Goal: Task Accomplishment & Management: Complete application form

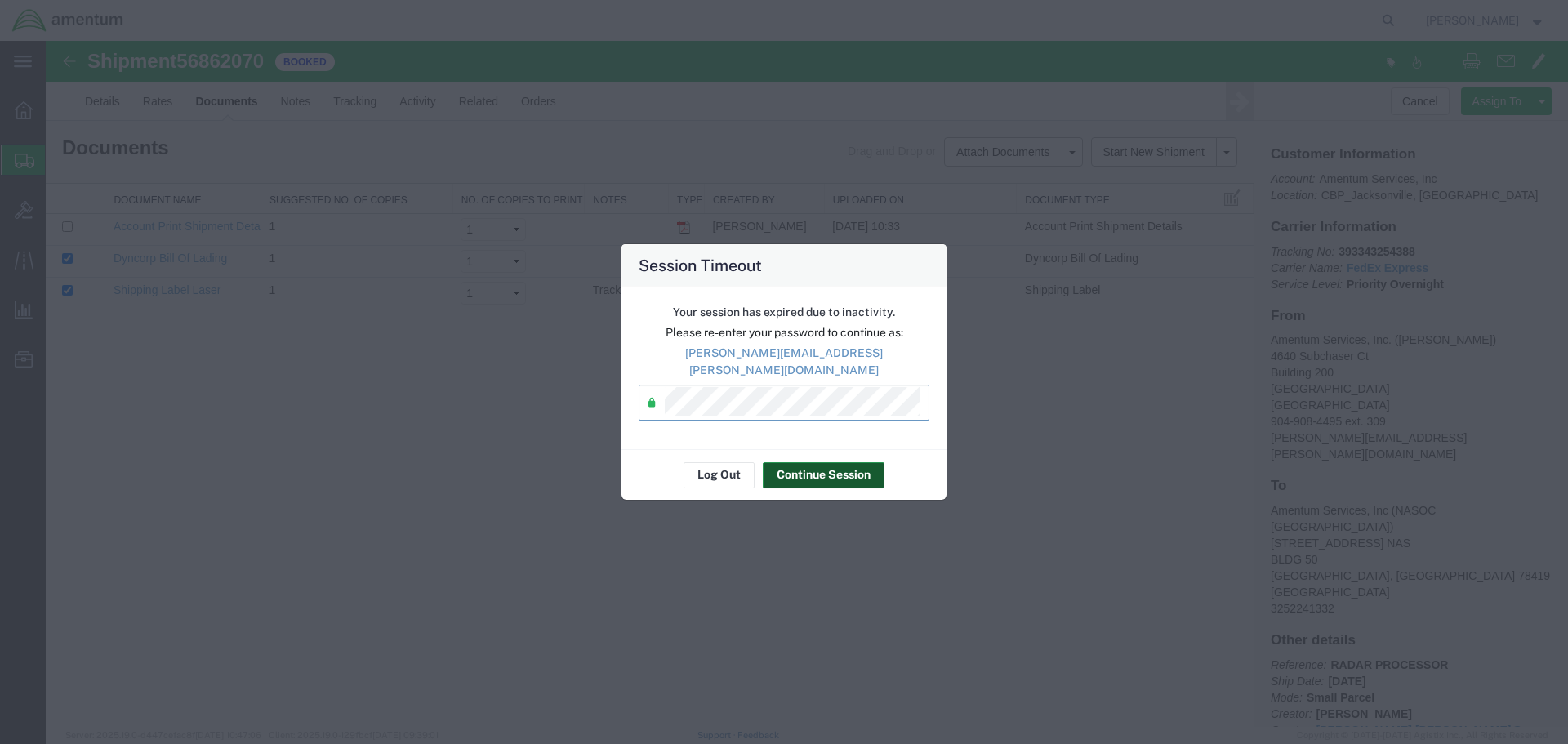
click at [825, 474] on button "Continue Session" at bounding box center [824, 475] width 122 height 26
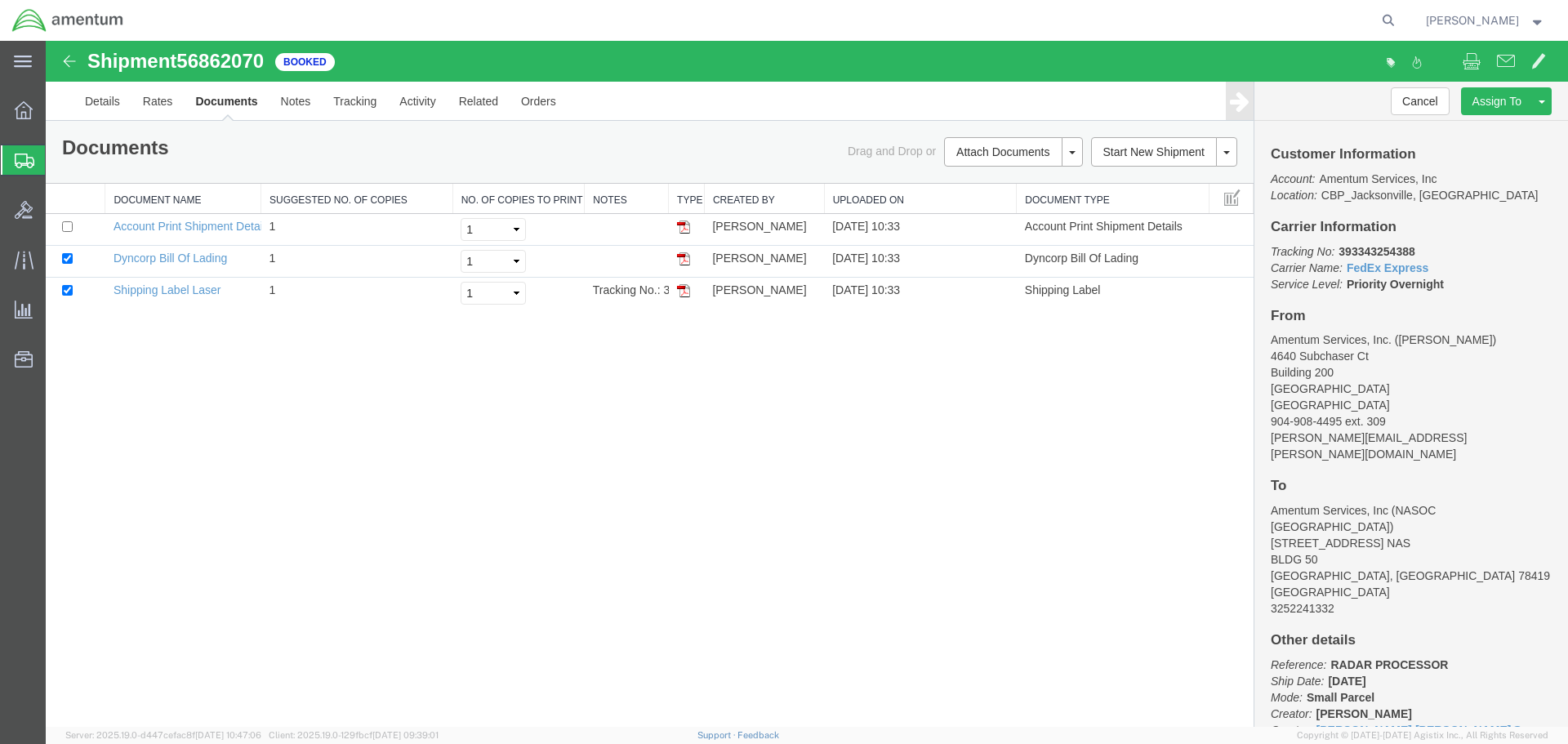
click at [0, 0] on span "Create Shipment" at bounding box center [0, 0] width 0 height 0
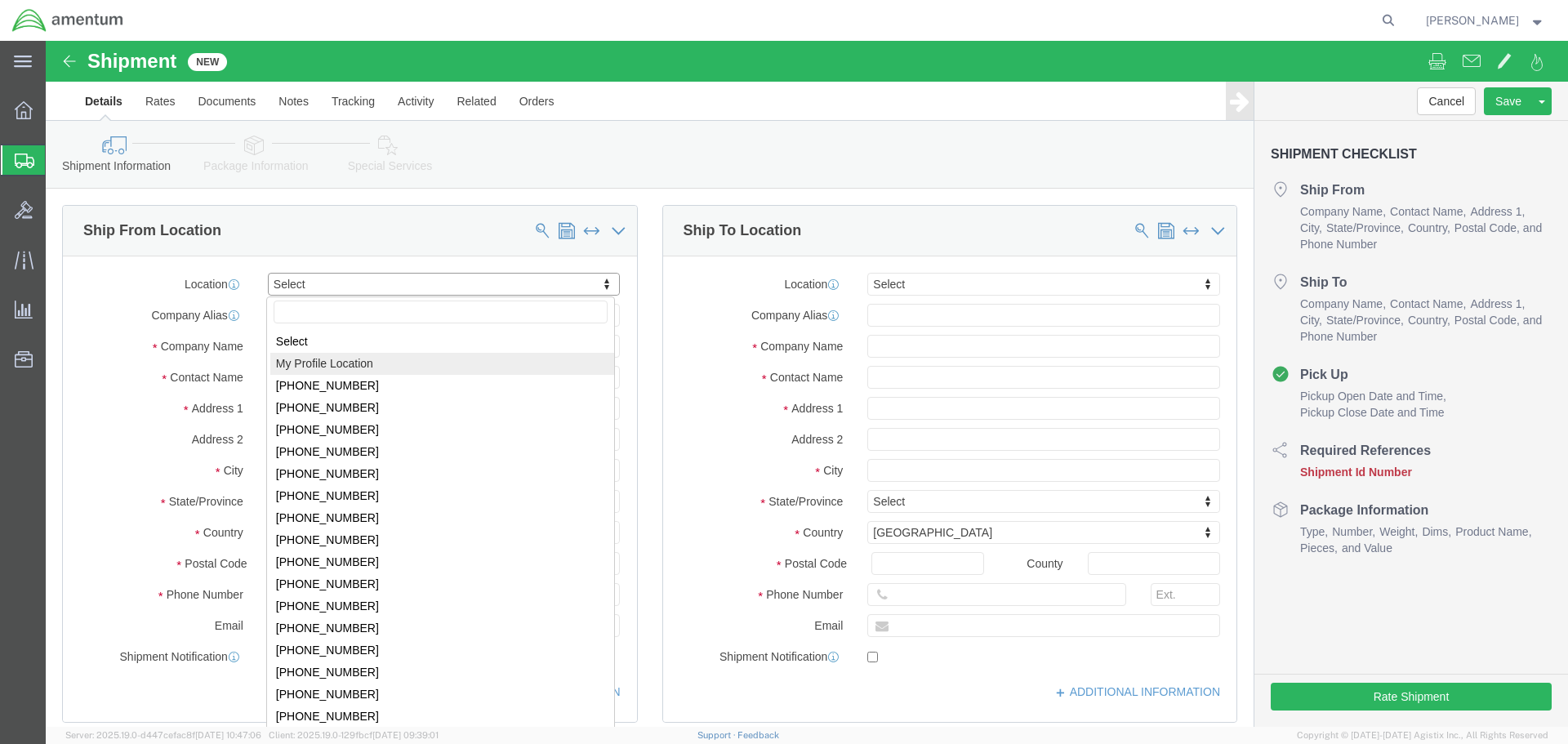
select select "MYPROFILE"
type input "4640 Subchaser Ct"
type input "Building 200"
type input "32244"
type input "[PHONE_NUMBER]"
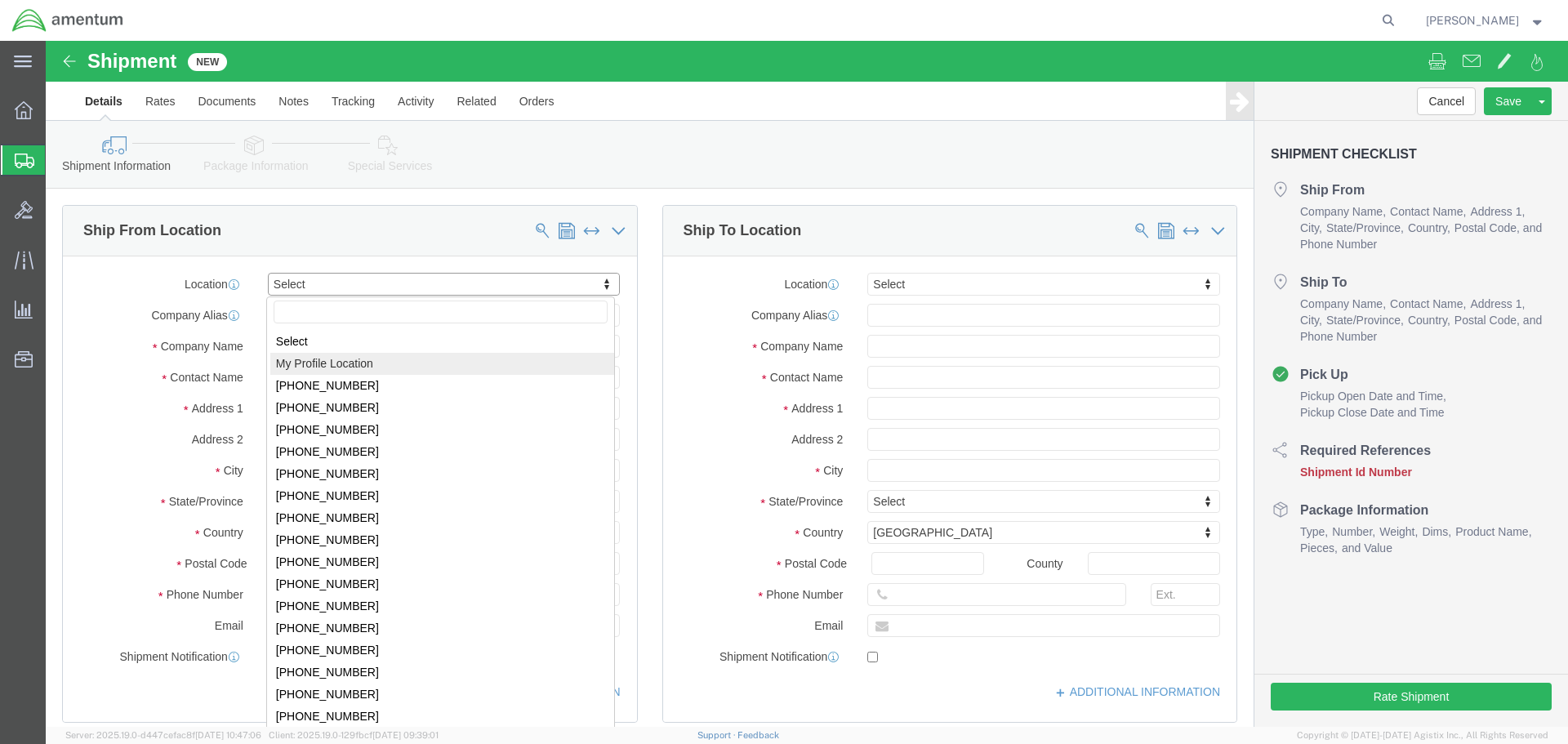
type input "309"
type input "[PERSON_NAME][EMAIL_ADDRESS][PERSON_NAME][DOMAIN_NAME]"
checkbox input "true"
type input "Amentum Services, Inc."
type input "[PERSON_NAME]"
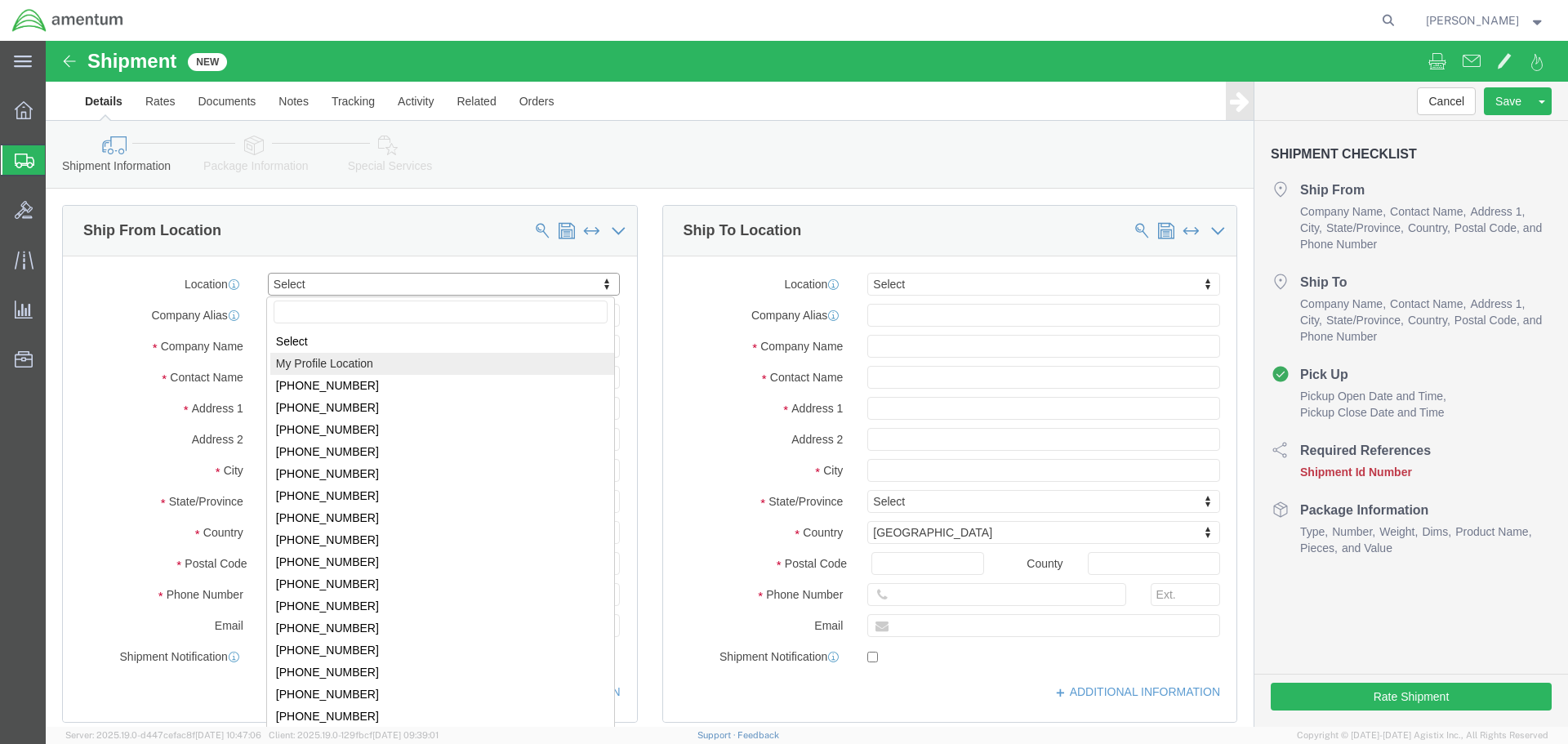
type input "[GEOGRAPHIC_DATA]"
select select "FL"
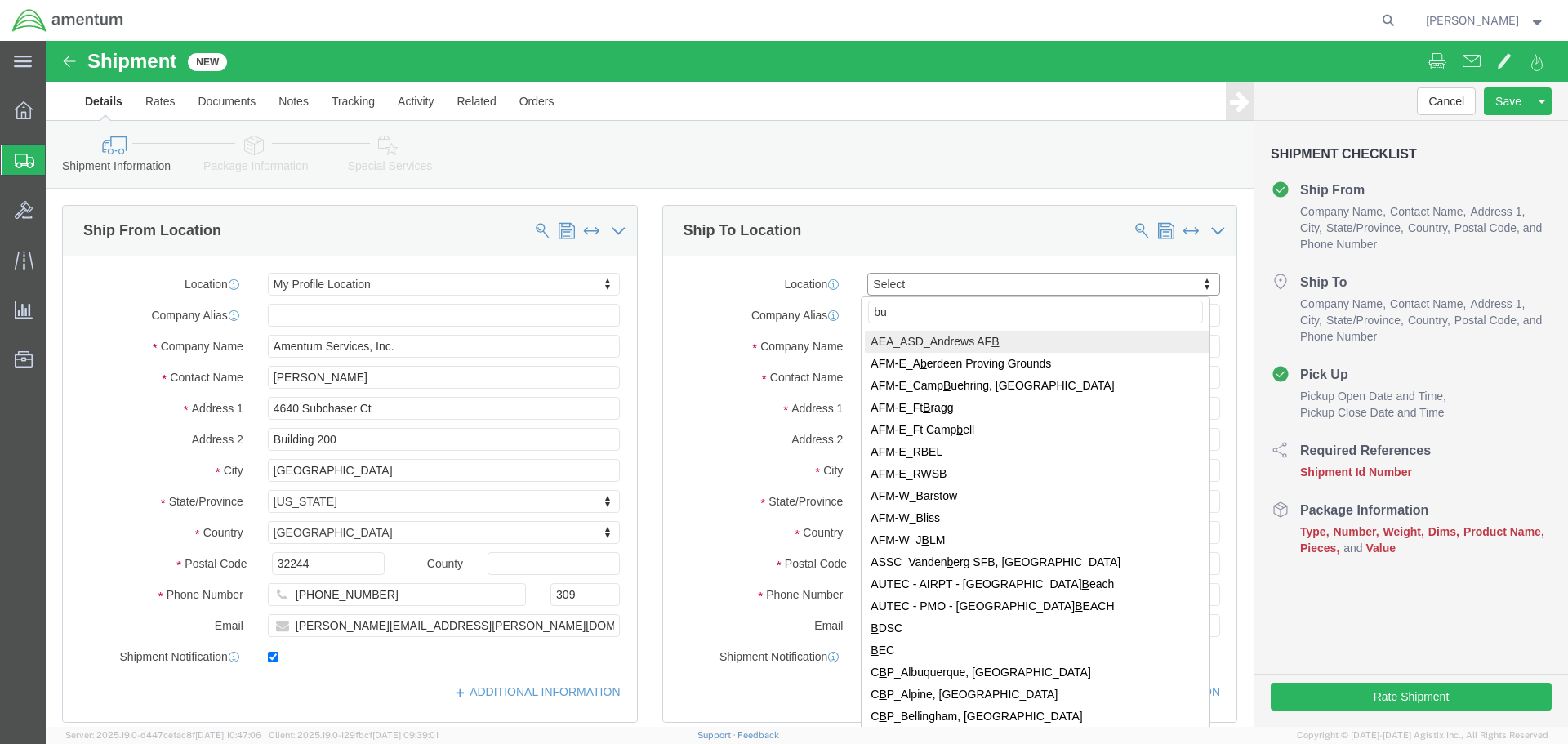
type input "bun"
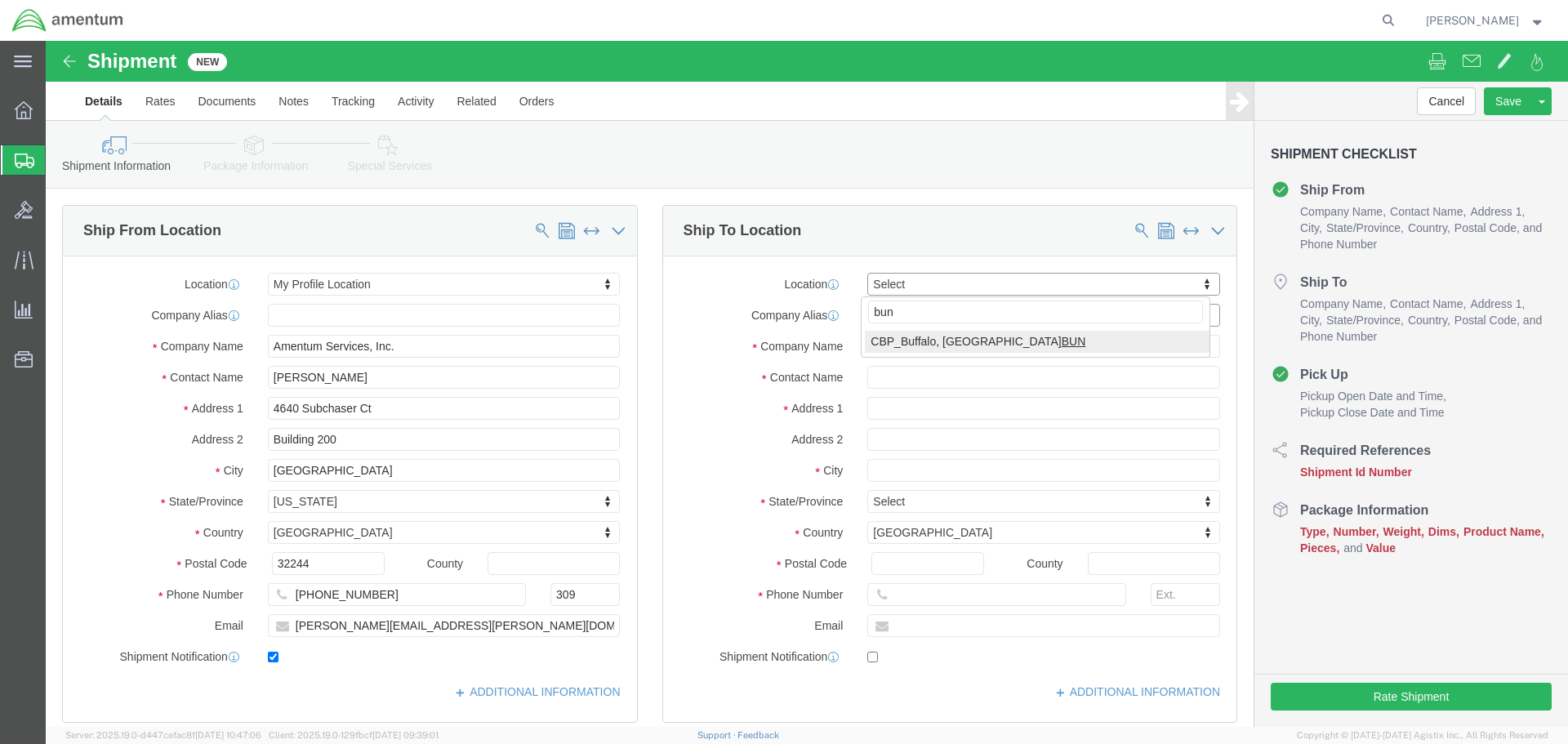
select select "49919"
type input "[STREET_ADDRESS]"
type input "14304-1617"
type input "[PHONE_NUMBER]"
type input "[PERSON_NAME][EMAIL_ADDRESS][PERSON_NAME][DOMAIN_NAME]"
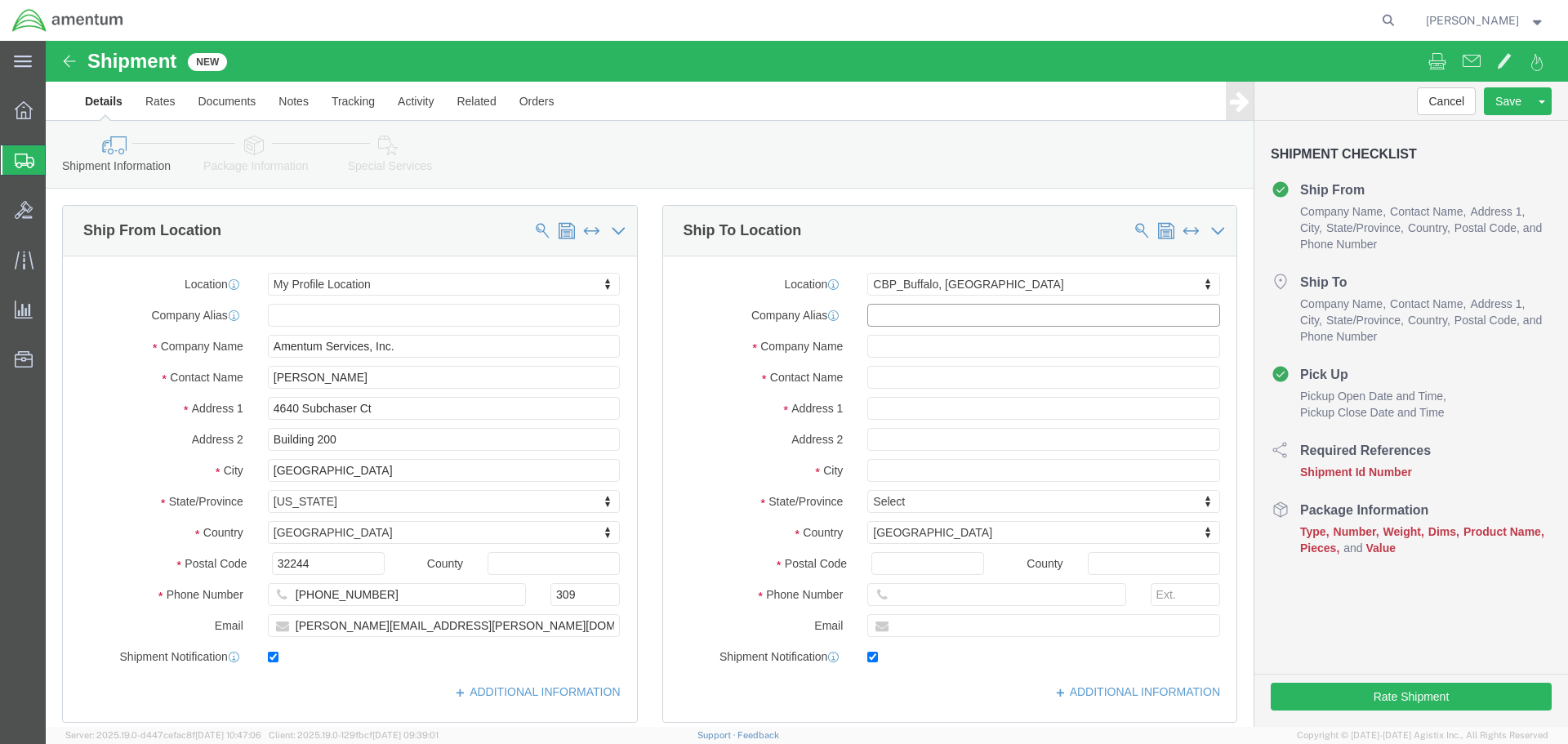
checkbox input "true"
type input "Amentum Services, Inc"
type input "[PERSON_NAME]"
type input "[GEOGRAPHIC_DATA]"
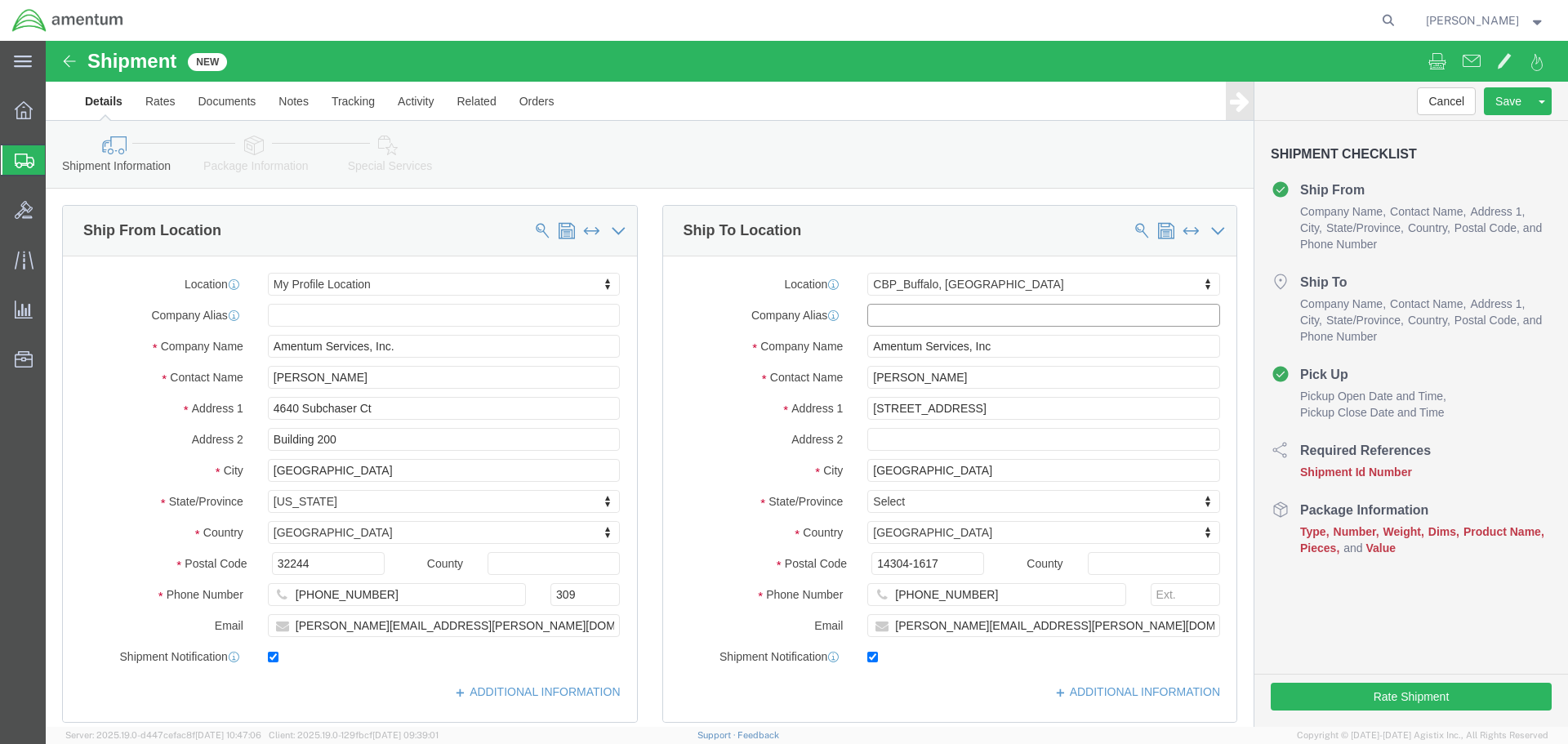
select select "NY"
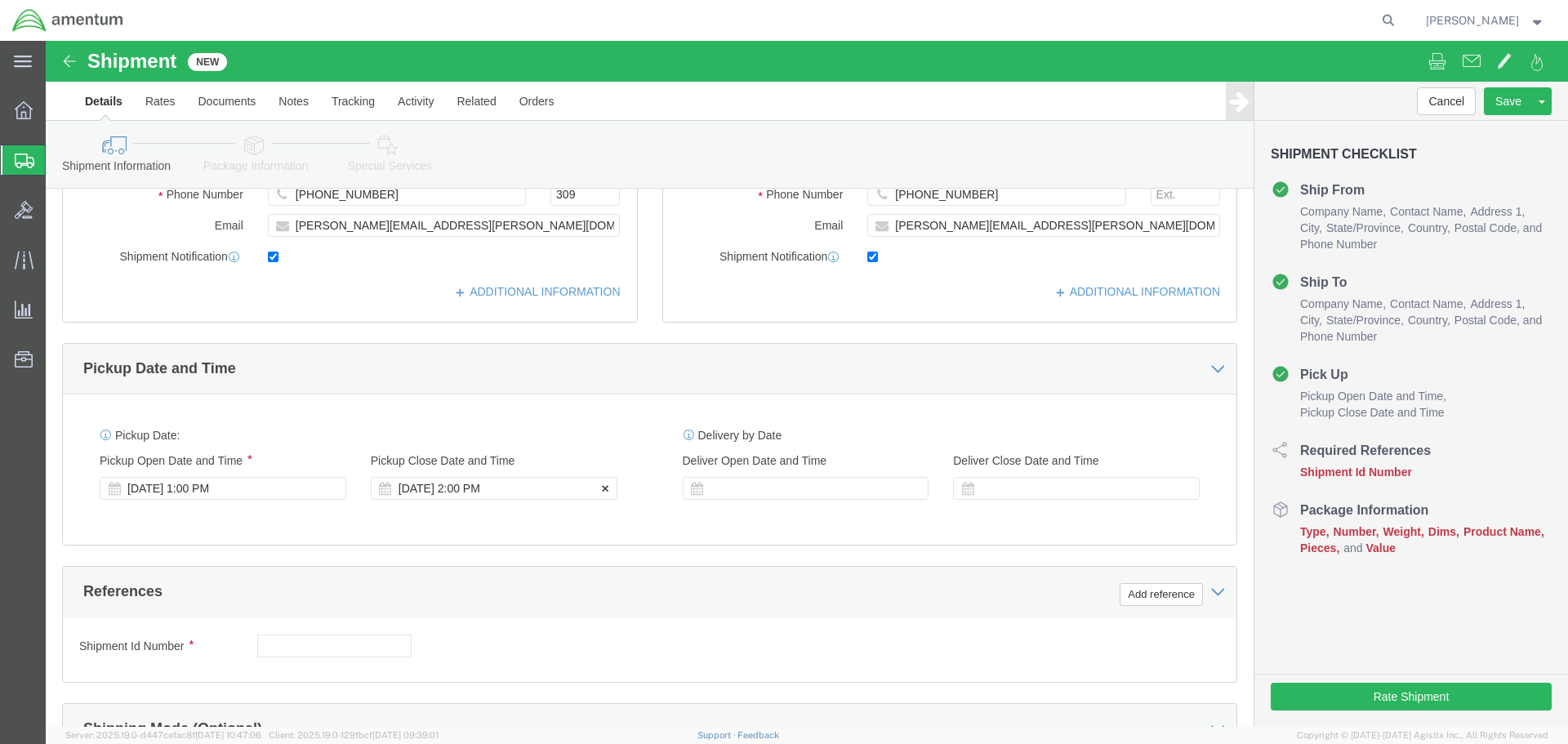
scroll to position [490, 0]
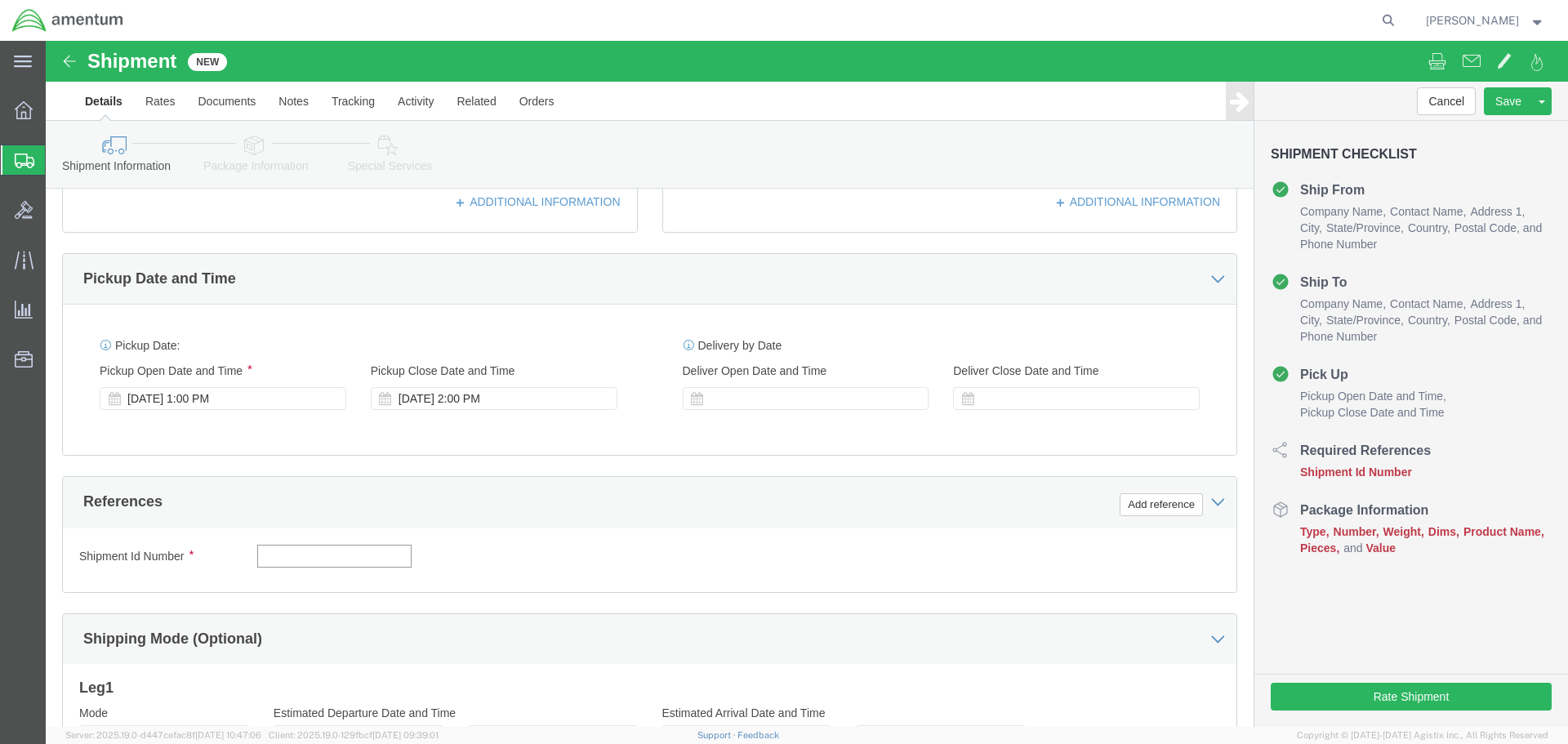
click input "text"
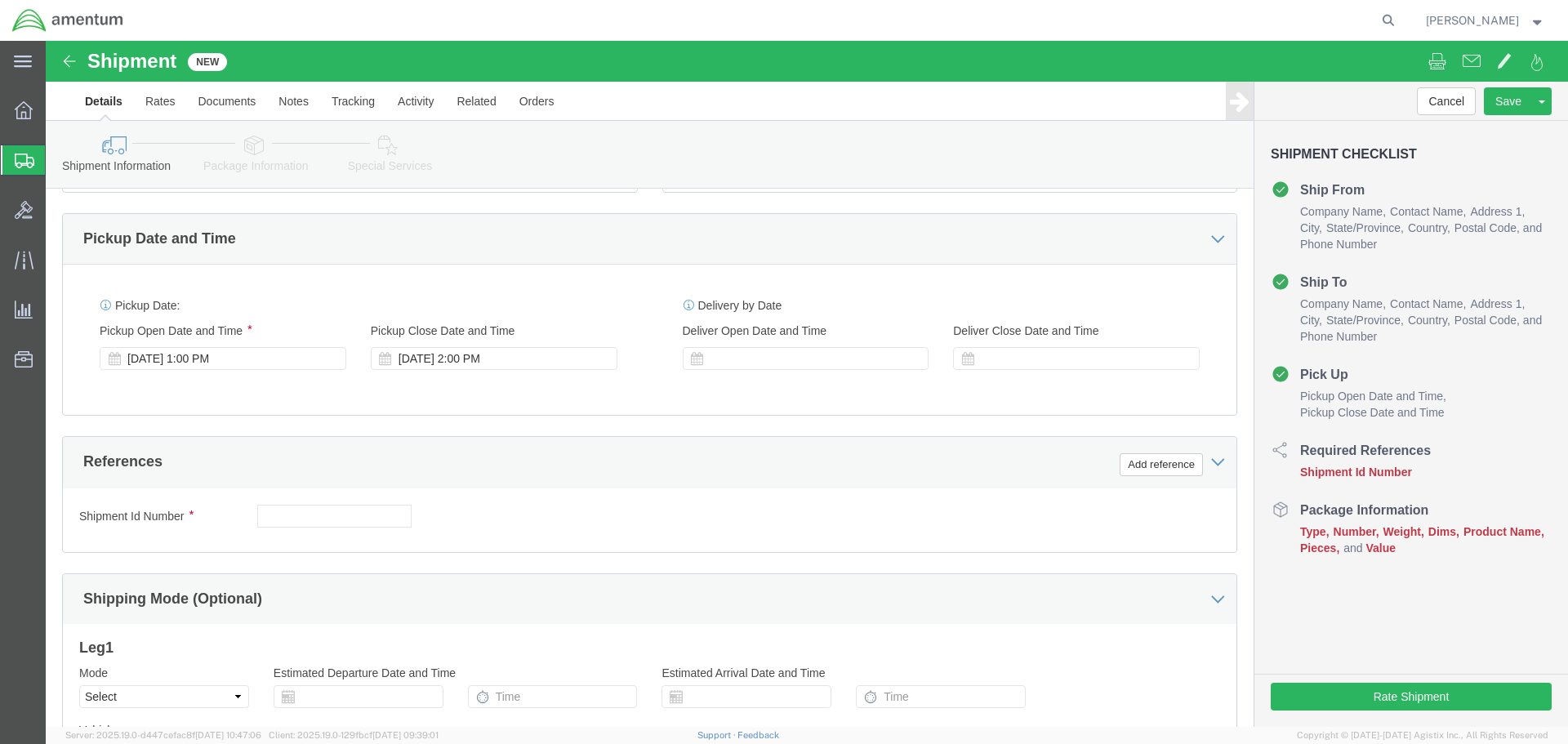
scroll to position [654, 0]
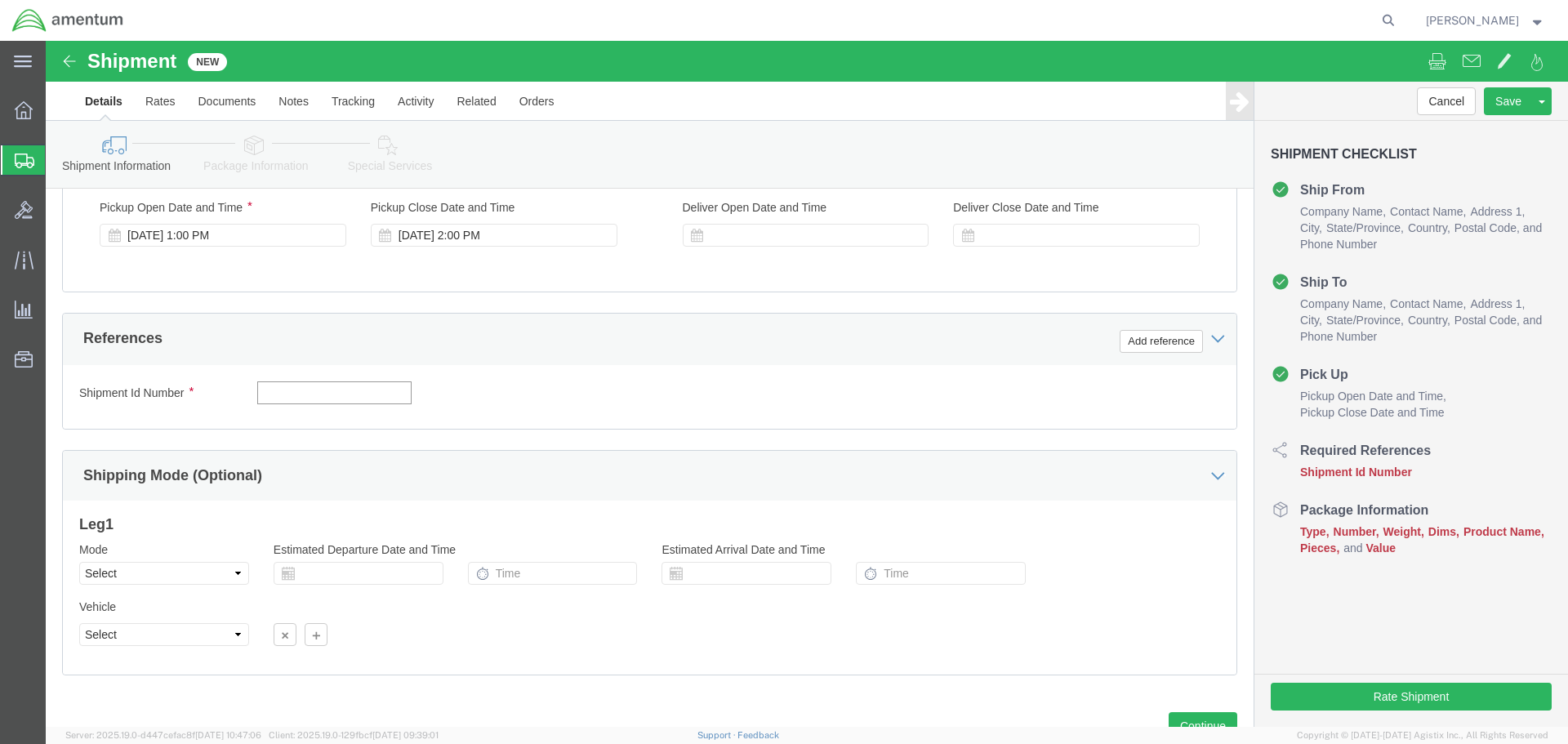
click input "text"
type input "NVG TO BUN"
click button "Add reference"
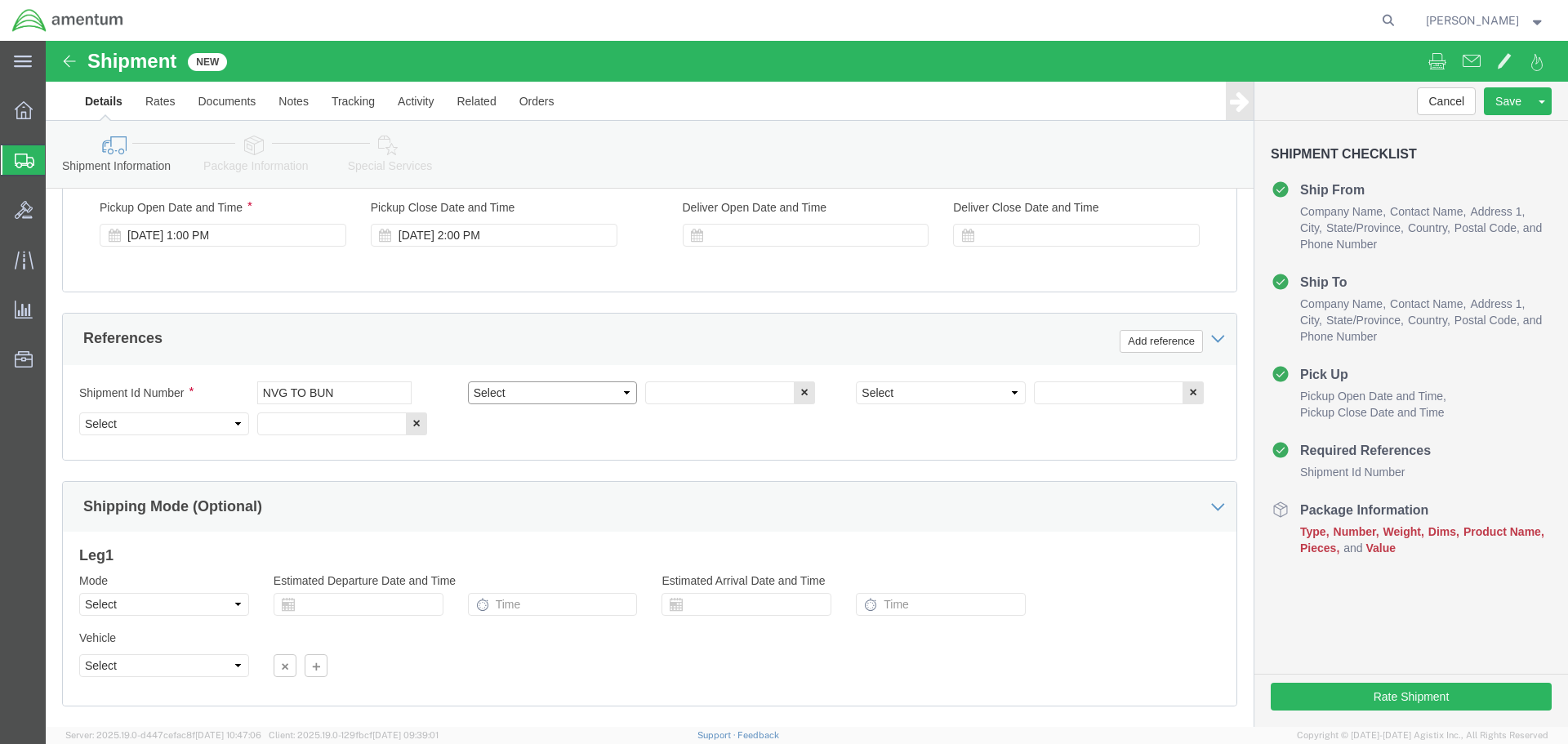
click select "Select Account Type Activity ID Airline Appointment Number ASN Batch Request # …"
select select "PROJNUM"
click select "Select Account Type Activity ID Airline Appointment Number ASN Batch Request # …"
type input "6118.03.03.2219.000.SER.0000"
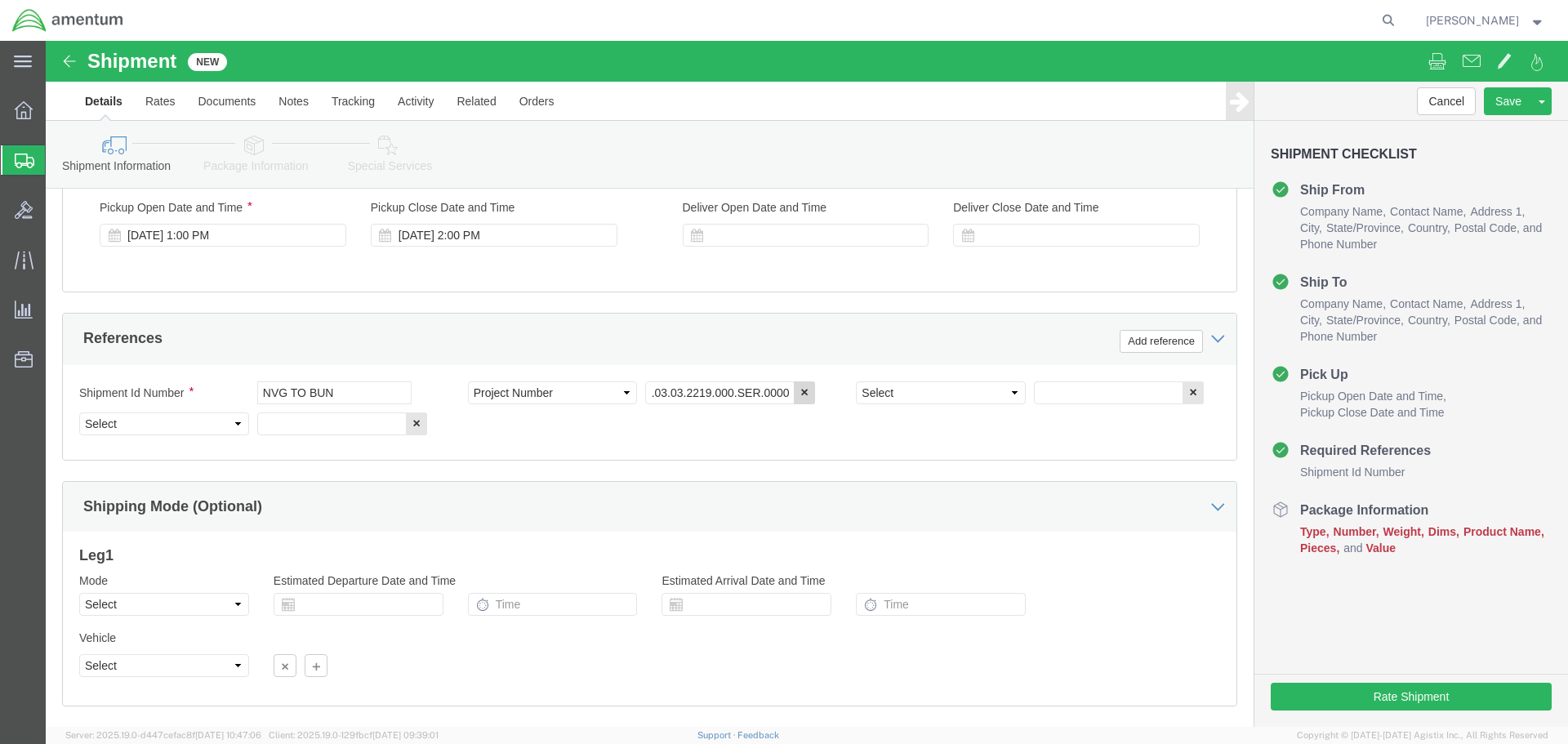
scroll to position [0, 0]
select select "DEPT"
type input "CBP"
select select "CUSTREF"
type input "NVG"
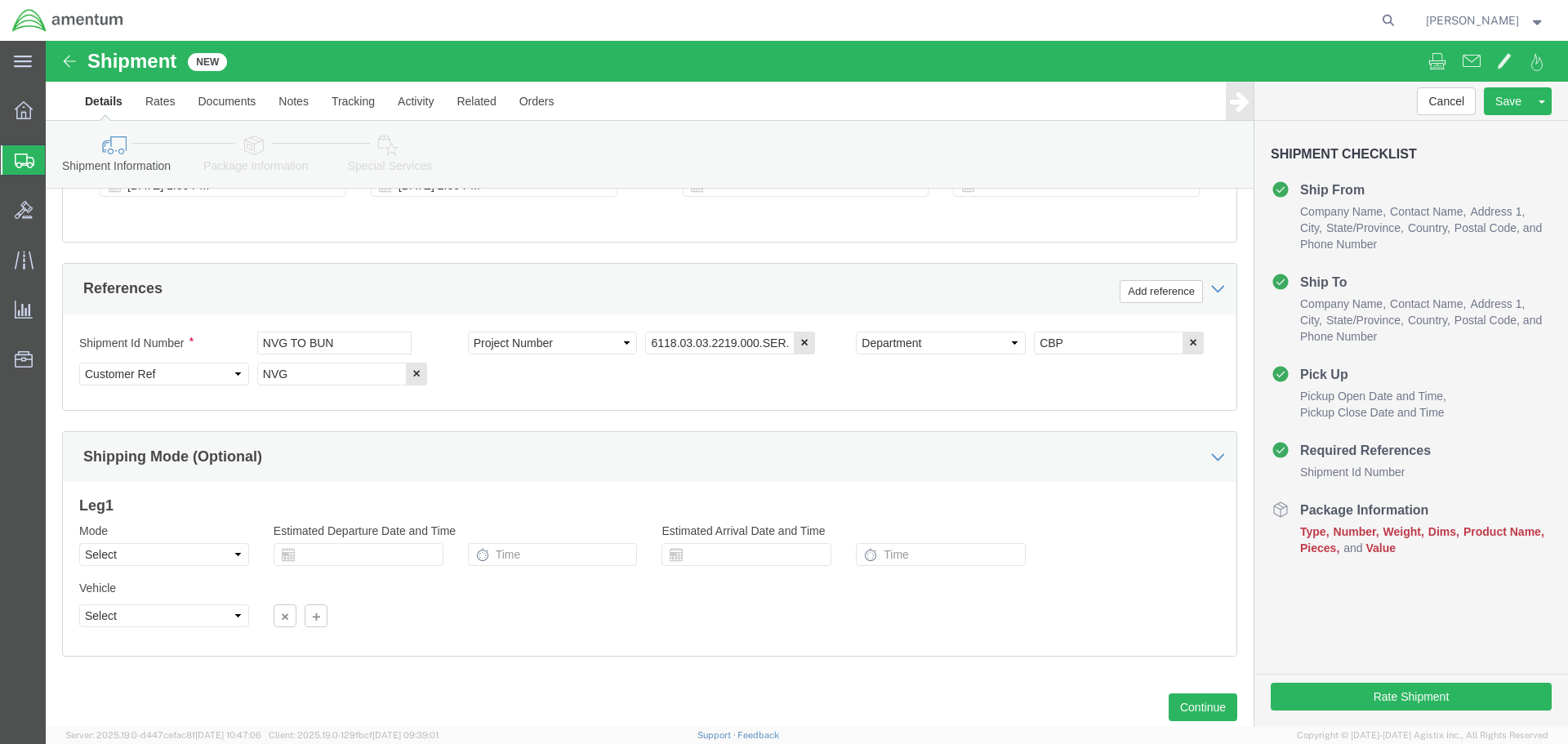
scroll to position [747, 0]
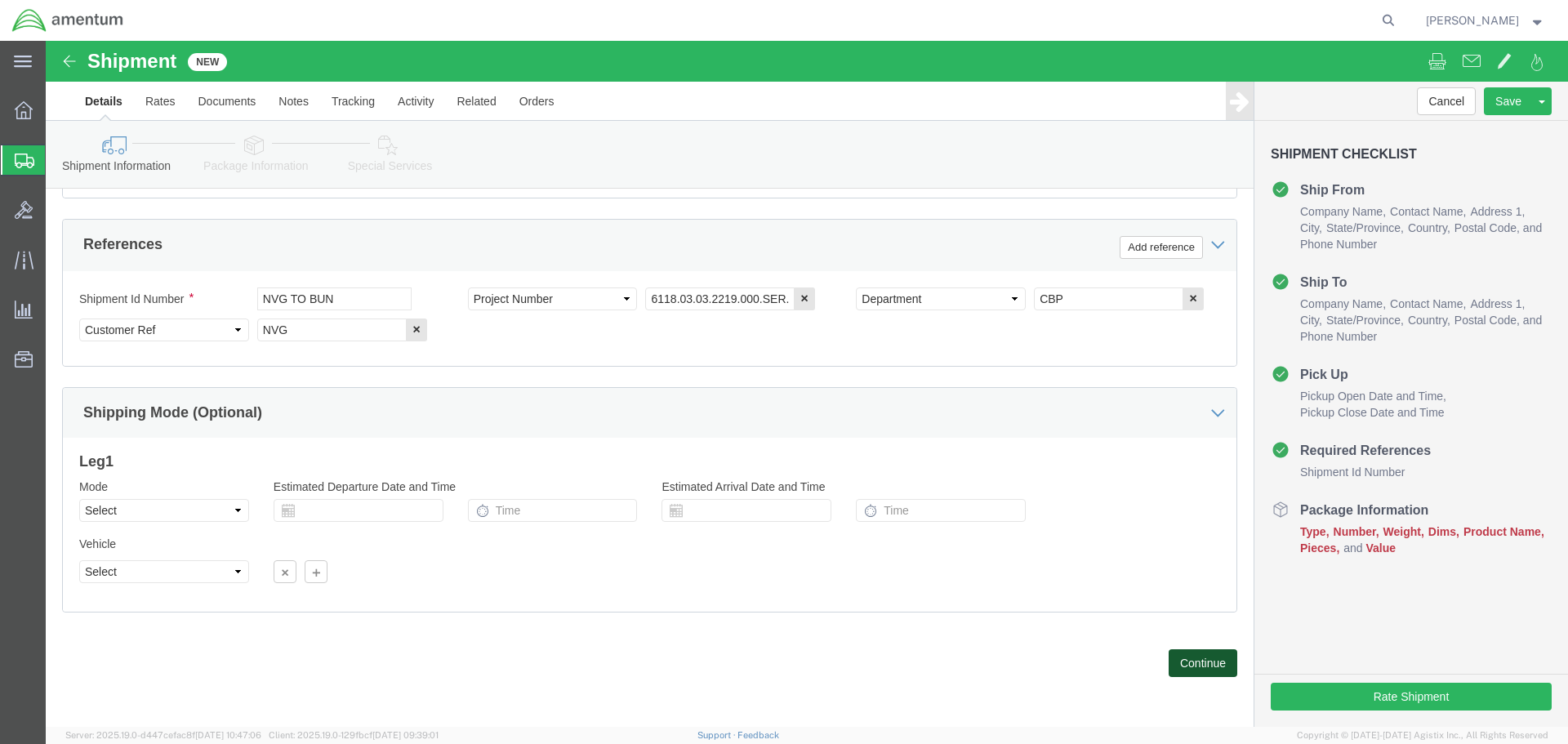
drag, startPoint x: 1131, startPoint y: 623, endPoint x: 1044, endPoint y: 606, distance: 88.6
click button "Continue"
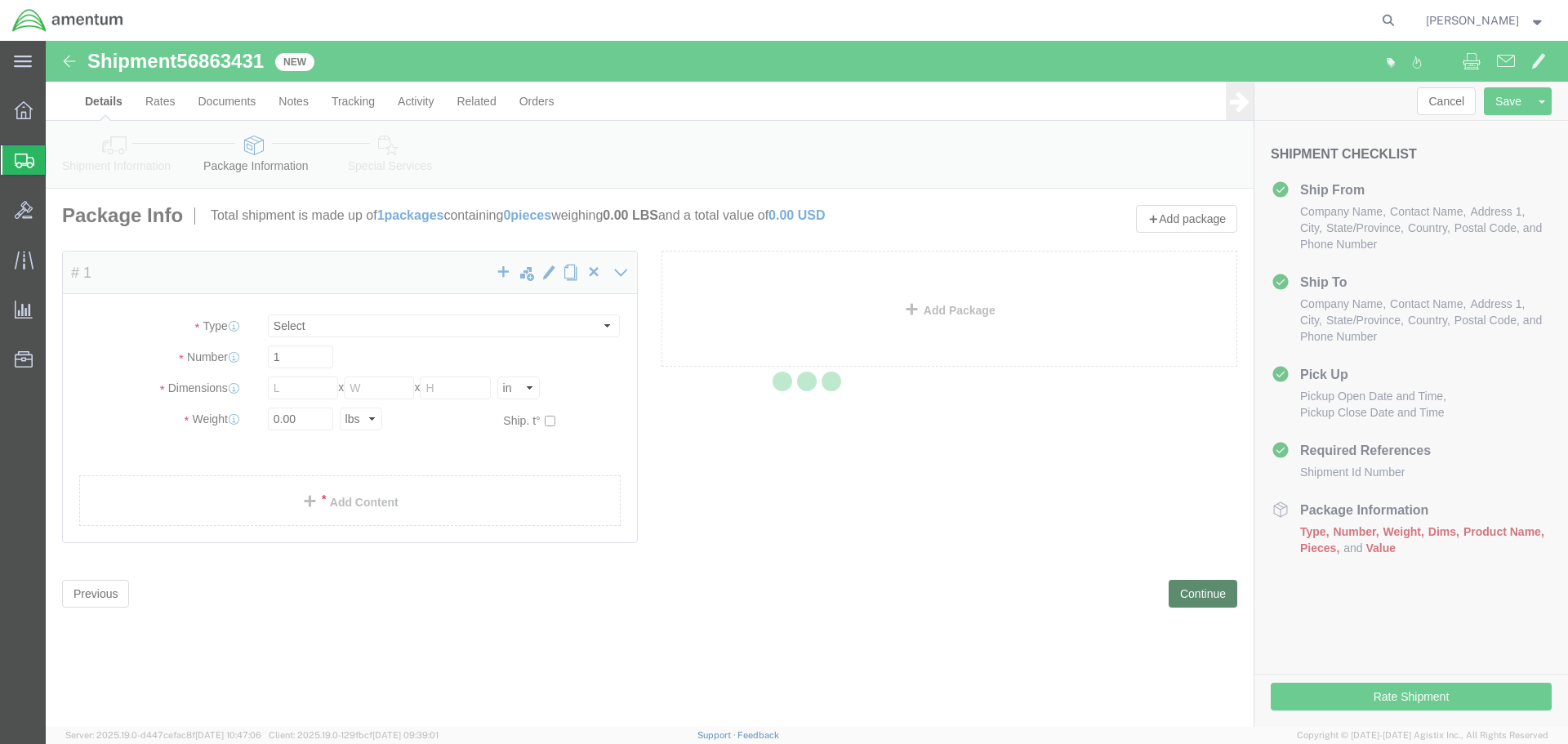
select select "CBOX"
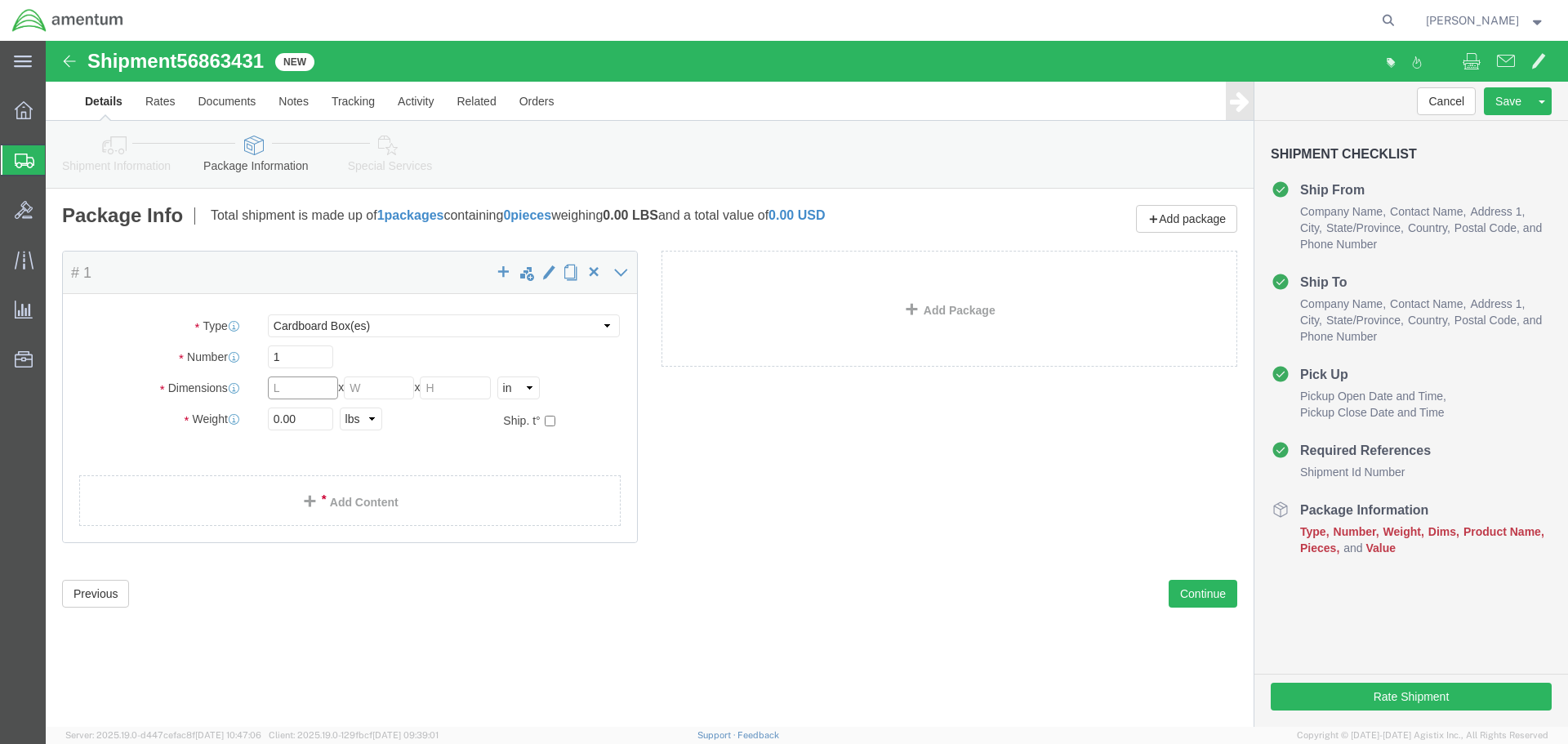
click input "text"
type input "18"
type input "12"
type input "8"
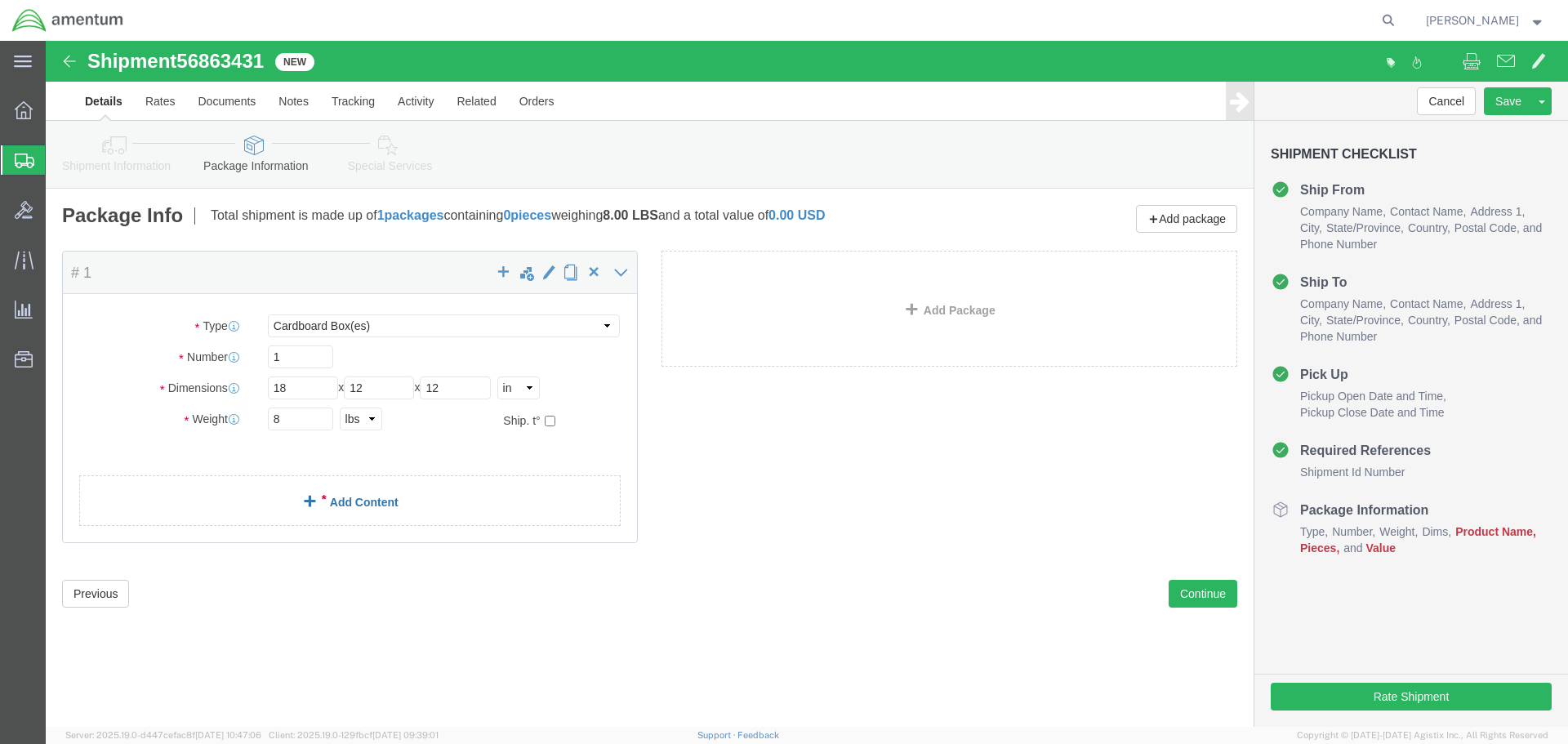
click link "Add Content"
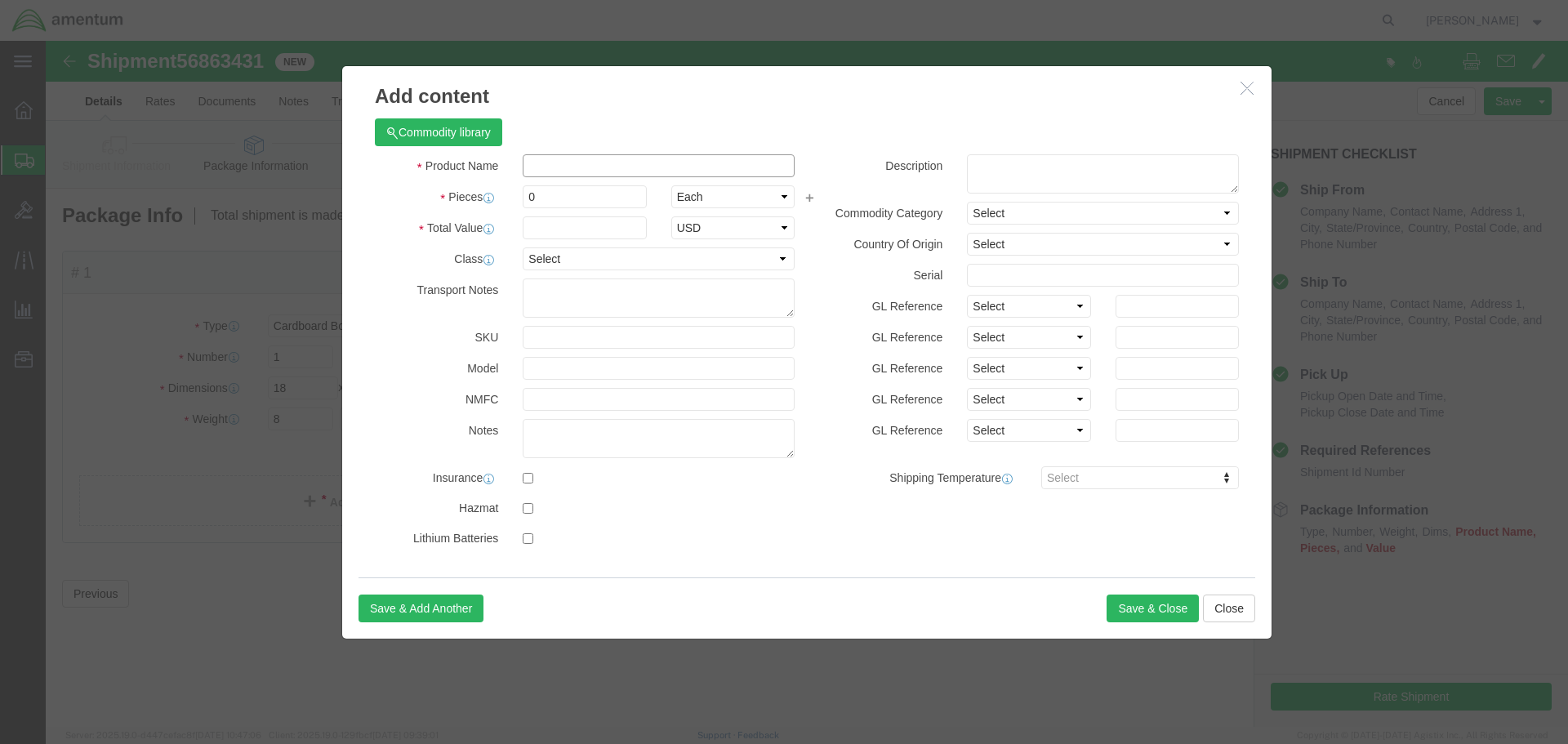
click input "text"
type input "NVG"
type input "2"
type input "20000"
click button "Save & Close"
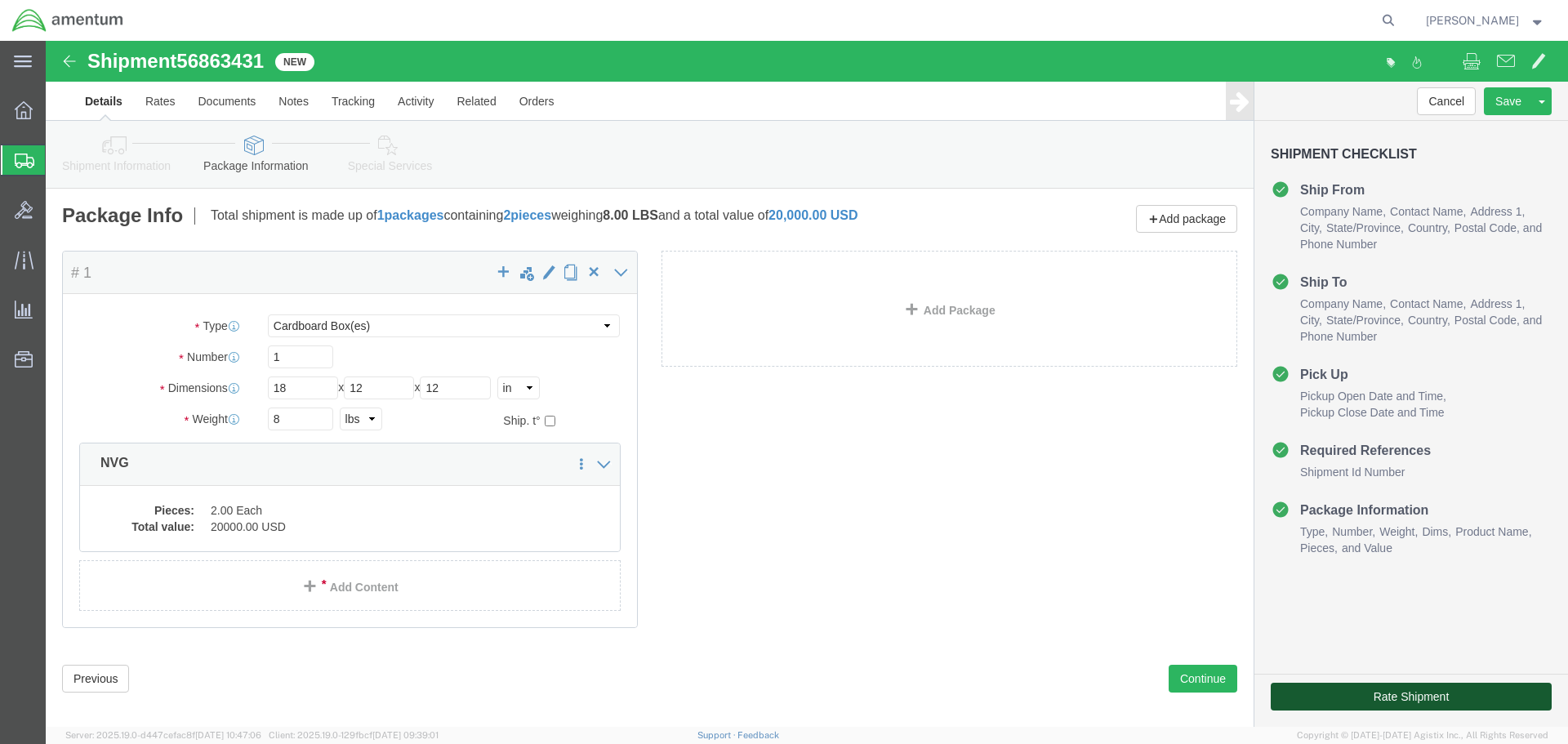
click button "Rate Shipment"
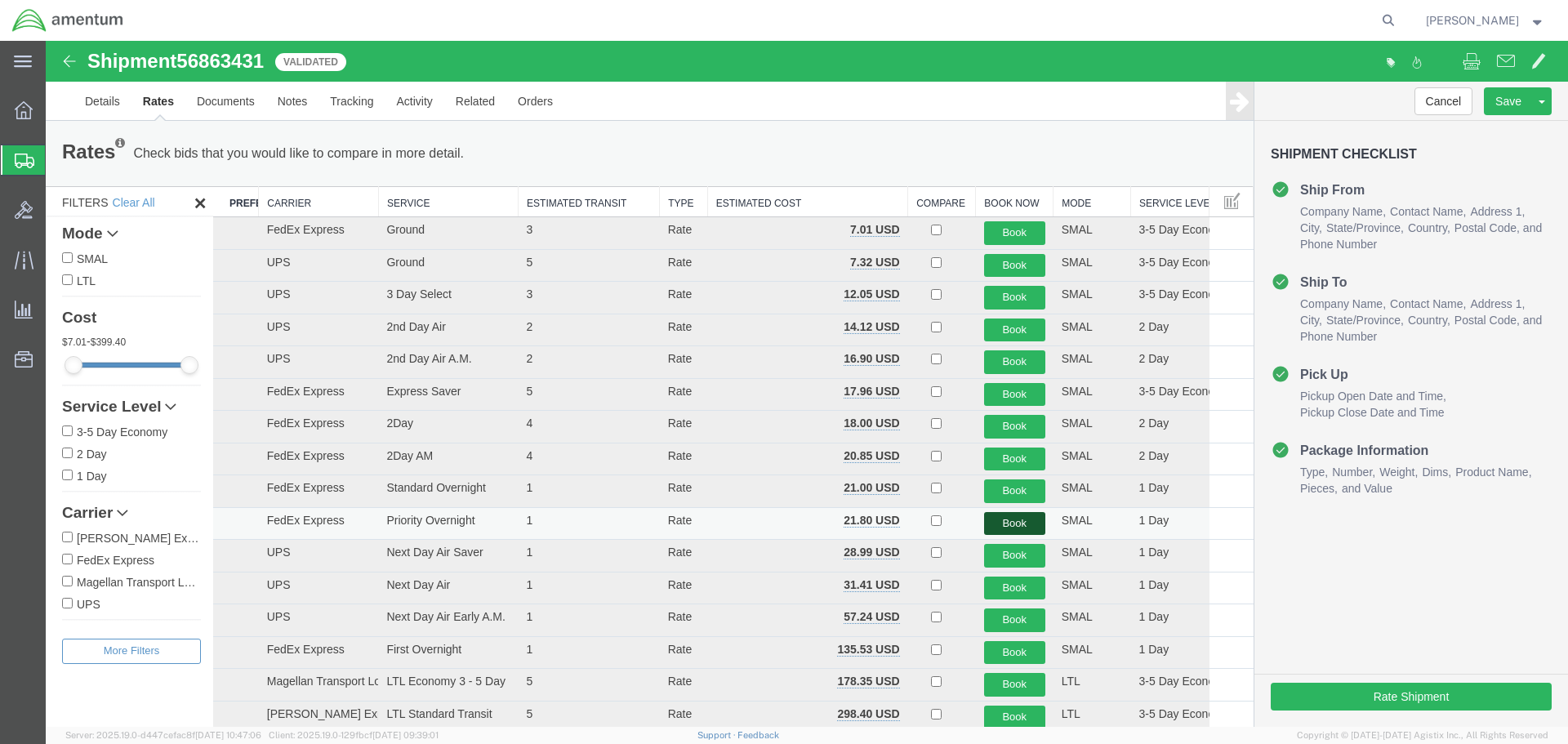
click at [1002, 523] on button "Book" at bounding box center [1015, 524] width 61 height 23
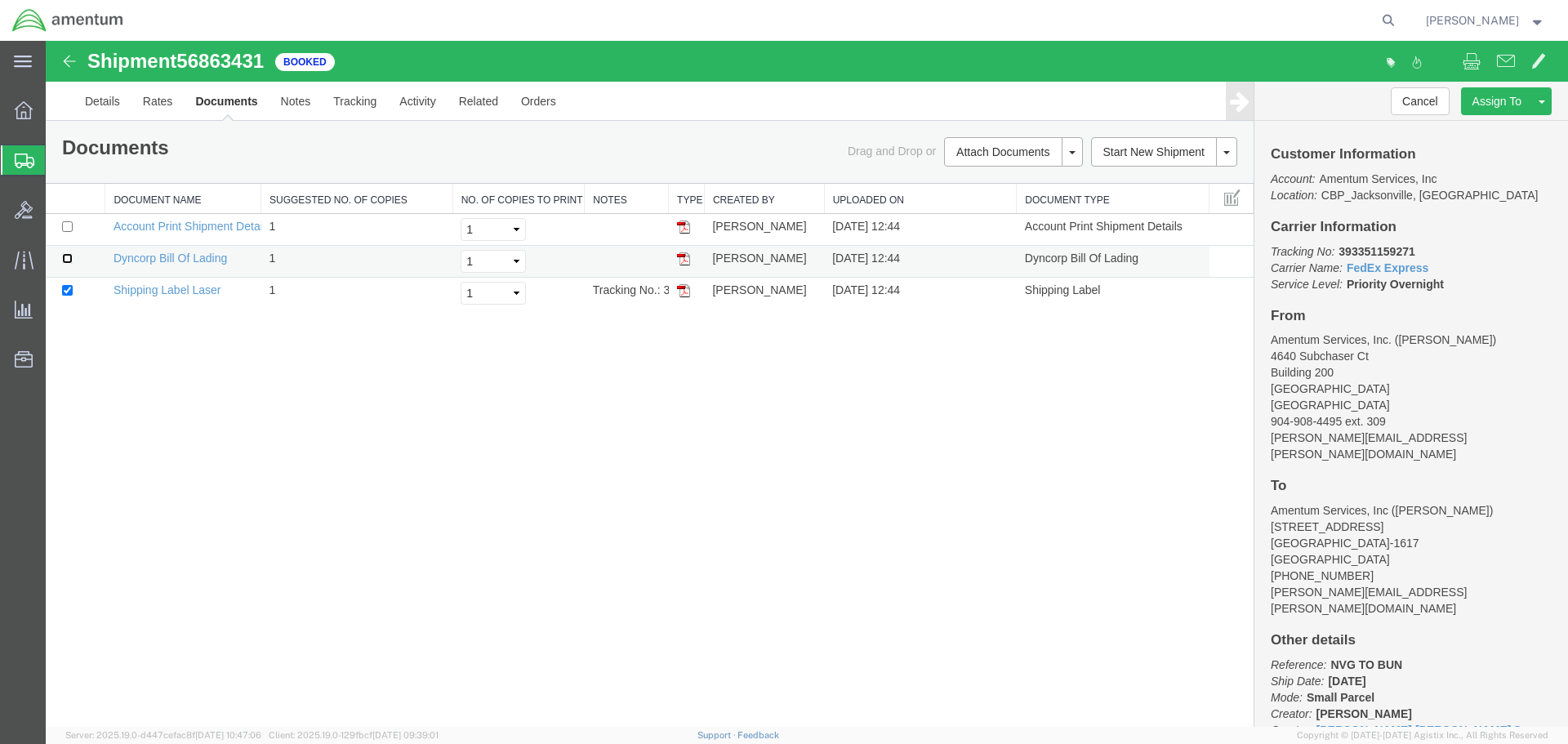
click at [65, 256] on input "checkbox" at bounding box center [67, 258] width 10 height 10
checkbox input "true"
click at [1002, 178] on link "Print Documents" at bounding box center [1010, 179] width 142 height 24
click at [222, 356] on div "Shipment 56863431 3 of 3 Booked Details Rates Documents Notes Tracking Activity…" at bounding box center [807, 384] width 1523 height 686
click at [1467, 279] on p "Tracking No: 393351159271 Carrier Name: FedEx Express FedEx Express Service Lev…" at bounding box center [1411, 268] width 281 height 49
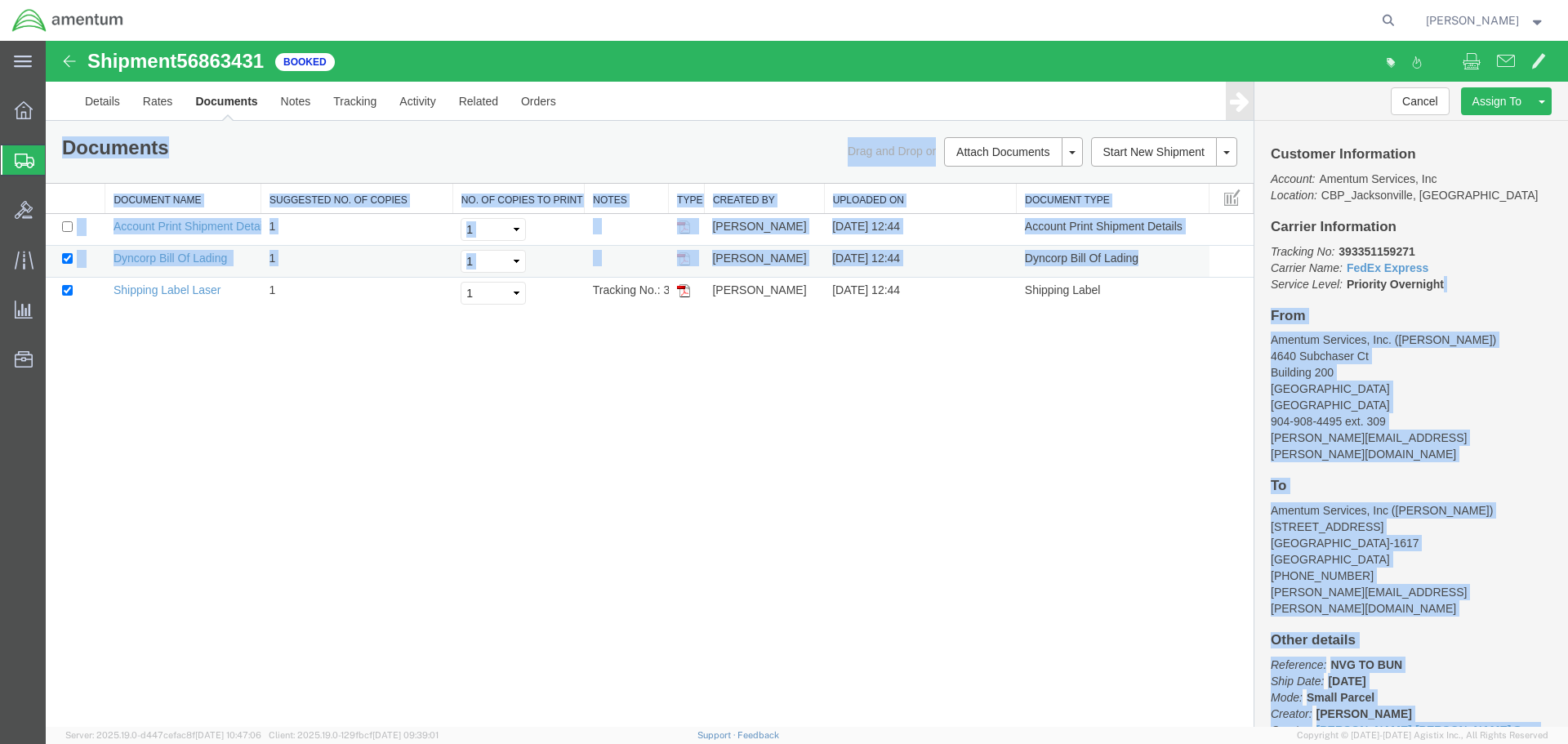
drag, startPoint x: 1365, startPoint y: 275, endPoint x: 1246, endPoint y: 257, distance: 120.4
click at [1246, 257] on form "Shipment 56863431 3 of 3 Booked Details Rates Documents Notes Tracking Activity…" at bounding box center [807, 175] width 1523 height 268
click at [1245, 257] on td at bounding box center [1231, 262] width 44 height 32
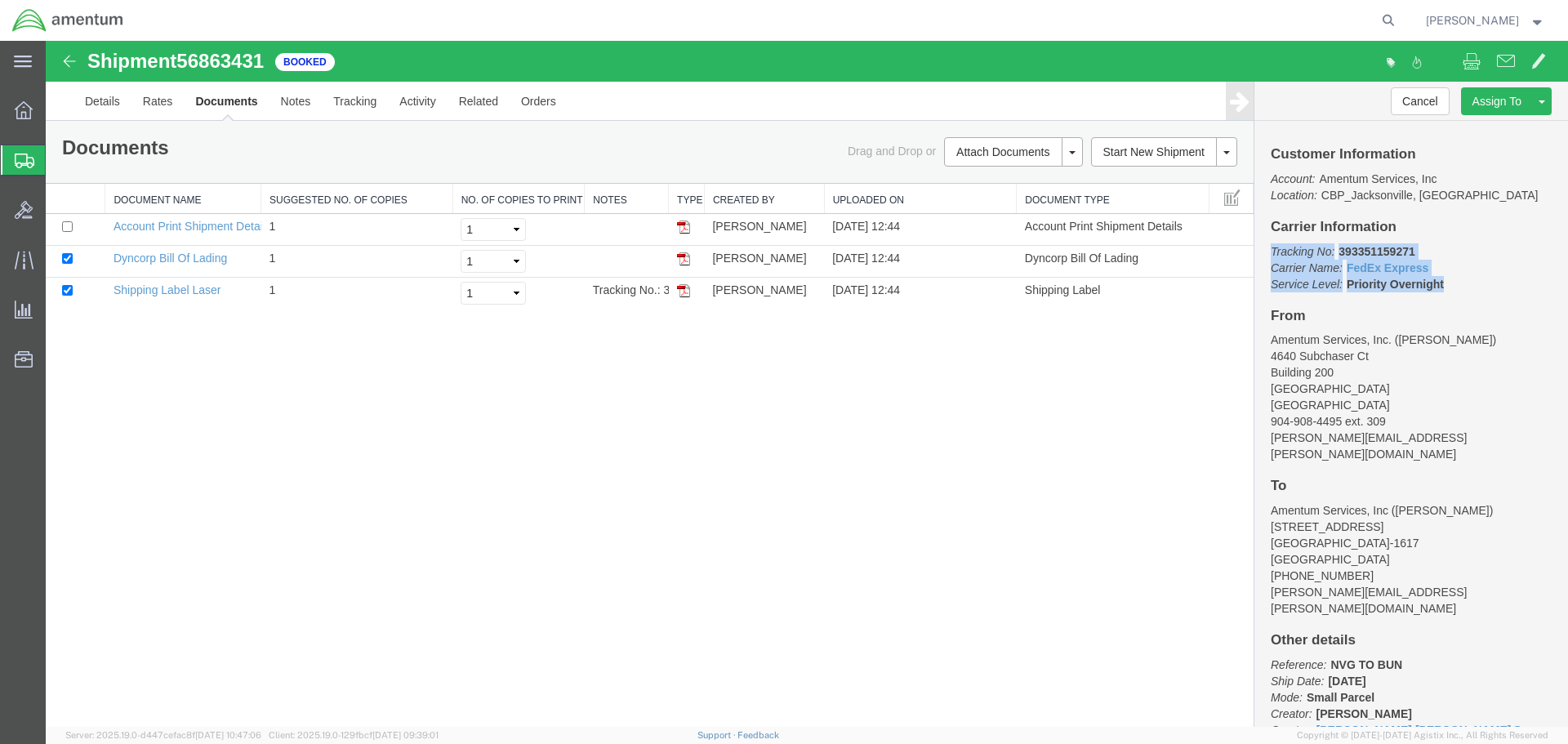
drag, startPoint x: 1453, startPoint y: 284, endPoint x: 1270, endPoint y: 255, distance: 185.3
click at [1270, 255] on p "Tracking No: 393351159271 Carrier Name: FedEx Express FedEx Express Service Lev…" at bounding box center [1411, 268] width 281 height 49
copy p "Tracking No: 393351159271 Carrier Name: FedEx Express FedEx Express Service Lev…"
click at [193, 477] on div "Shipment 56863431 3 of 3 Booked Details Rates Documents Notes Tracking Activity…" at bounding box center [807, 384] width 1523 height 686
click at [1480, 125] on link "Clone Shipment" at bounding box center [1480, 128] width 141 height 24
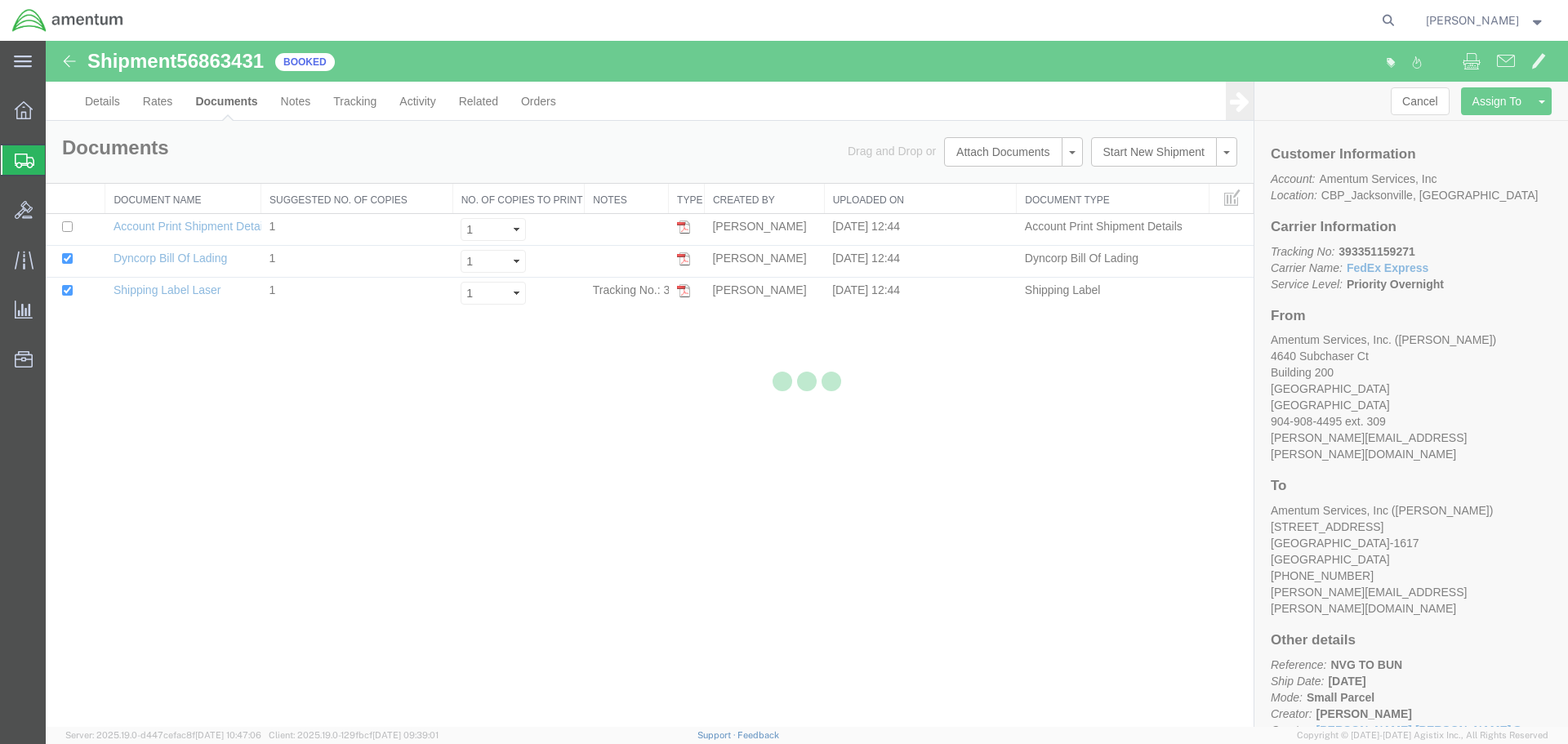
select select "49917"
select select "49919"
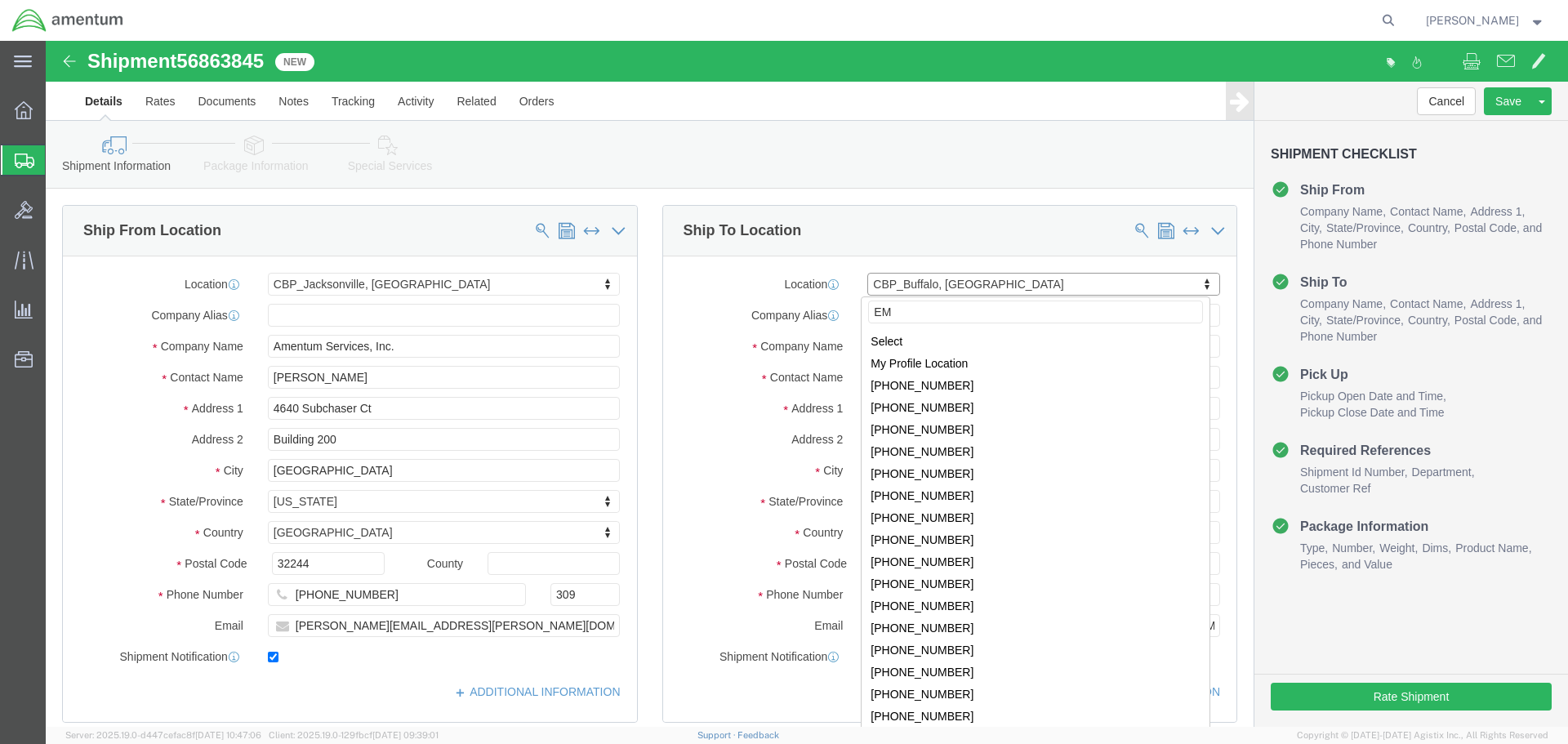
type input "EMI"
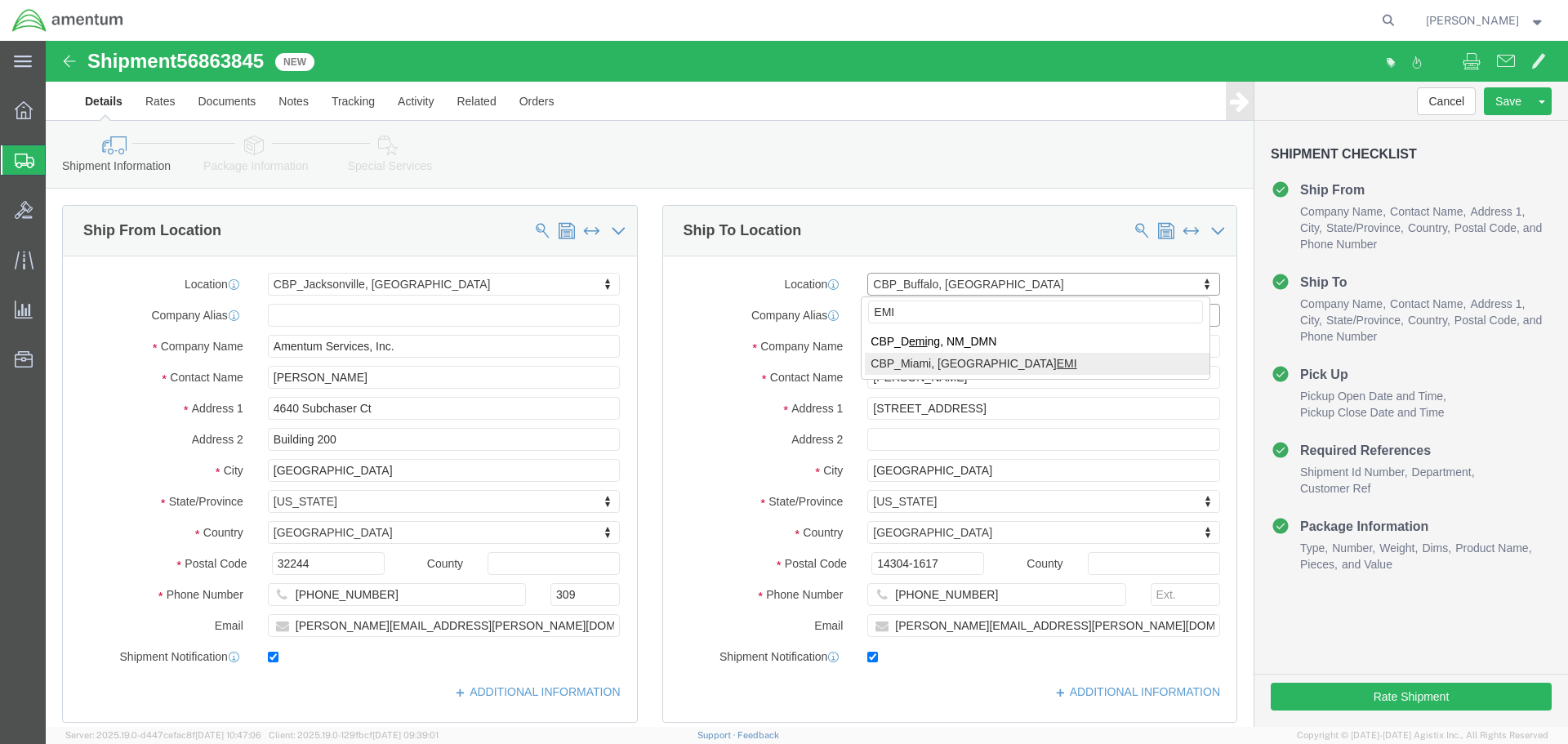
select select "49931"
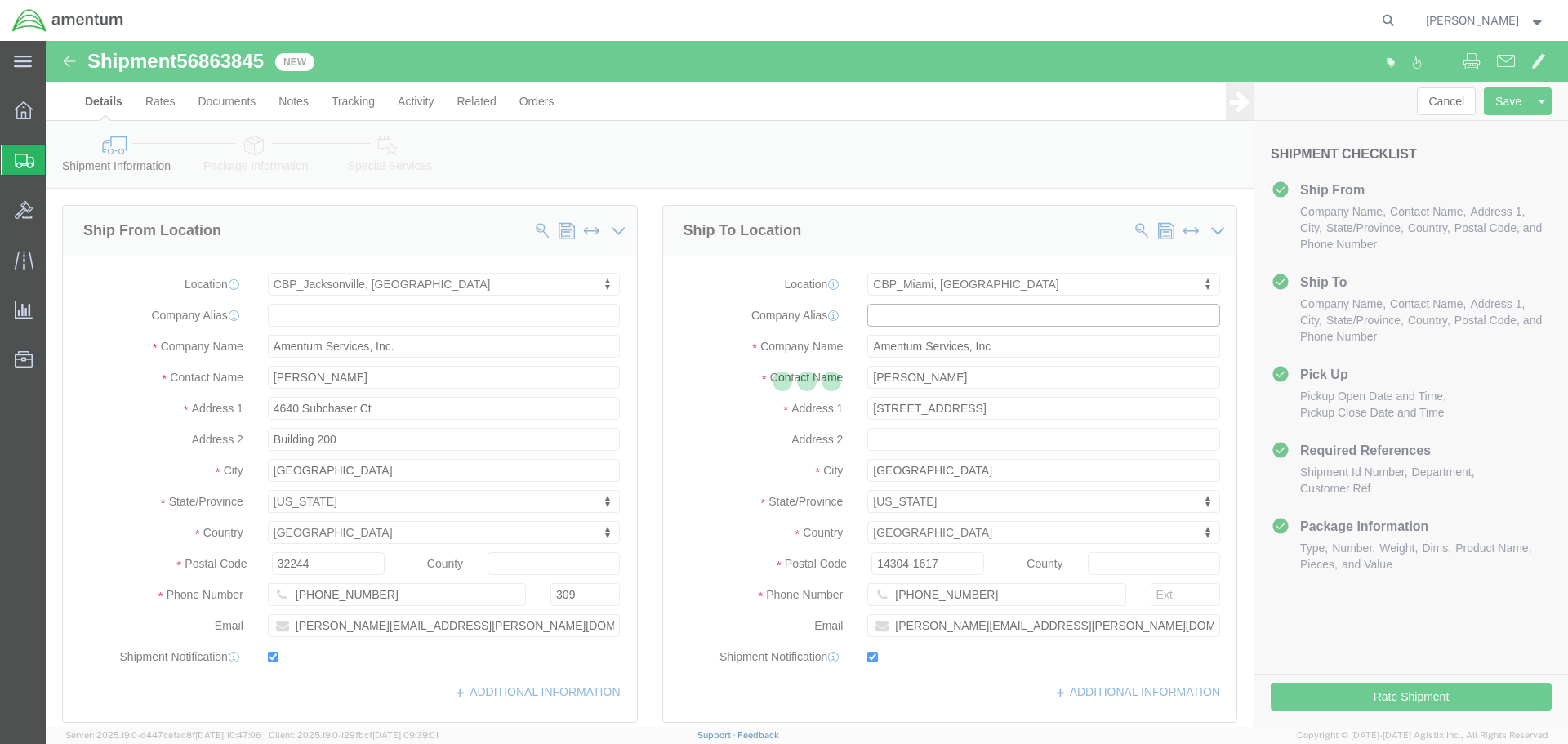
type input "[PERSON_NAME]"
type input "29390 Customs Rd"
type input "Bldg 240, [GEOGRAPHIC_DATA]"
type input "HOMESTEAD"
type input "33039"
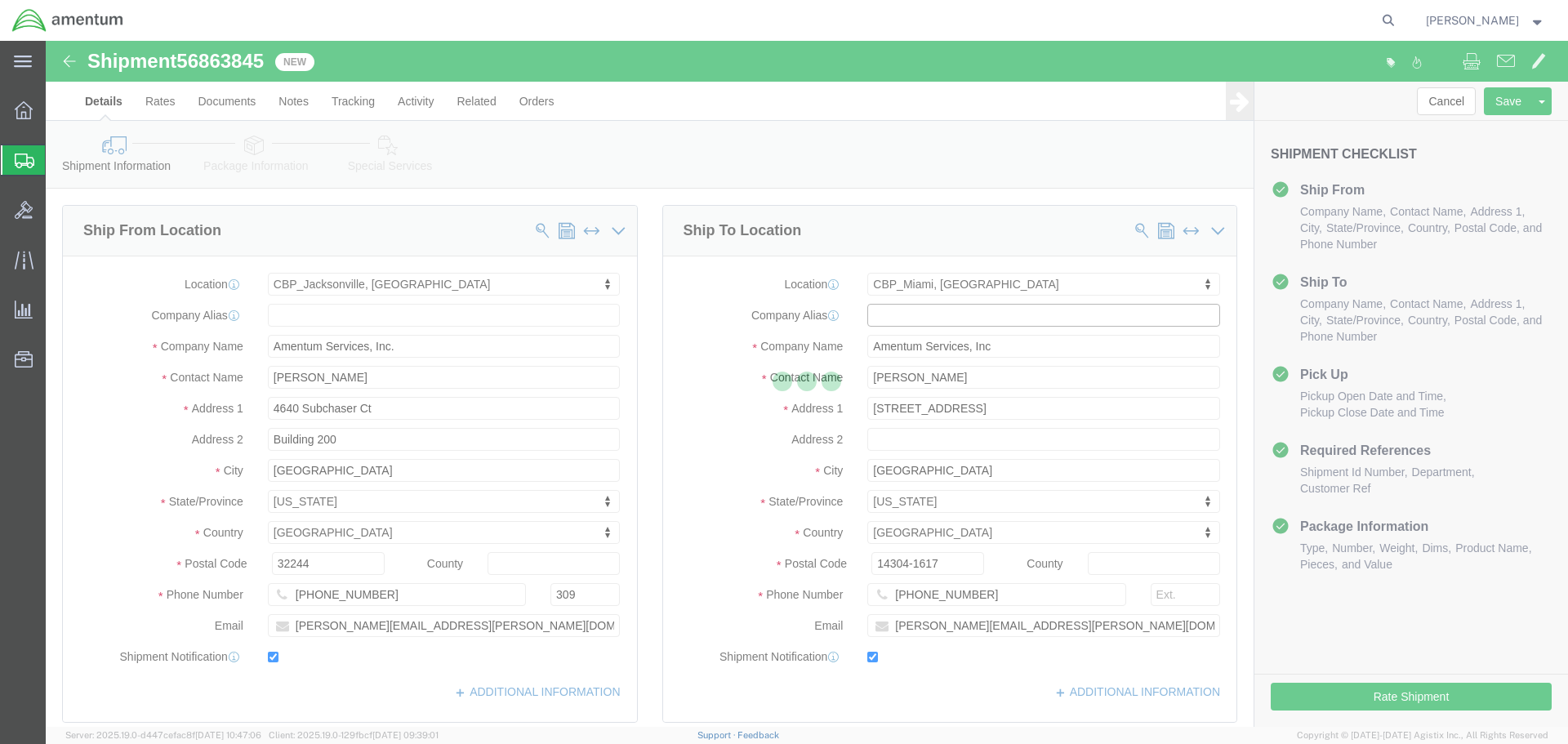
type input "[PHONE_NUMBER]"
type input "324"
type input "[PERSON_NAME][EMAIL_ADDRESS][PERSON_NAME][DOMAIN_NAME]"
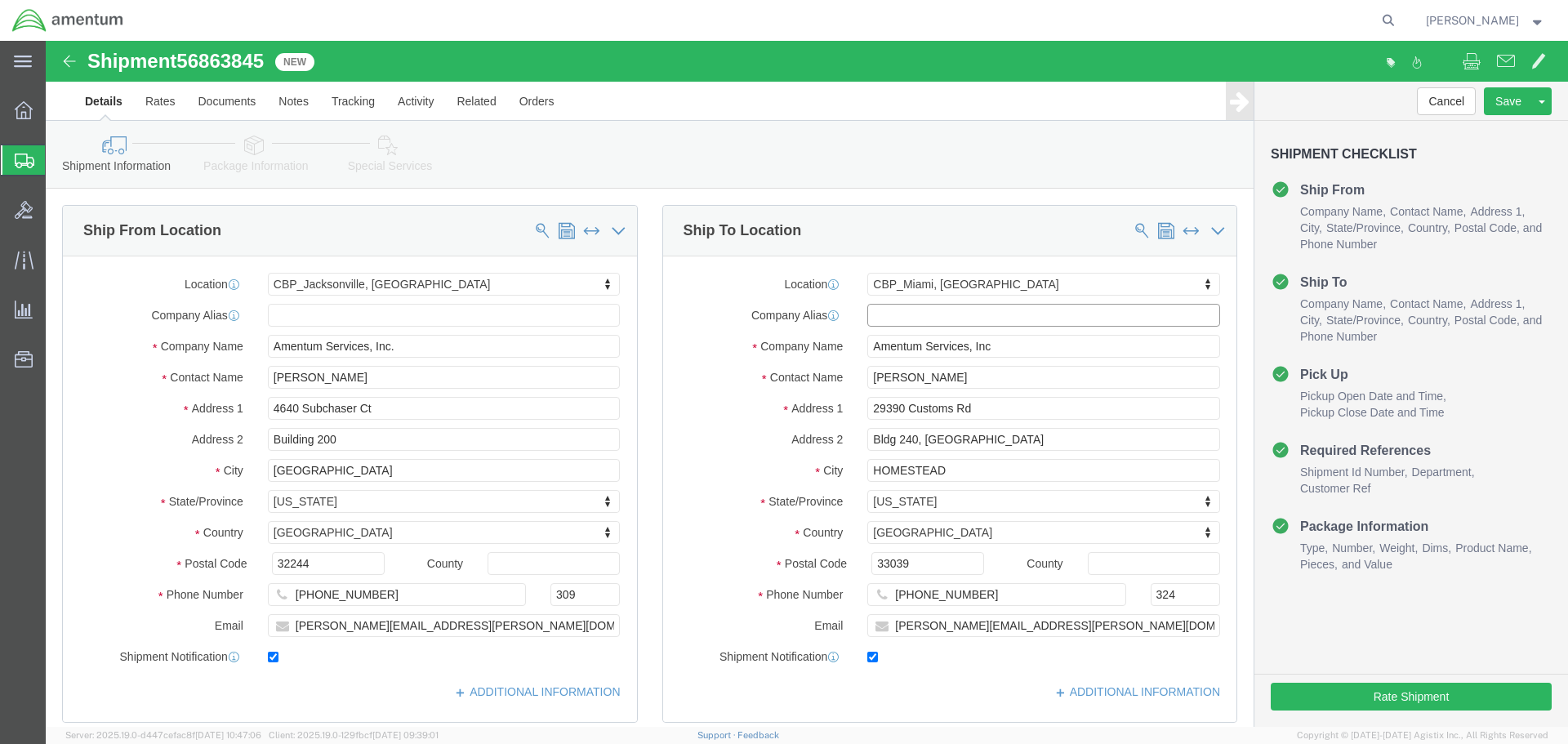
select select "FL"
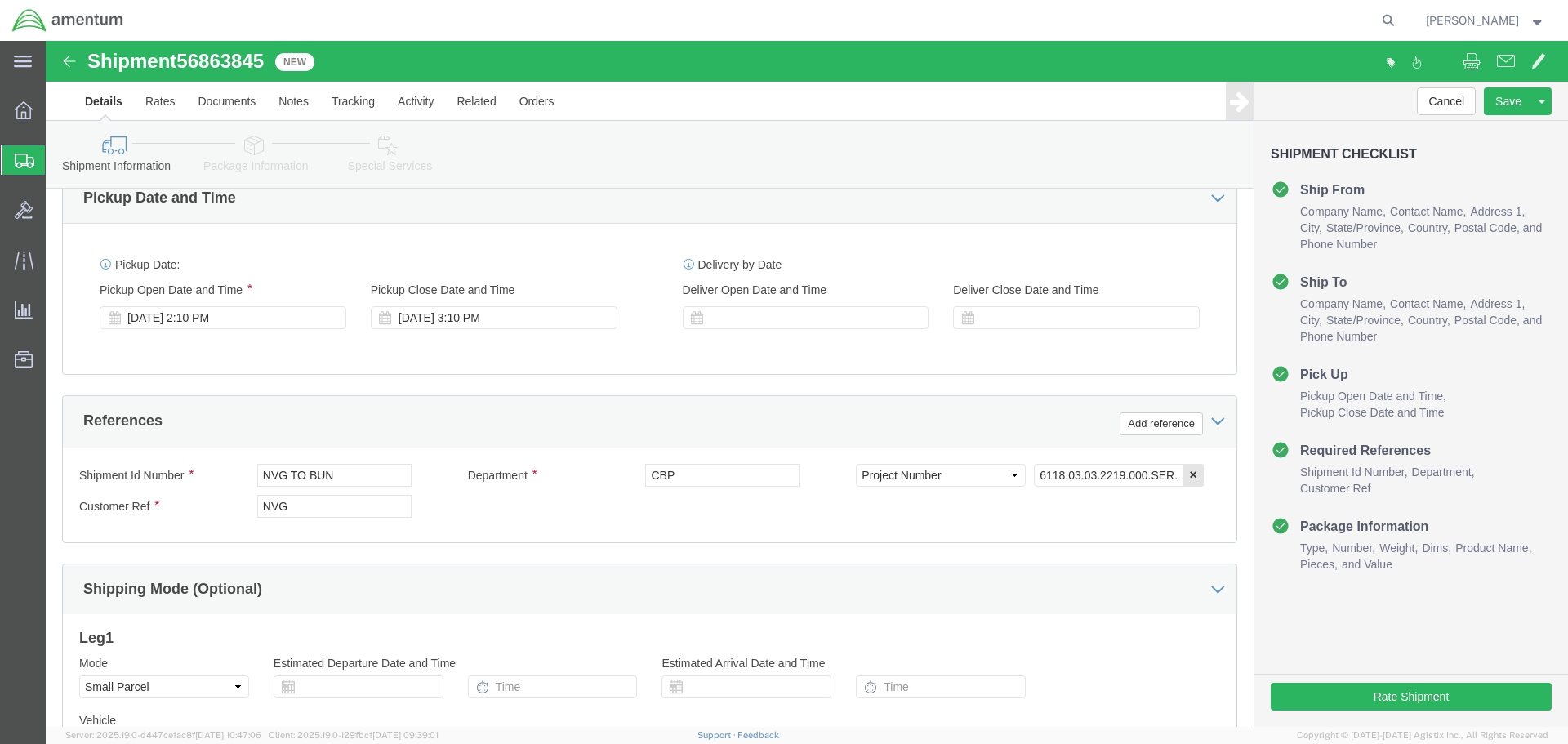
scroll to position [572, 0]
click input "NVG TO BUN"
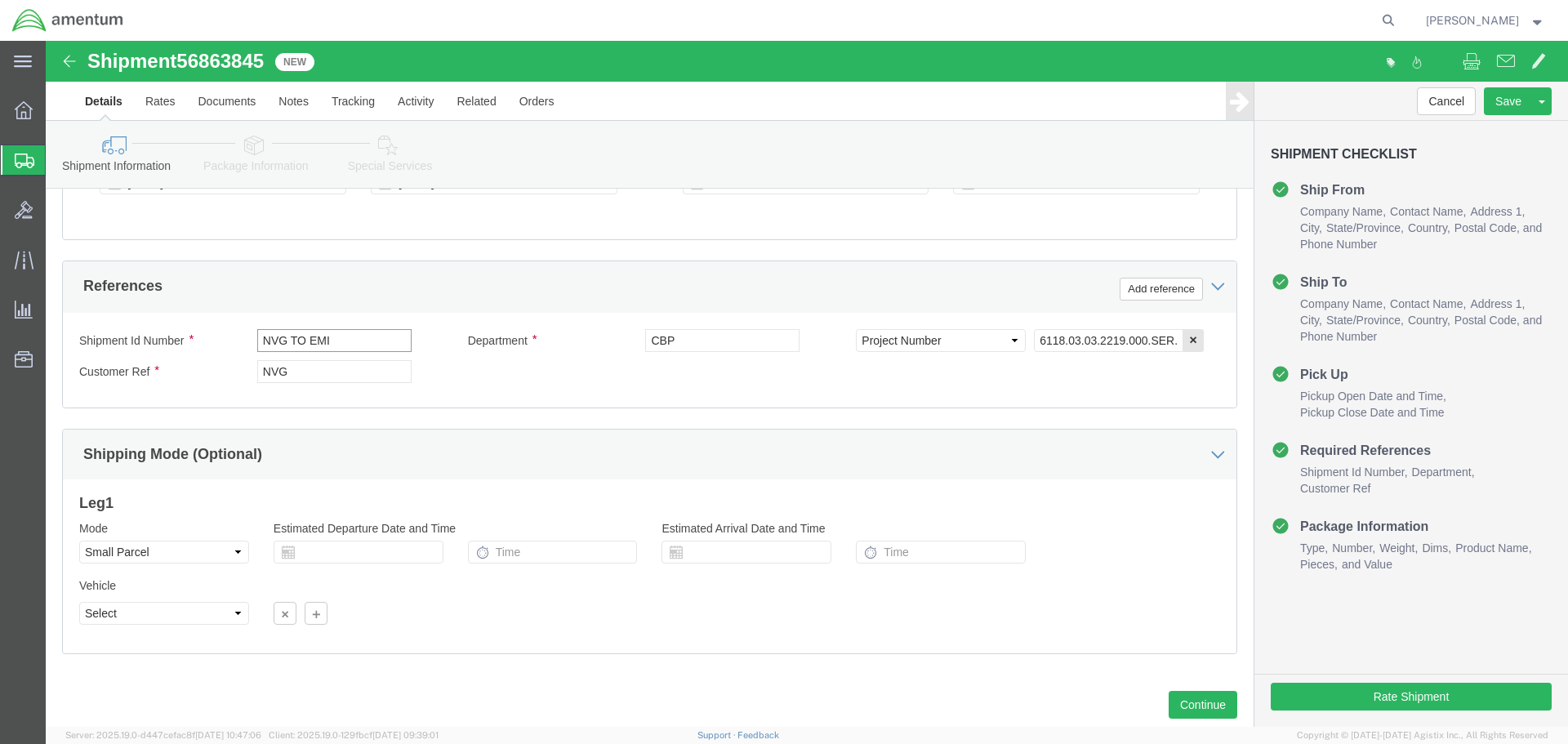
scroll to position [747, 0]
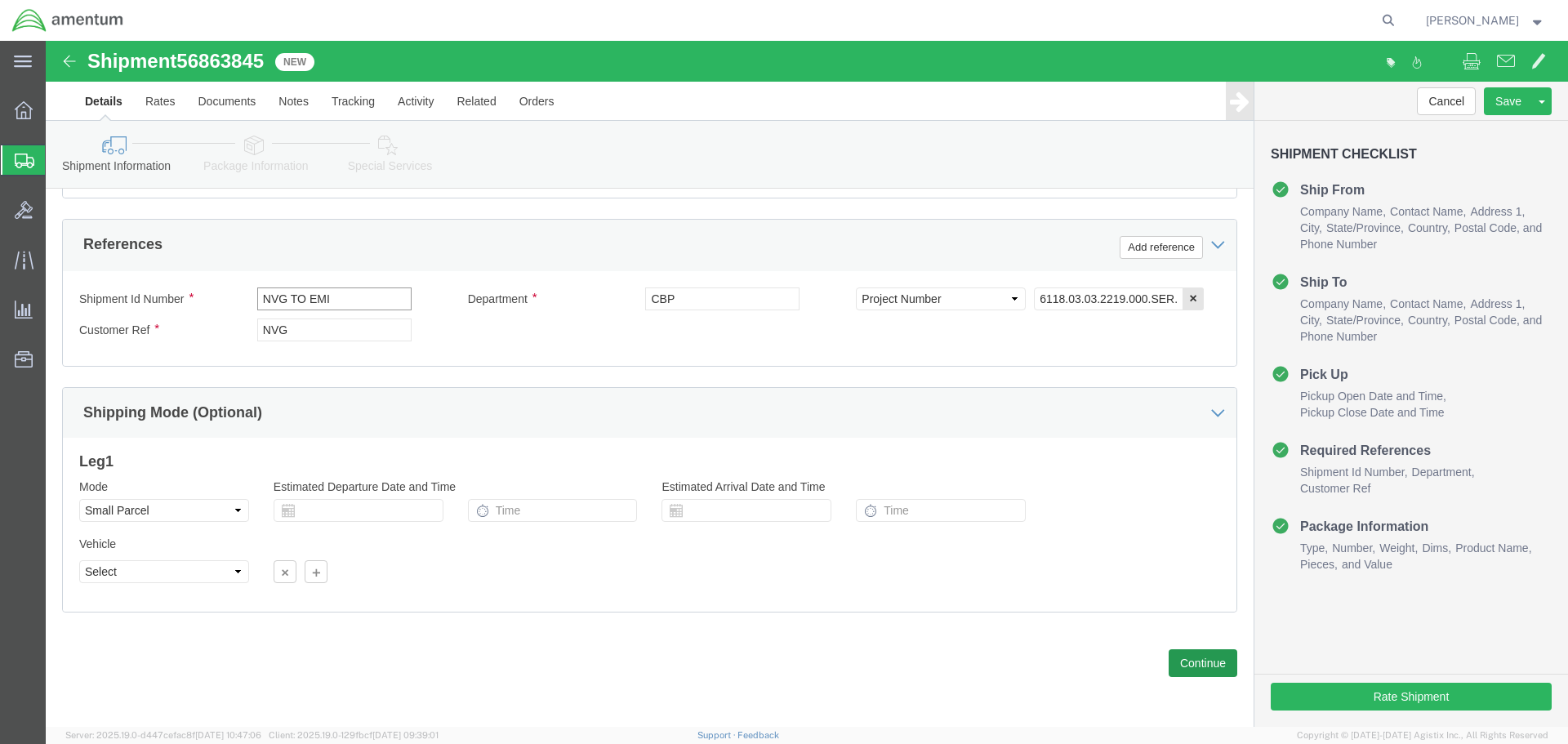
type input "NVG TO EMI"
click button "Continue"
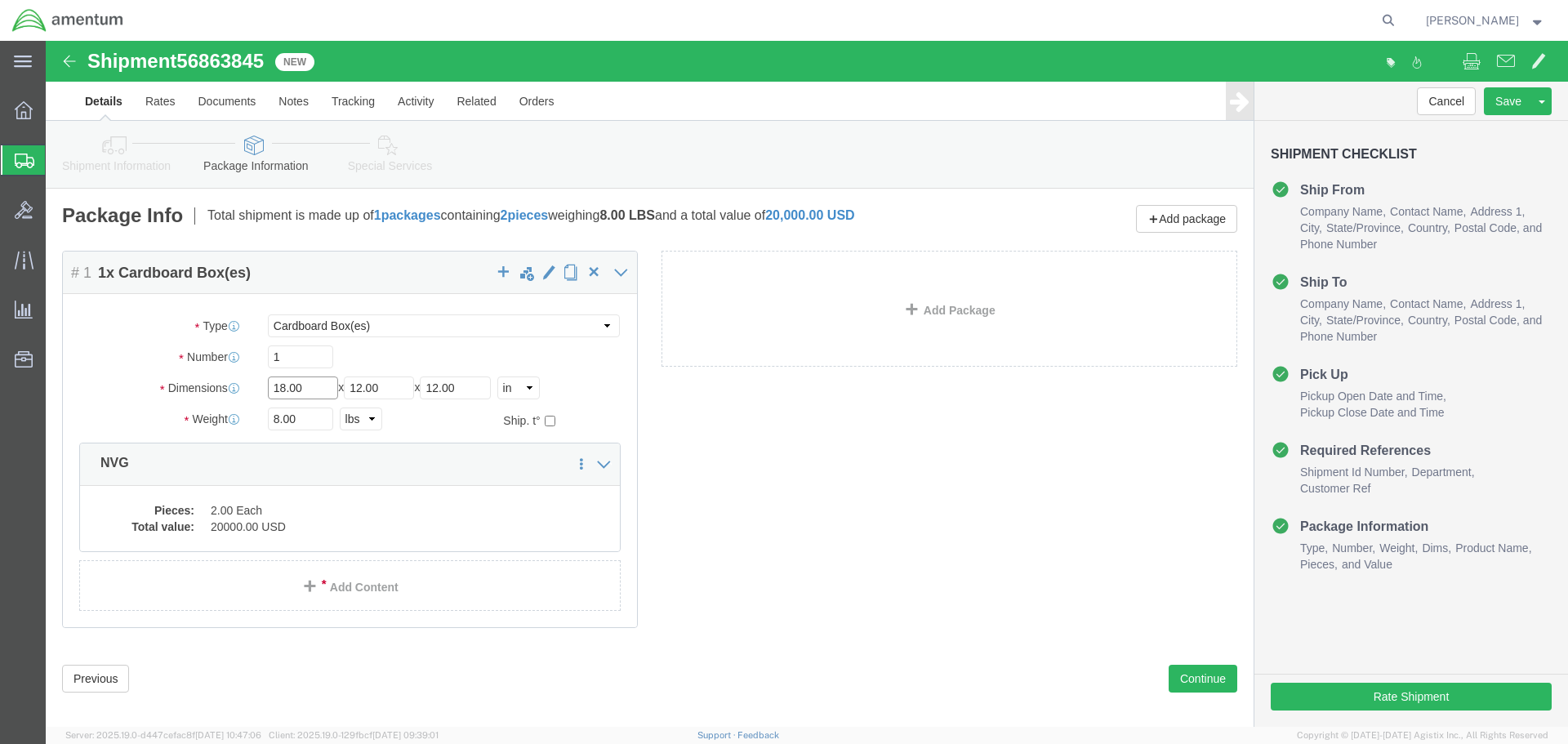
click input "18.00"
type input "14"
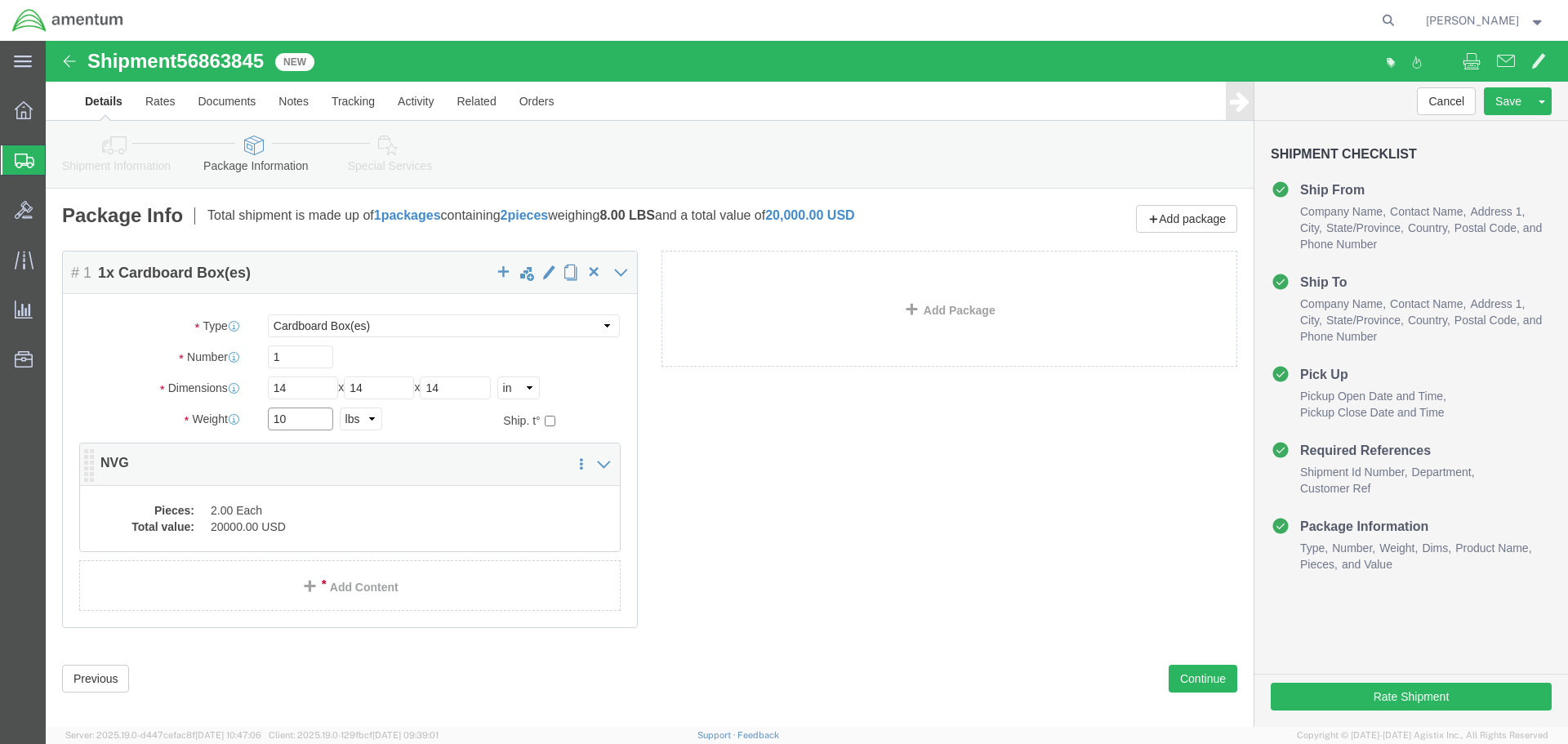
type input "10"
click div "Pieces: 2.00 Each Total value: 20000.00 USD"
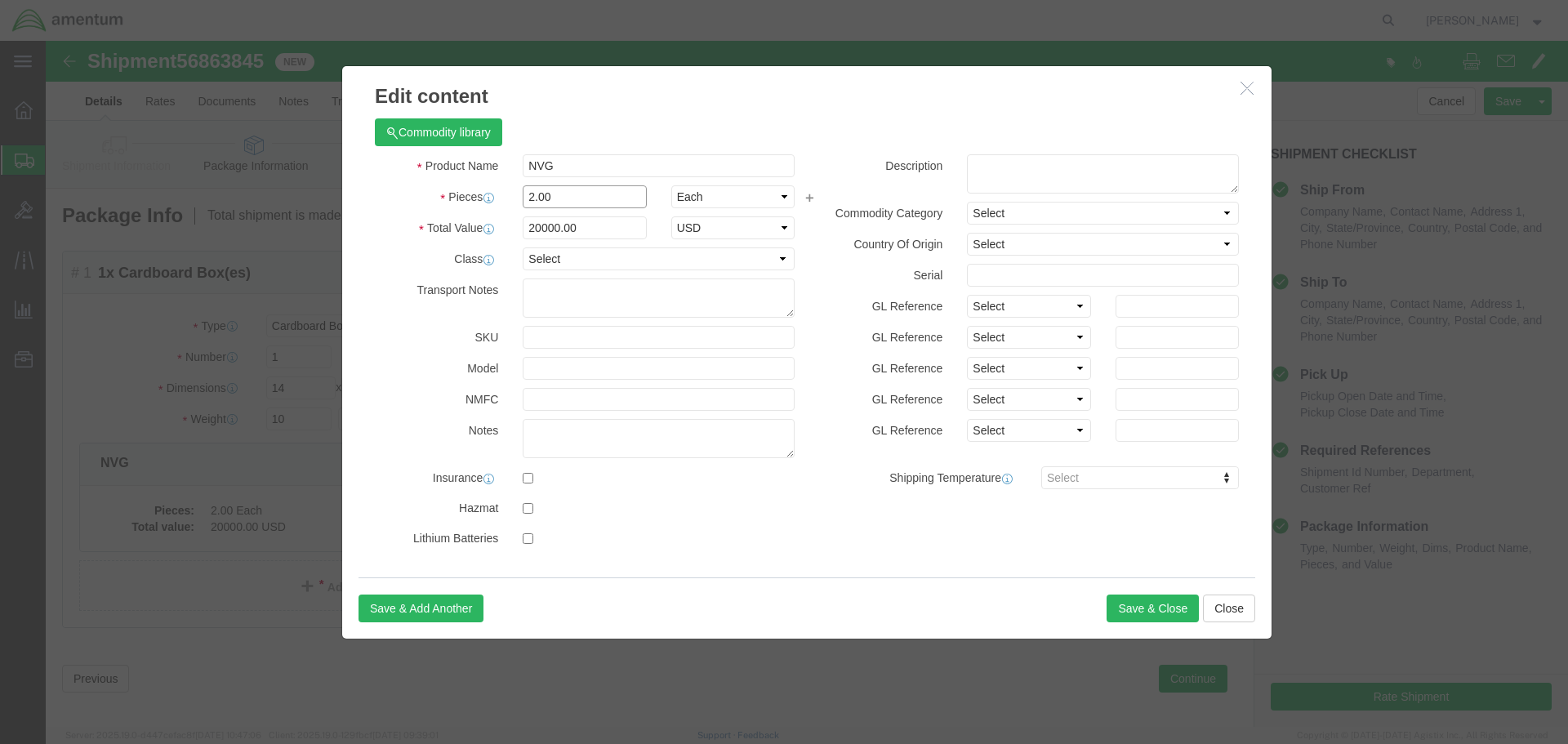
click input "2.00"
type input "3"
type input "30000"
click button "Save & Close"
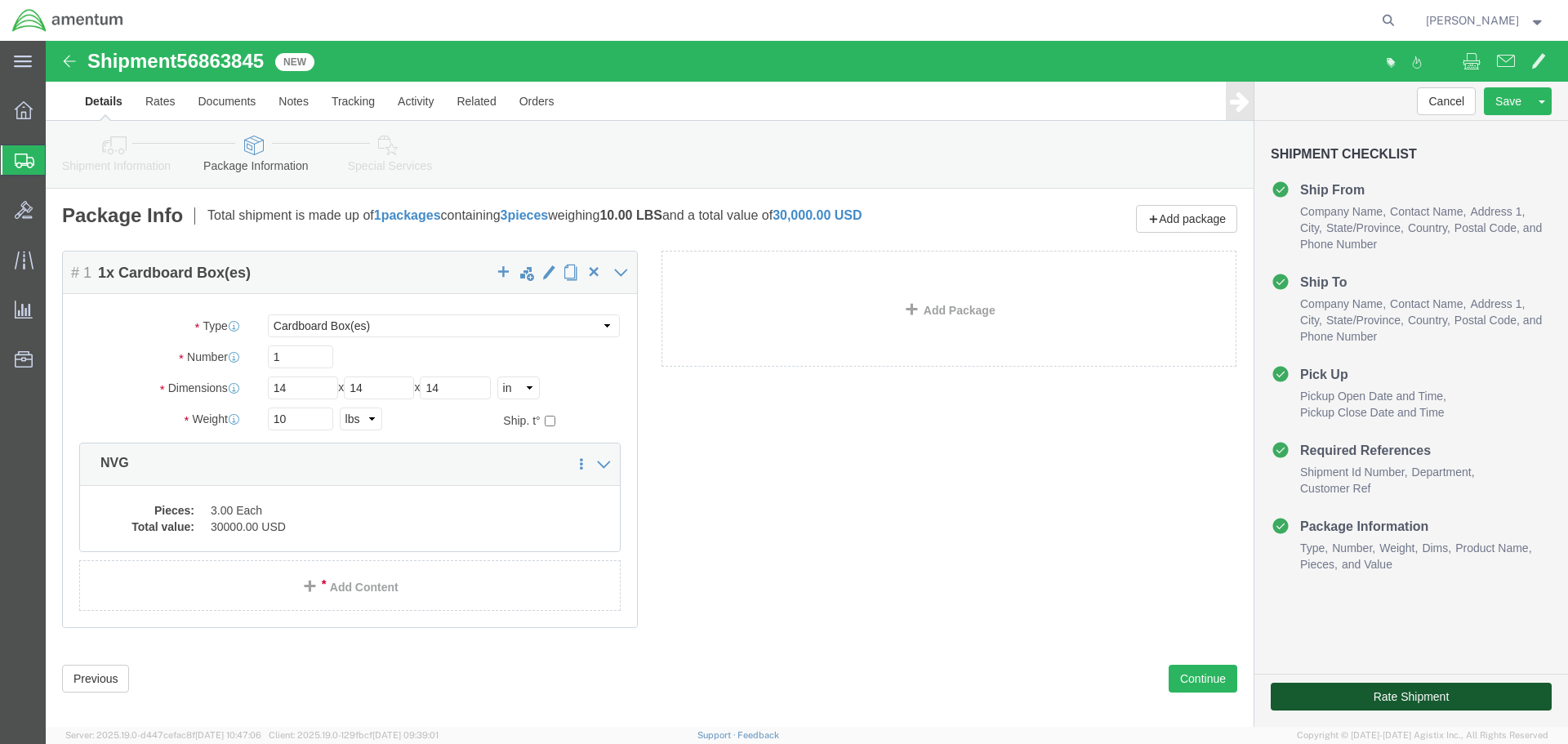
click button "Rate Shipment"
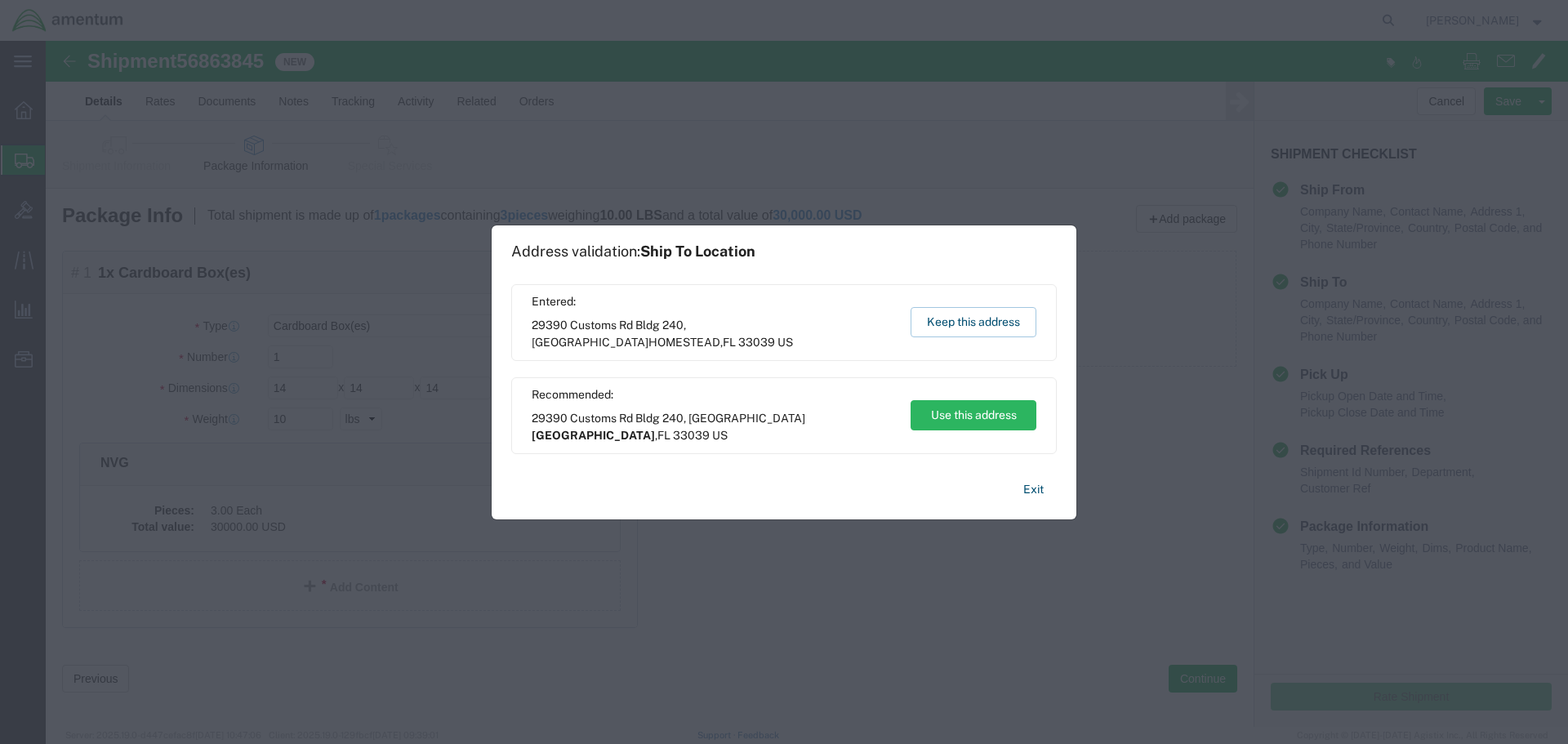
click at [886, 314] on div "Entered: [STREET_ADDRESS]" at bounding box center [714, 322] width 364 height 58
click at [964, 323] on button "Keep this address" at bounding box center [974, 322] width 126 height 30
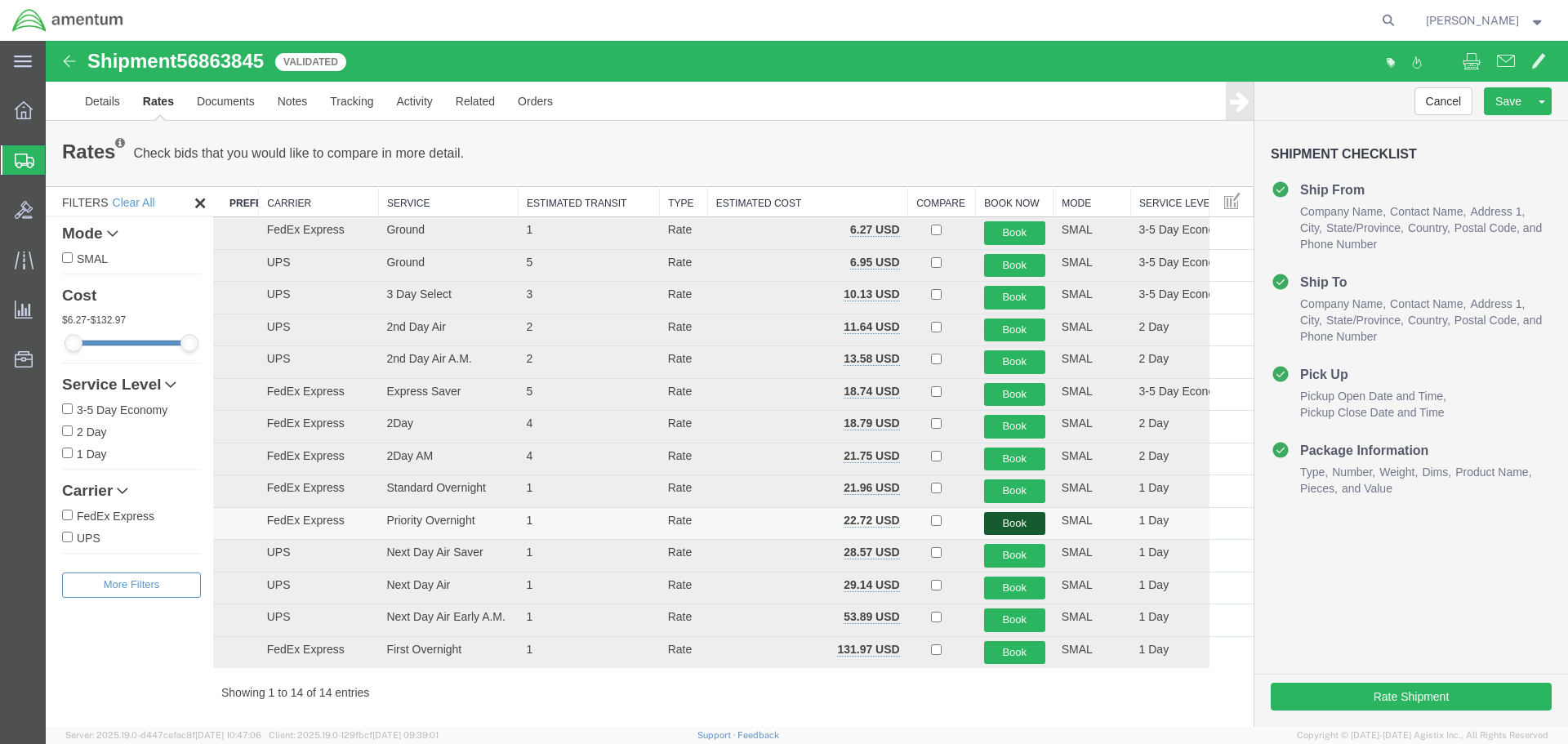
click at [1008, 526] on button "Book" at bounding box center [1015, 524] width 61 height 23
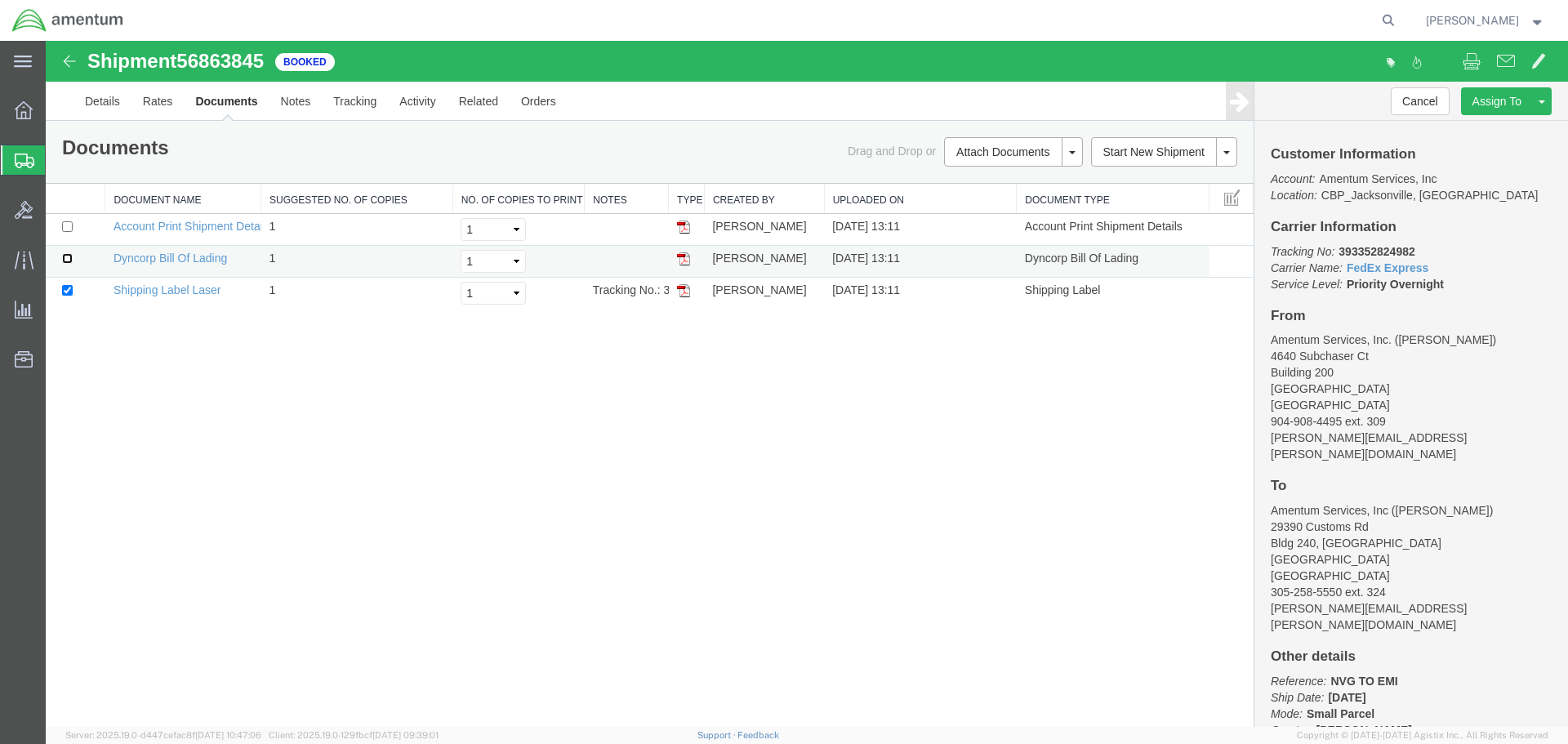
click at [65, 259] on input "checkbox" at bounding box center [67, 258] width 10 height 10
checkbox input "true"
click at [989, 175] on link "Print Documents" at bounding box center [1010, 179] width 142 height 24
click at [0, 0] on span "Create Shipment" at bounding box center [0, 0] width 0 height 0
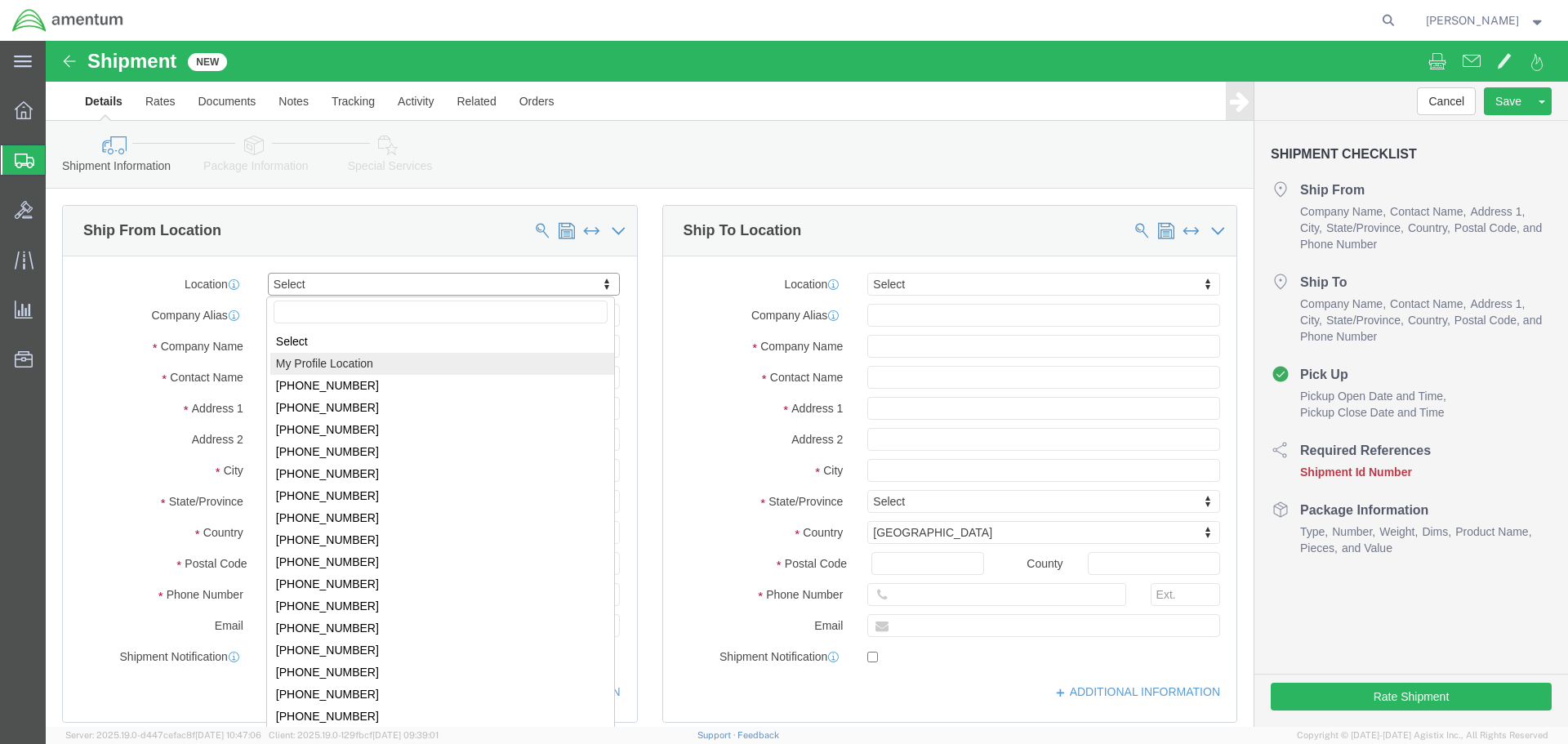
select select "MYPROFILE"
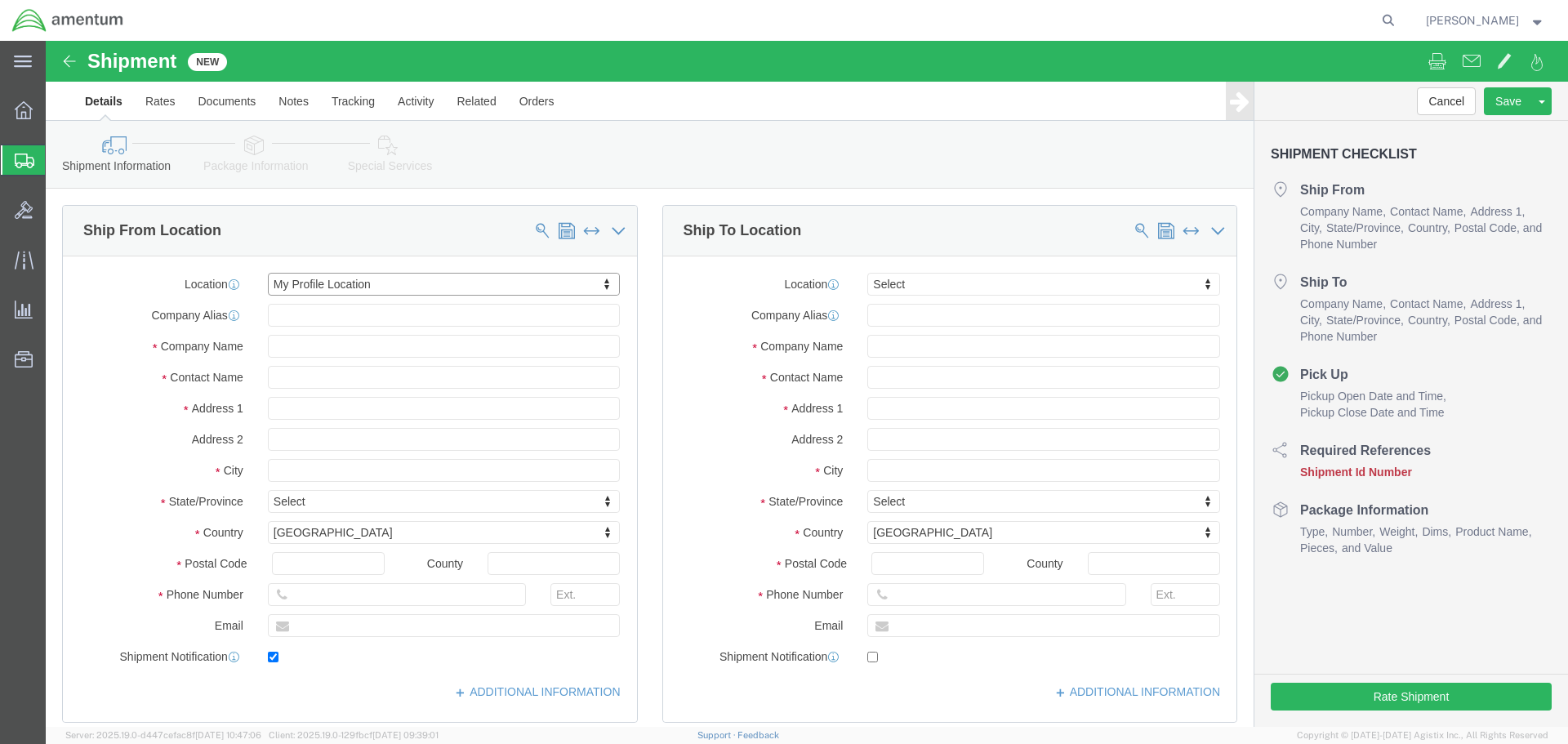
type input "4640 Subchaser Ct"
type input "Building 200"
type input "32244"
type input "[PHONE_NUMBER]"
type input "309"
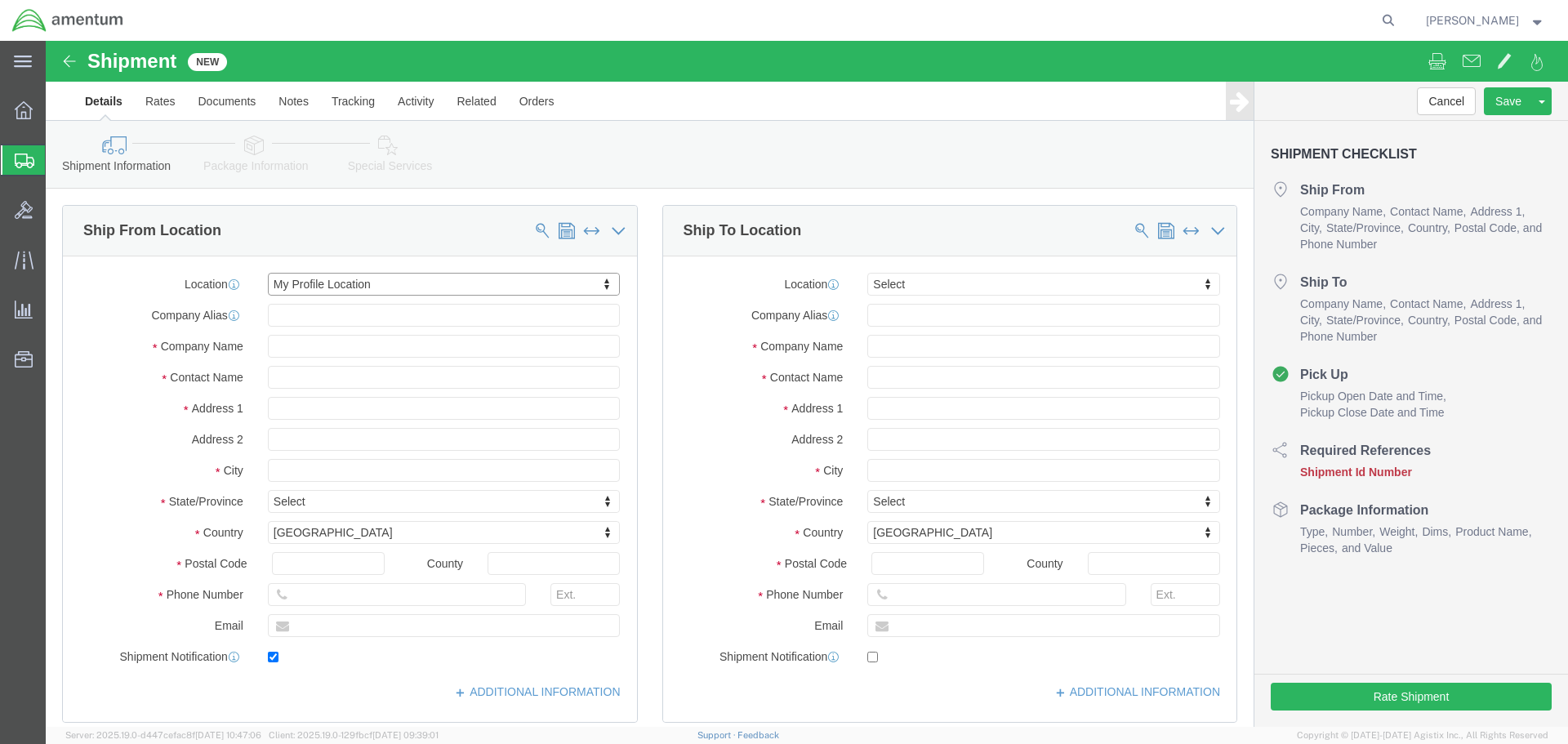
type input "[PERSON_NAME][EMAIL_ADDRESS][PERSON_NAME][DOMAIN_NAME]"
checkbox input "true"
type input "Amentum Services, Inc."
type input "[PERSON_NAME]"
type input "[GEOGRAPHIC_DATA]"
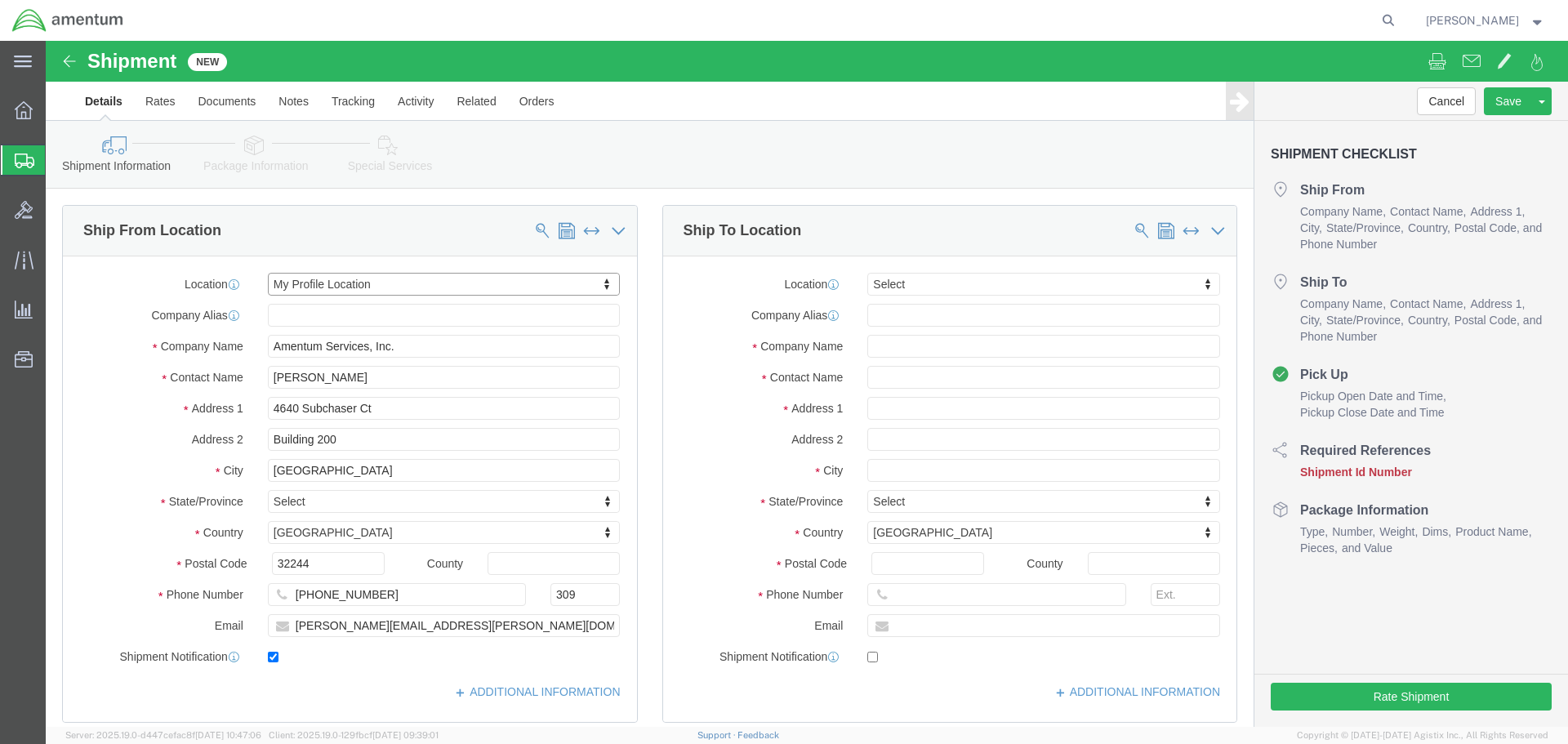
select select "FL"
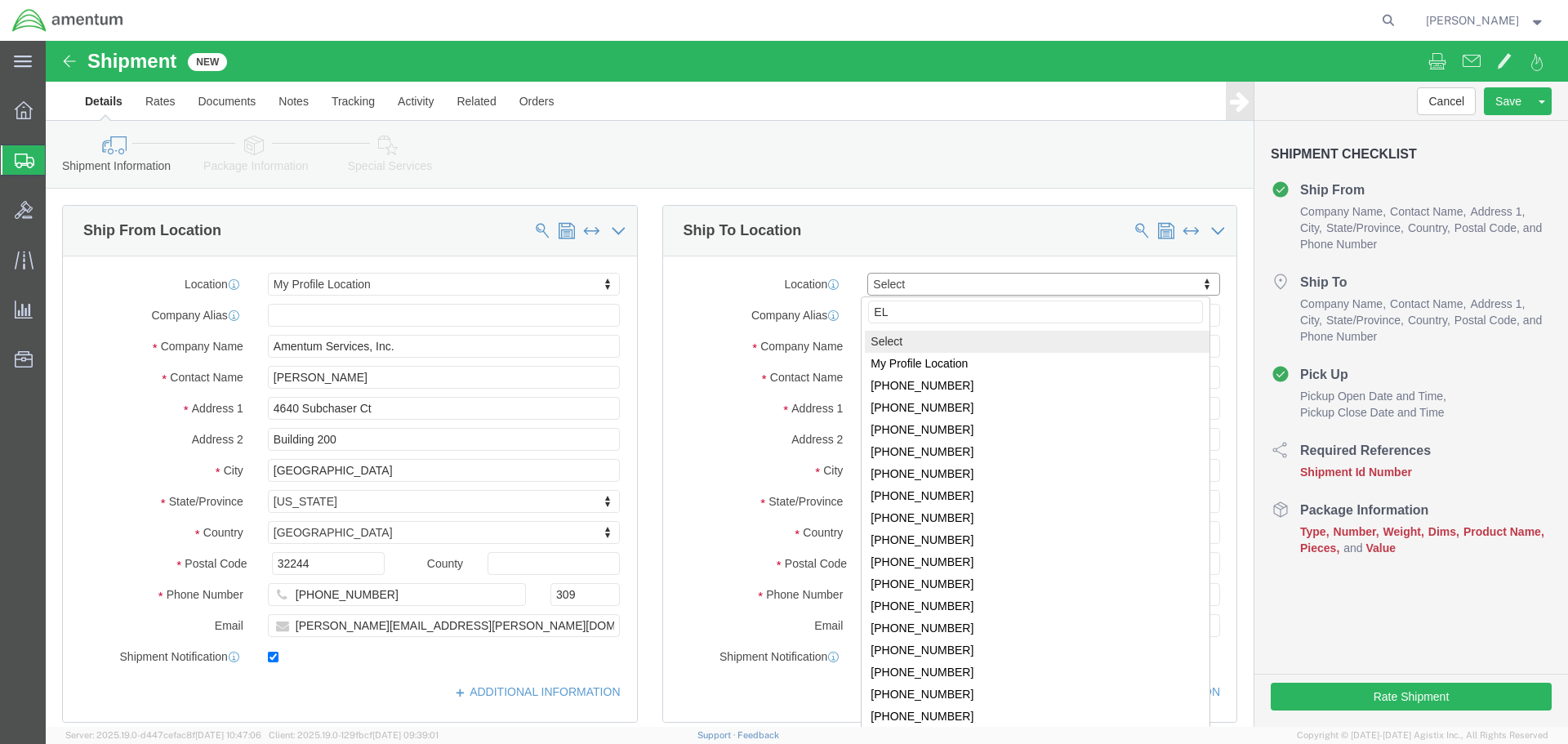
type input "ELP"
select select "49939"
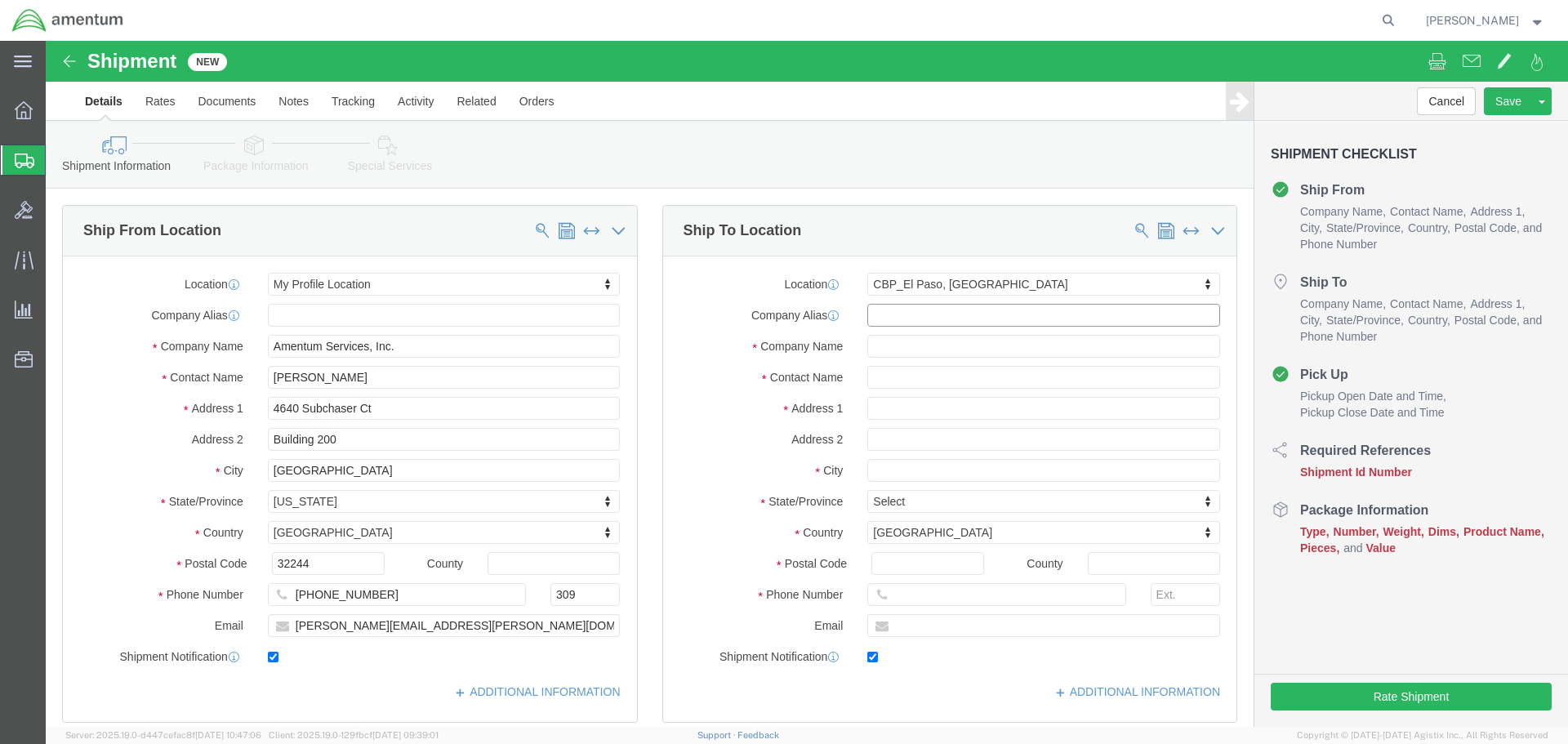
type input "[STREET_ADDRESS][PERSON_NAME]"
type input "79925"
type input "[PHONE_NUMBER]"
type input "[DATE][EMAIL_ADDRESS][PERSON_NAME][DOMAIN_NAME]"
checkbox input "true"
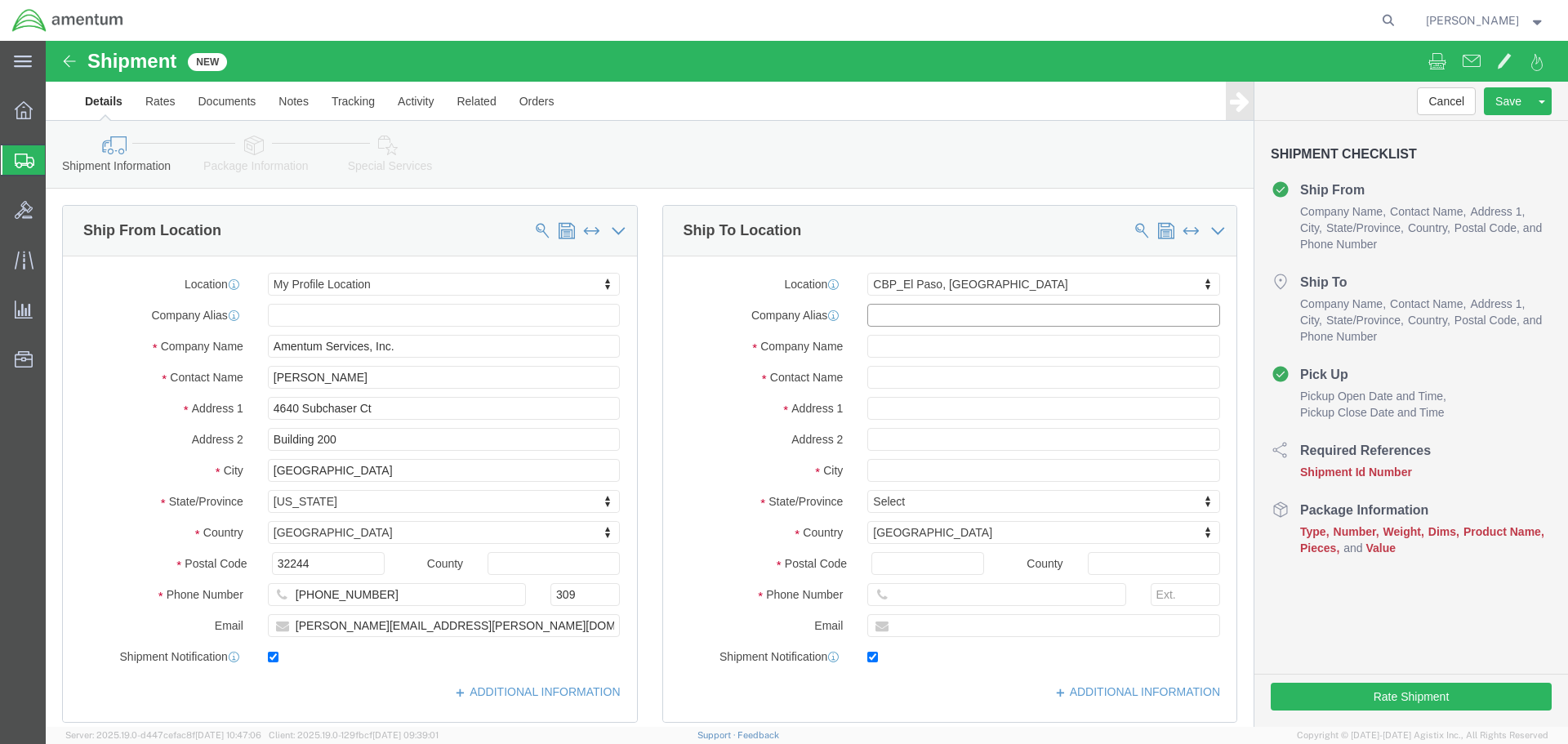
type input "Amentum Services, Inc"
type input "[DATE][PERSON_NAME]"
type input "[GEOGRAPHIC_DATA]"
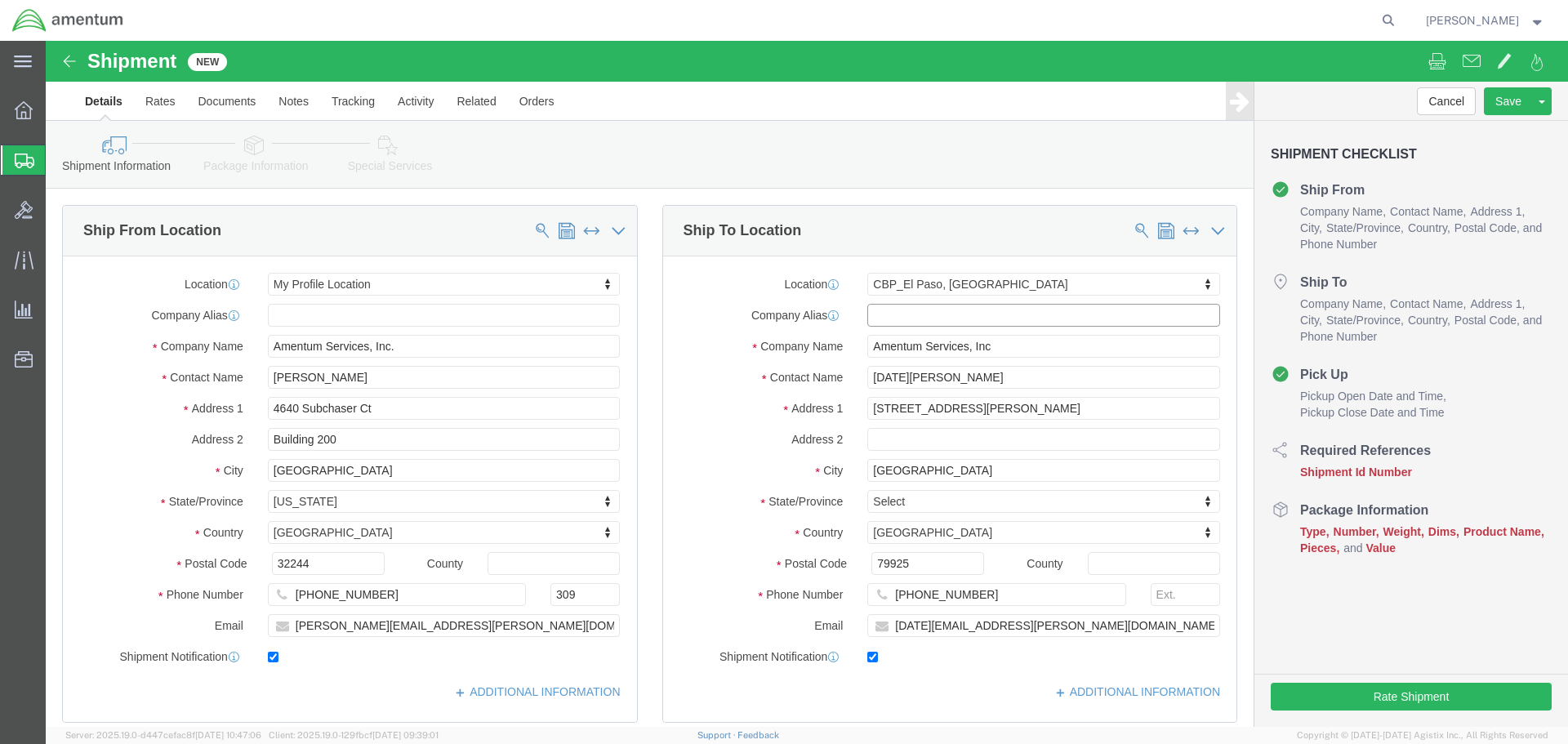
select select "[GEOGRAPHIC_DATA]"
click input "[DATE][PERSON_NAME]"
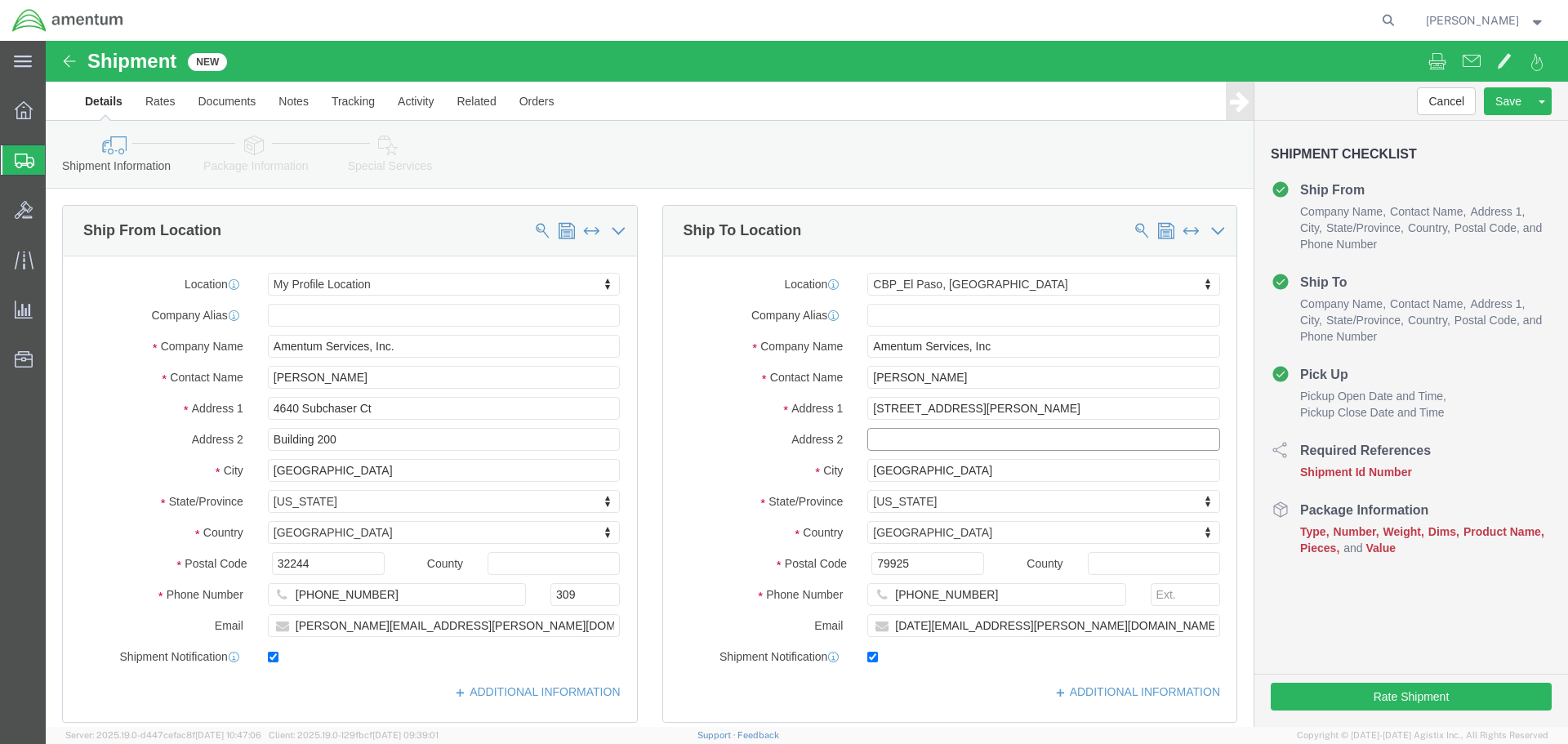
click div "Ship To Location Location [GEOGRAPHIC_DATA], [GEOGRAPHIC_DATA] Select My Profil…"
click input "[PERSON_NAME]"
type input "[PERSON_NAME]"
click p "ELP - AMENTUM SERVICES, INC - ([PERSON_NAME]) [STREET_ADDRESS][PERSON_NAME]"
select select
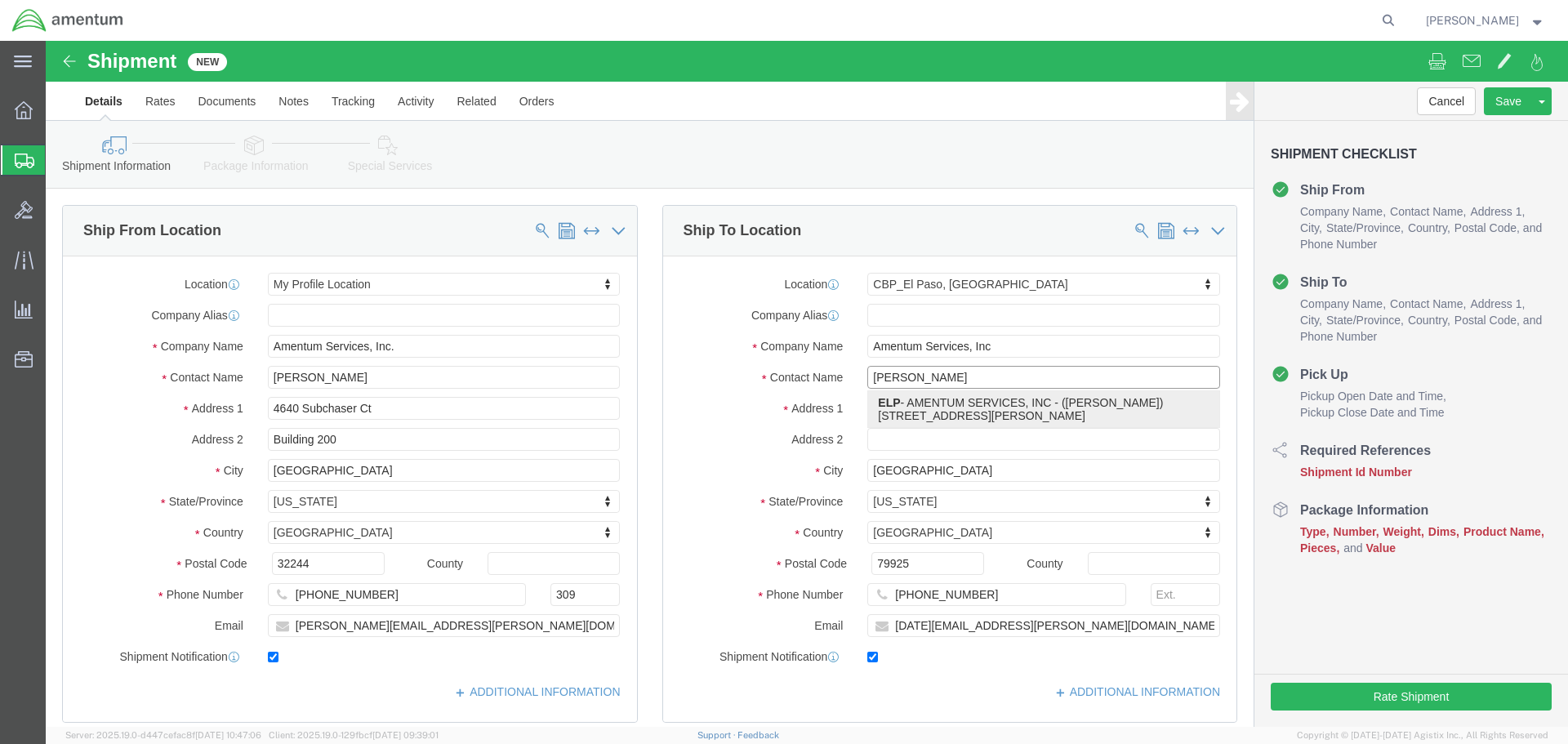
type input "[STREET_ADDRESS][PERSON_NAME]"
type input "[PERSON_NAME][EMAIL_ADDRESS][PERSON_NAME][DOMAIN_NAME]"
type input "ELP"
type input "AMENTUM SERVICES, INC"
type input "[PERSON_NAME]"
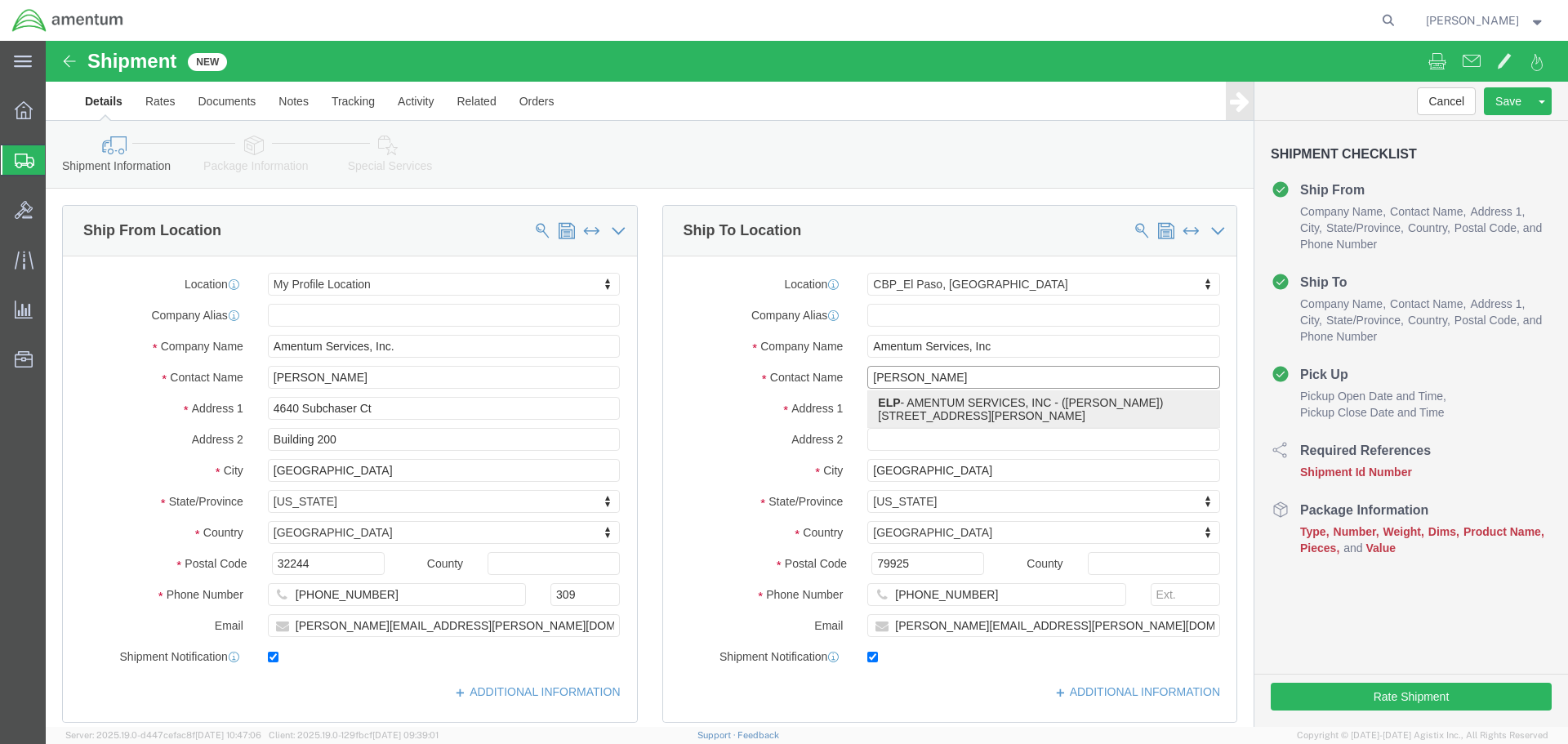
type input "EL PASO"
select select "[GEOGRAPHIC_DATA]"
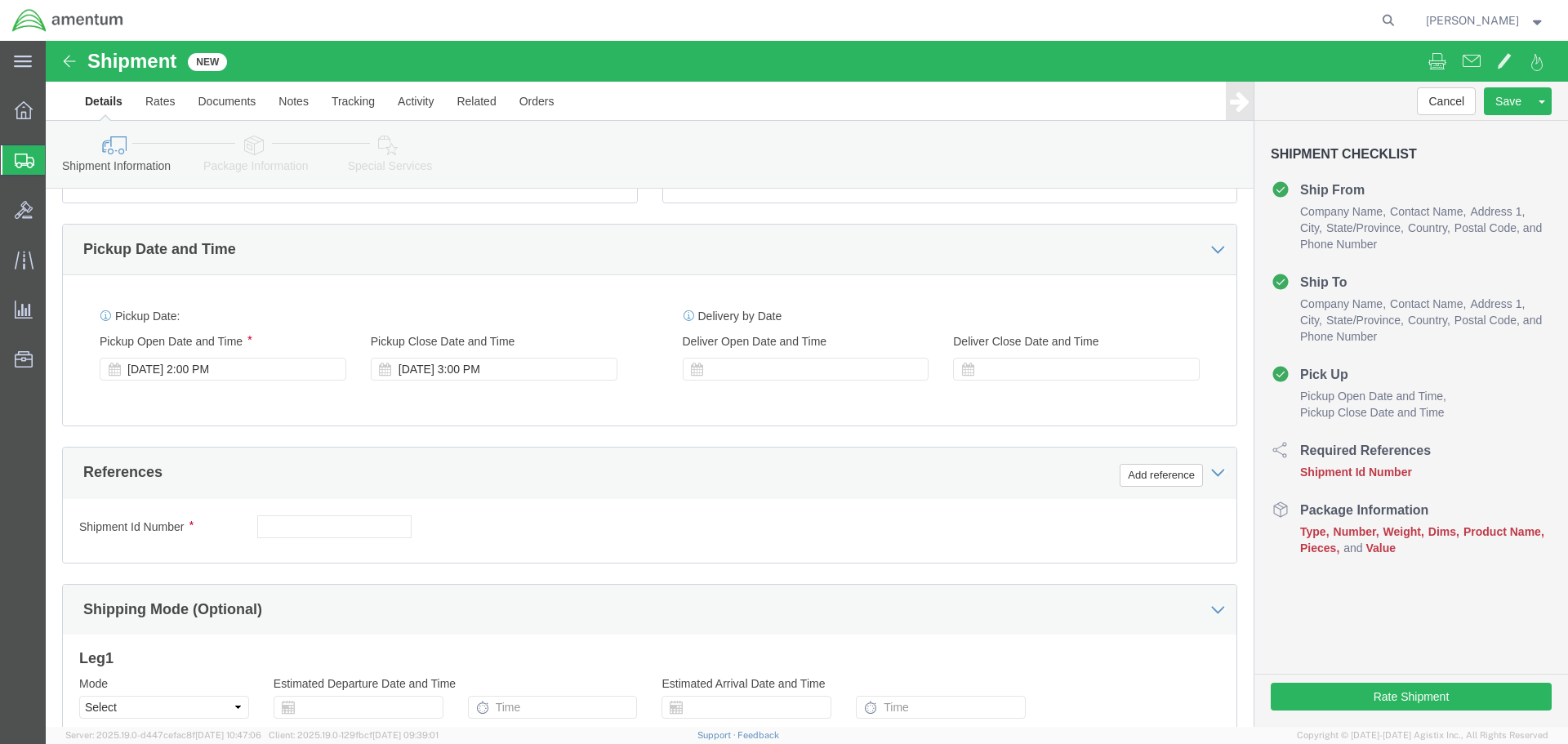
scroll to position [490, 0]
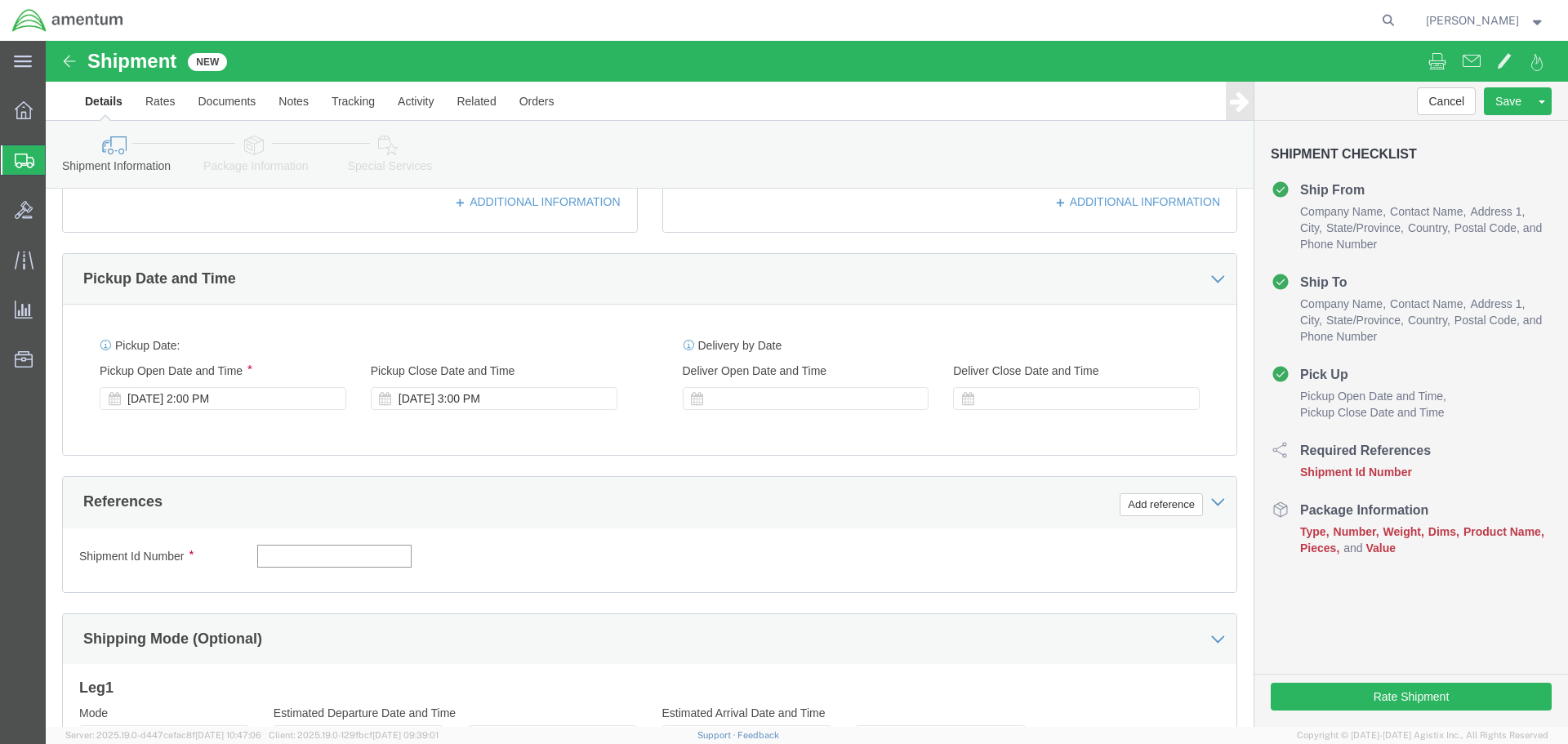
click input "text"
type input "N"
type input "RT5000 TO ELP"
click button "Add reference"
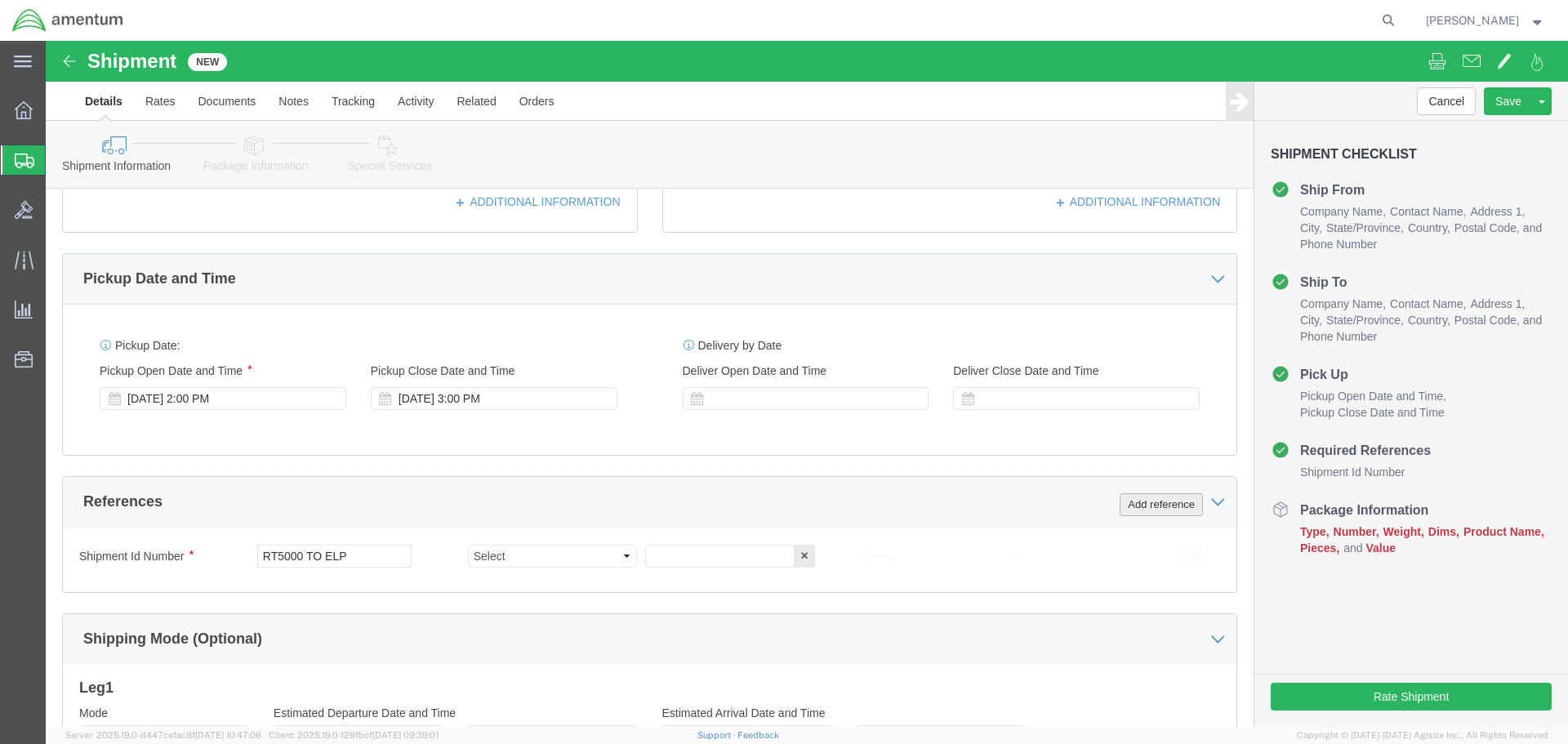
click button "Add reference"
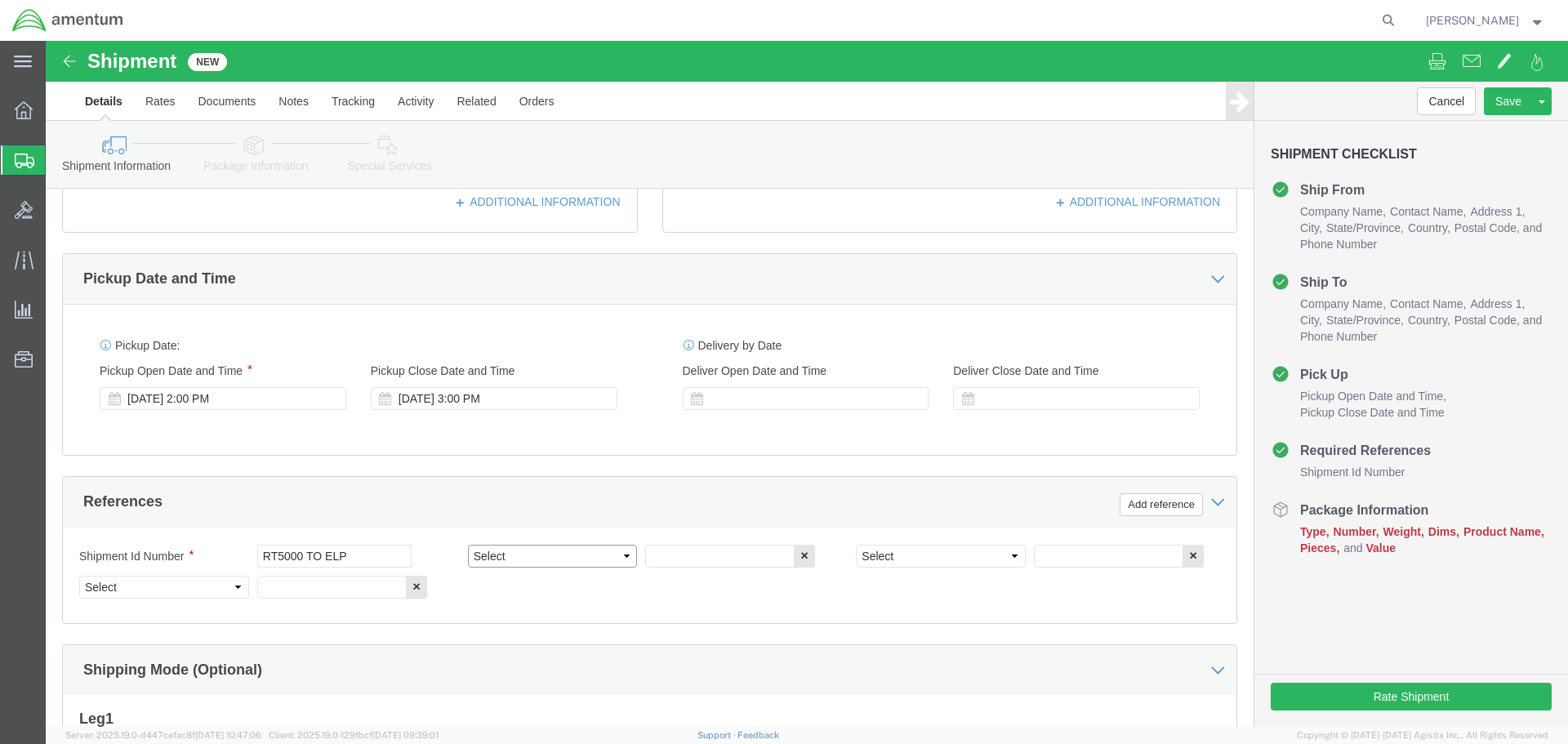
click select "Select Account Type Activity ID Airline Appointment Number ASN Batch Request # …"
select select "PROJNUM"
click select "Select Account Type Activity ID Airline Appointment Number ASN Batch Request # …"
type input "6118.03.03.2219.000.SER.0000"
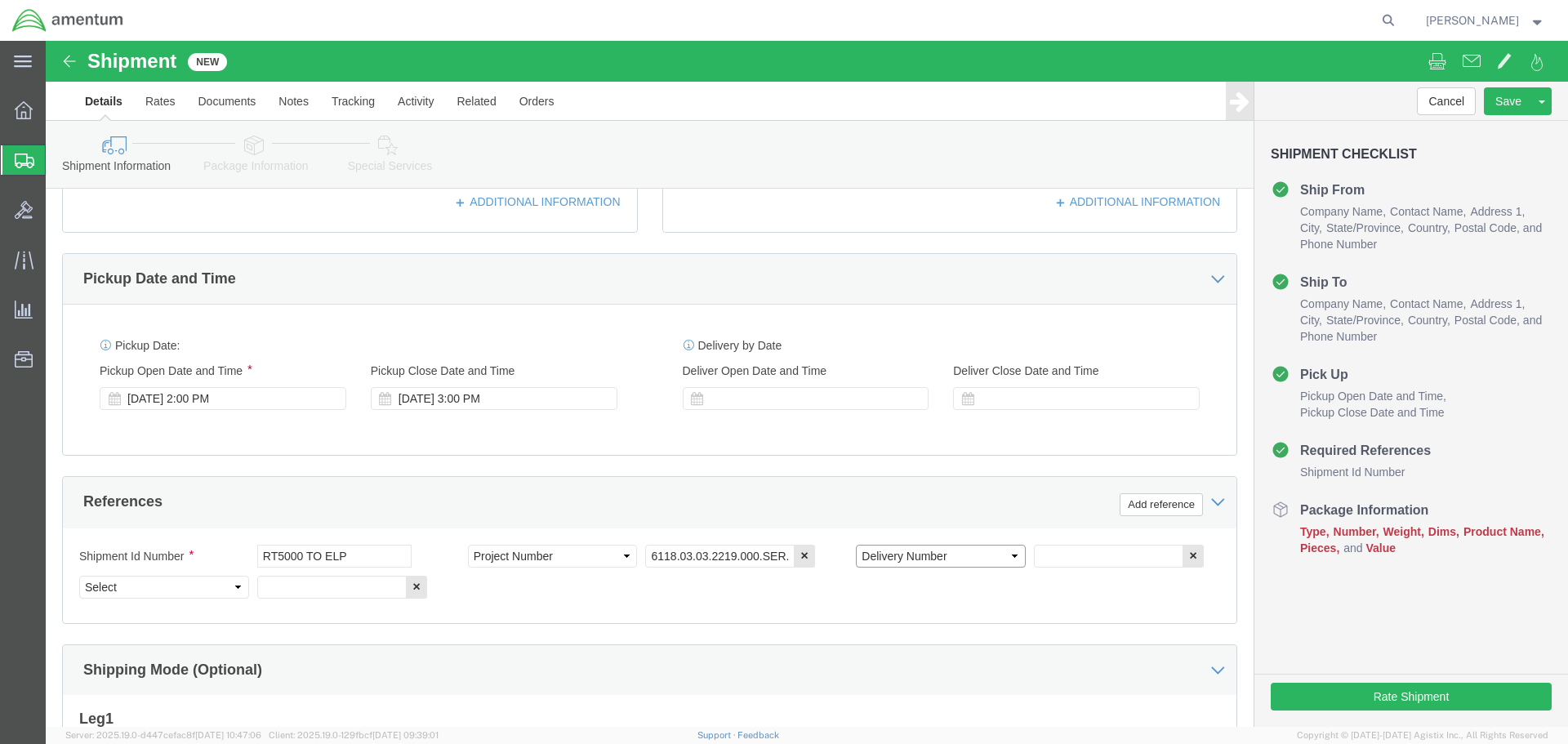
select select "DEPT"
type input "CBP"
select select "CUSTREF"
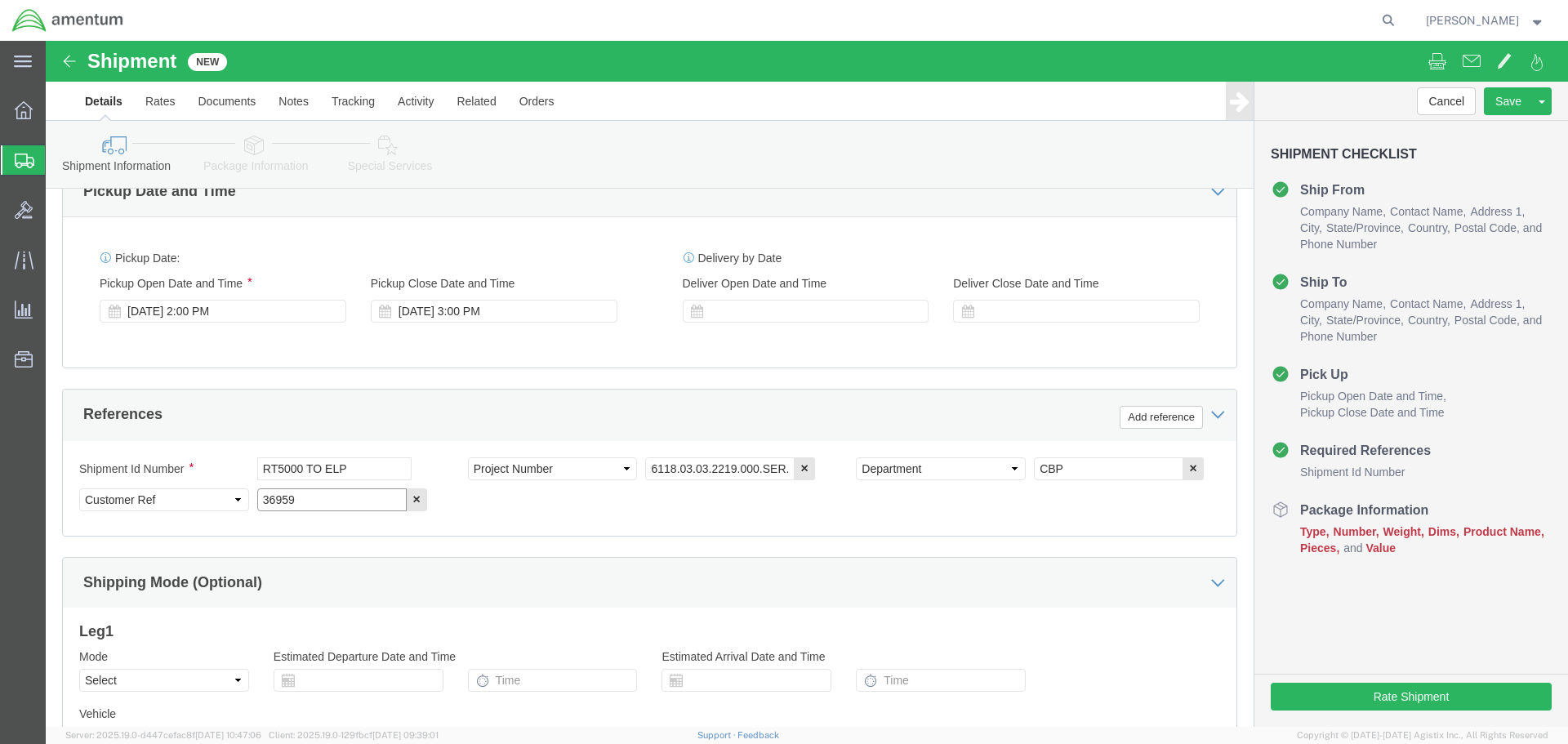
scroll to position [747, 0]
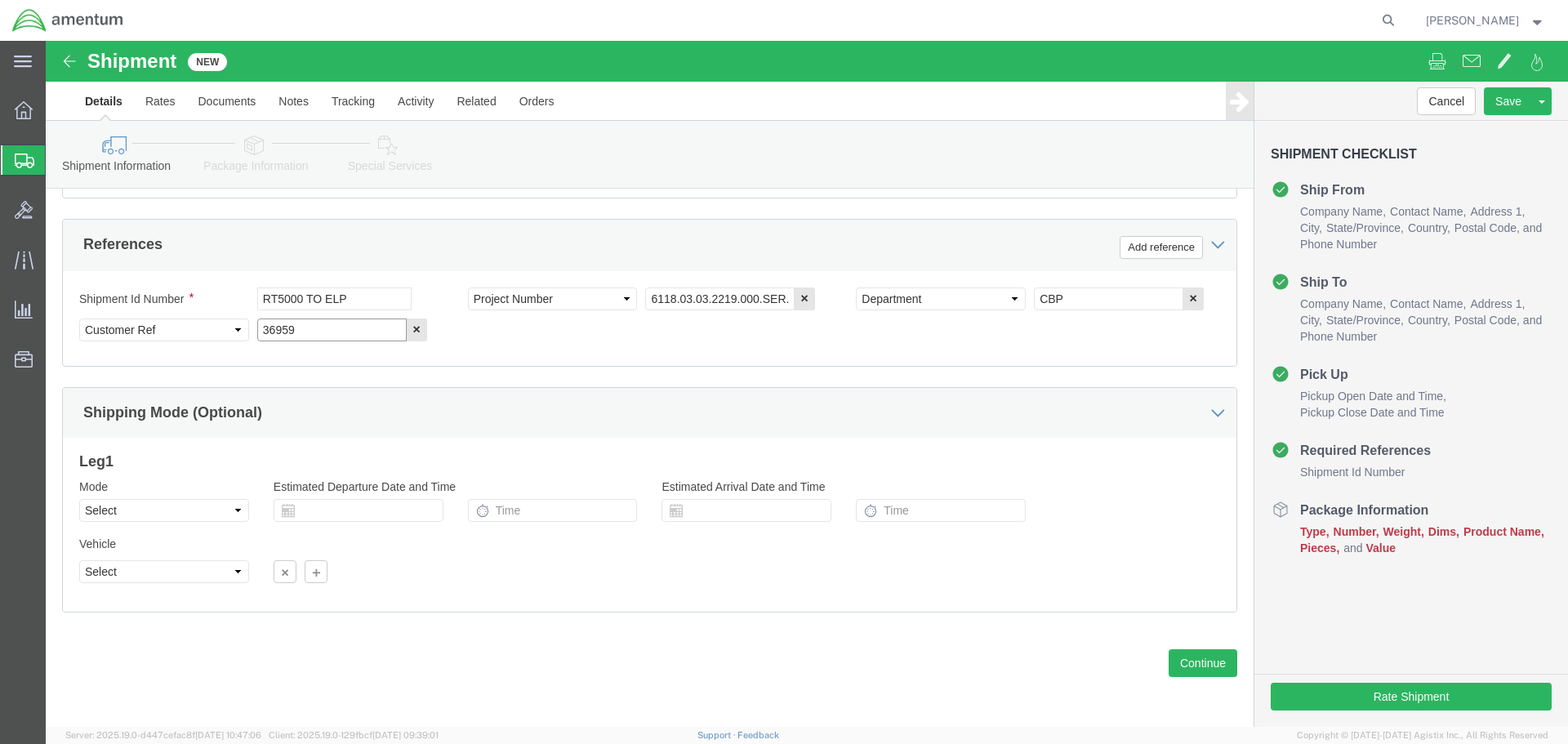
type input "36959"
click div "Previous Continue"
click button "Continue"
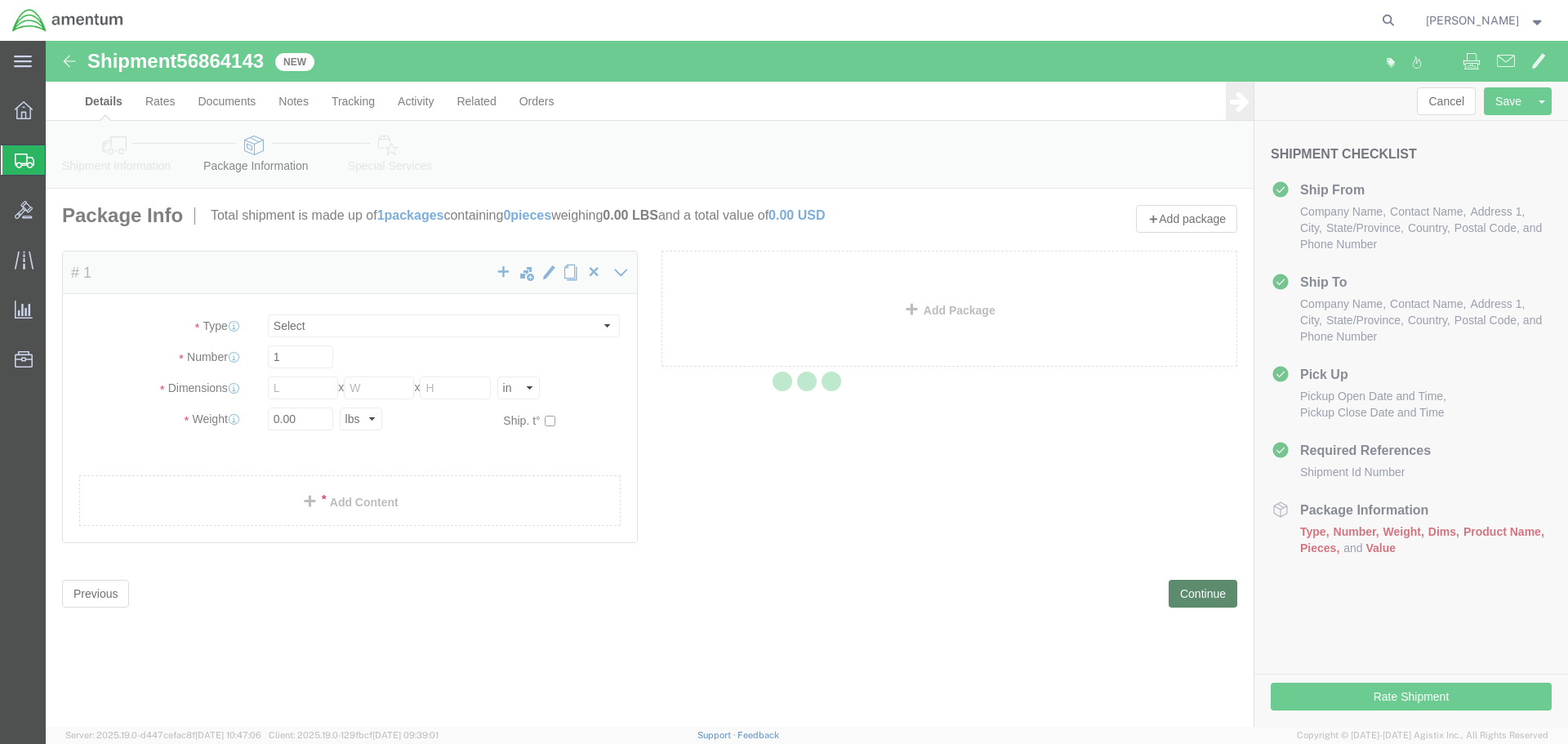
select select "CBOX"
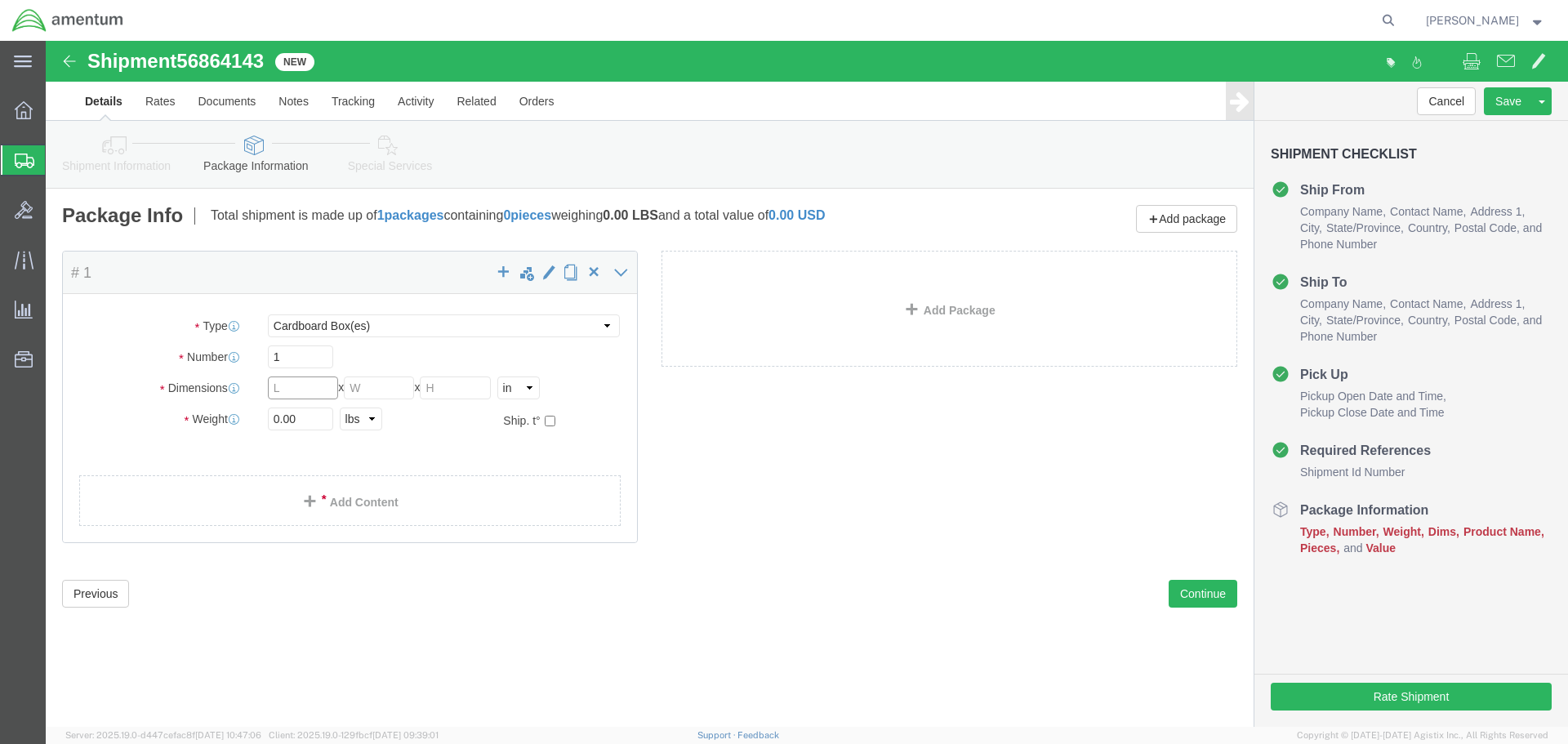
click input "text"
type input "22"
type input "12"
type input "6"
type input "21"
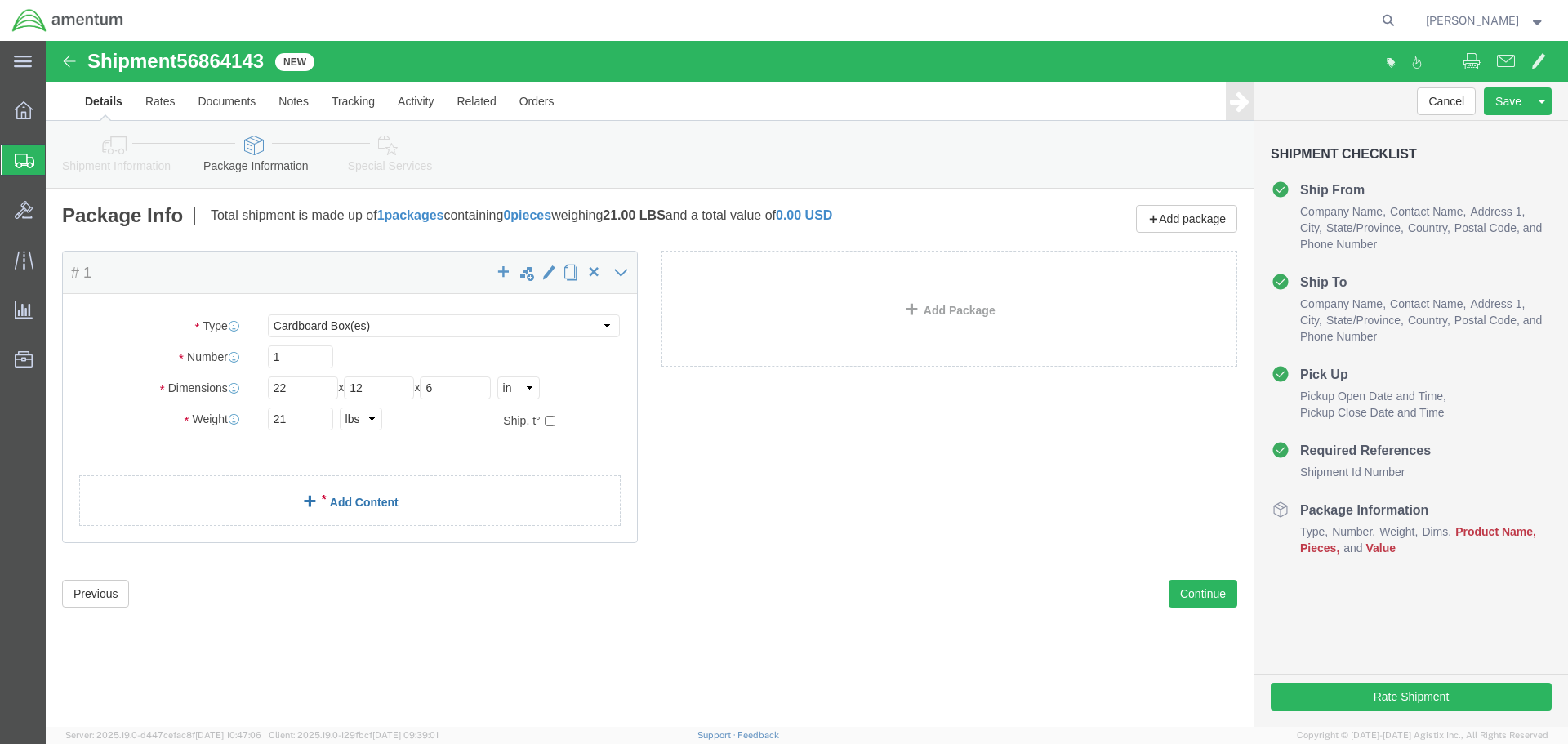
click link "Add Content"
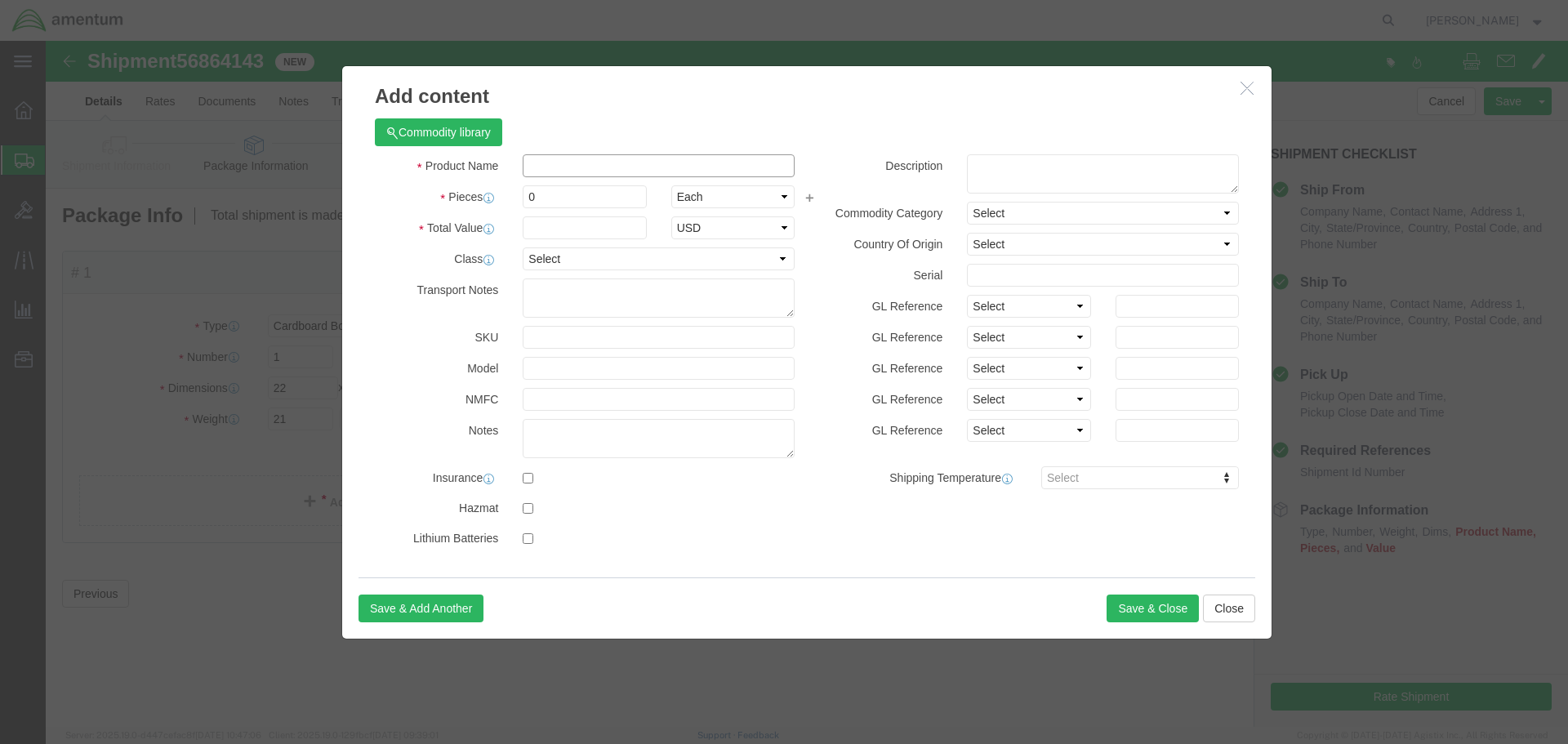
click input "text"
type input "RT5000"
type input "1"
type input "50000"
click input "text"
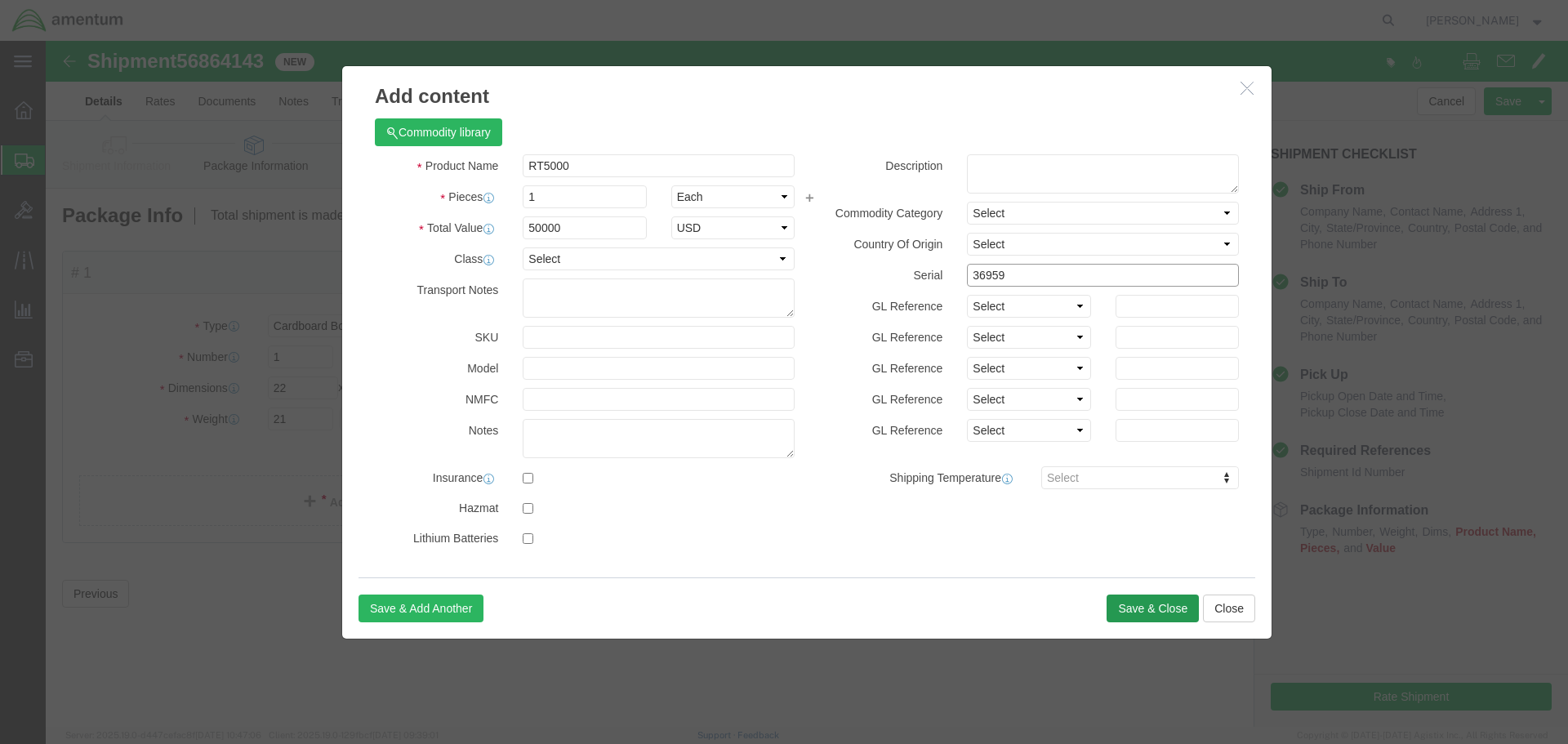
type input "36959"
click button "Save & Close"
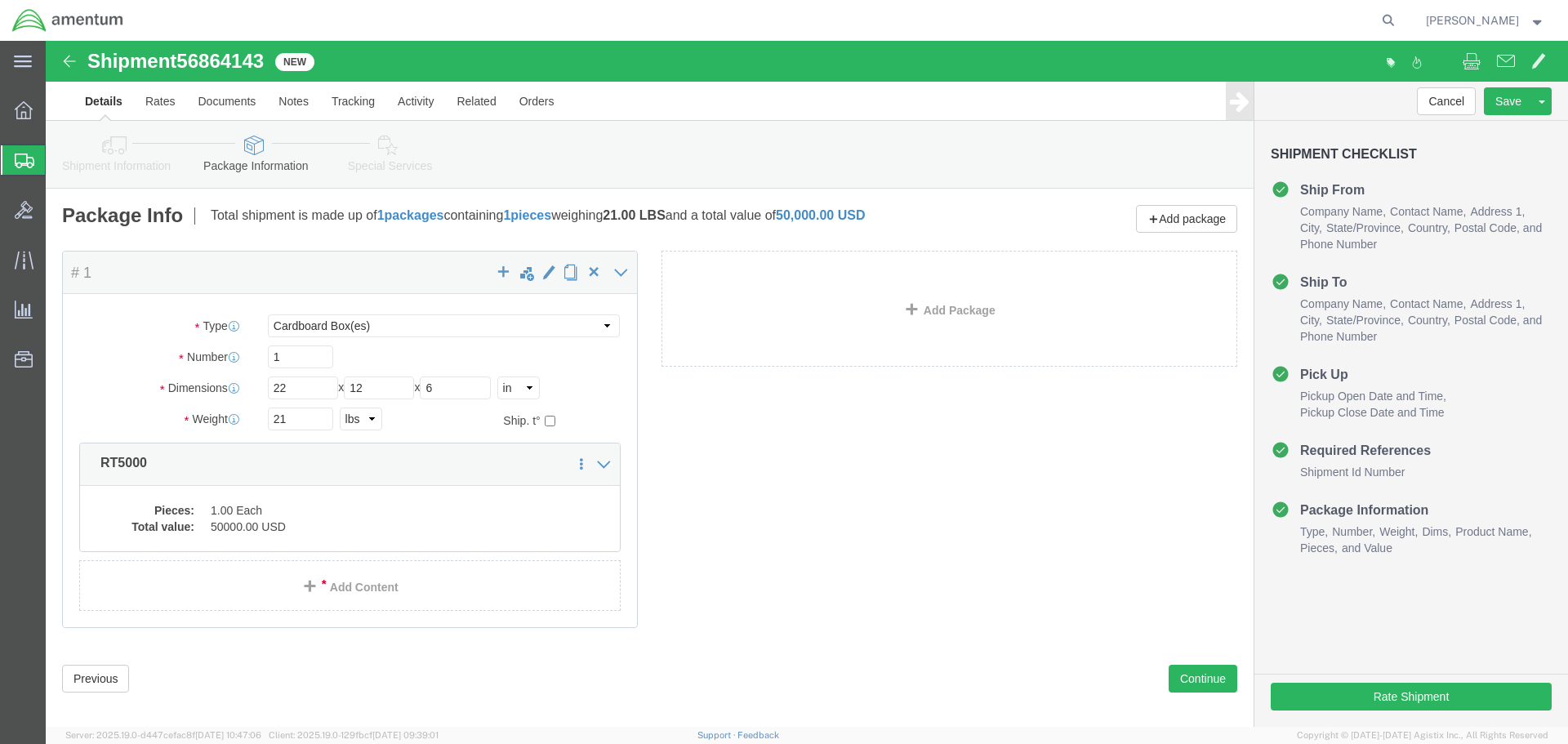
click div "Rate Shipment"
click button "Rate Shipment"
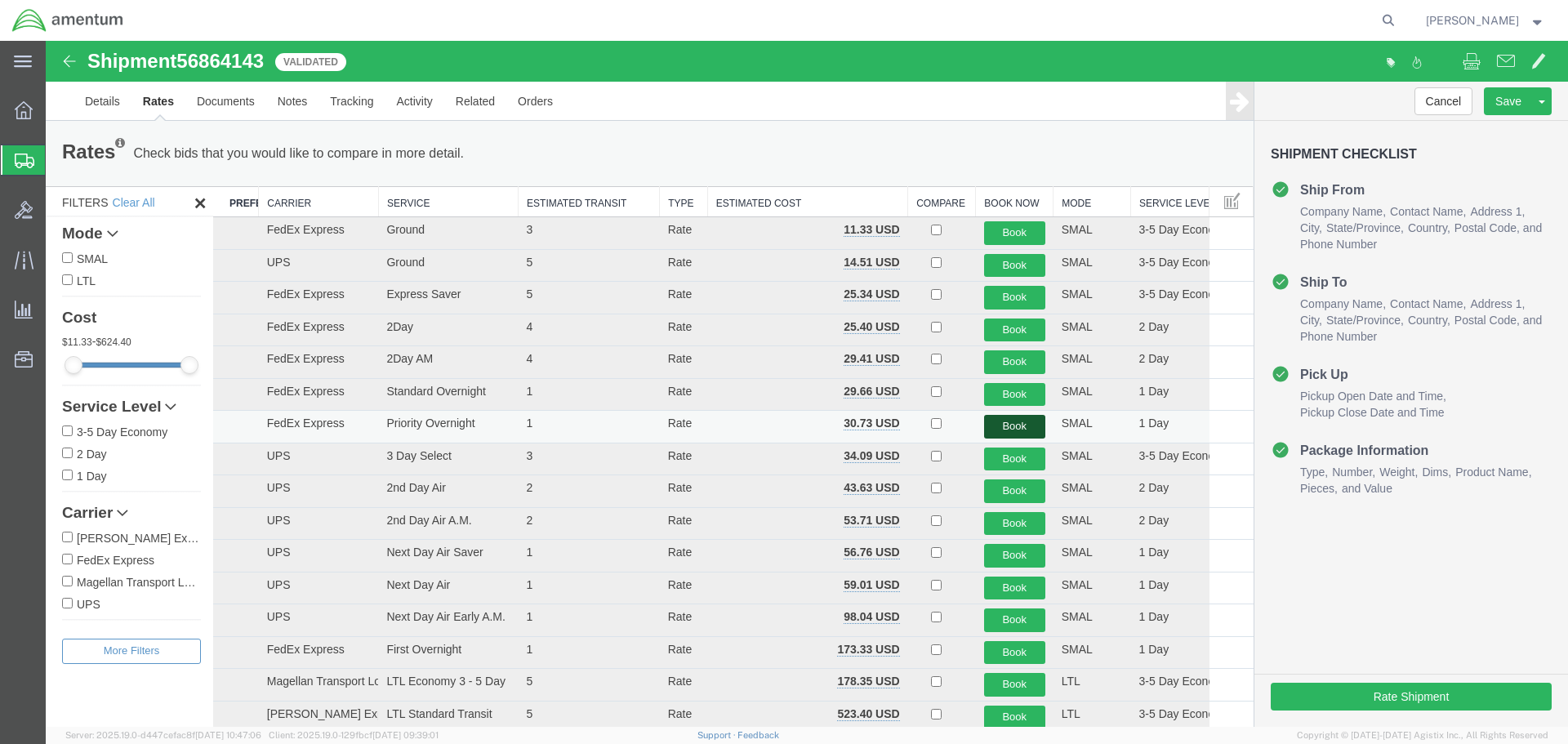
click at [1003, 430] on button "Book" at bounding box center [1015, 426] width 61 height 23
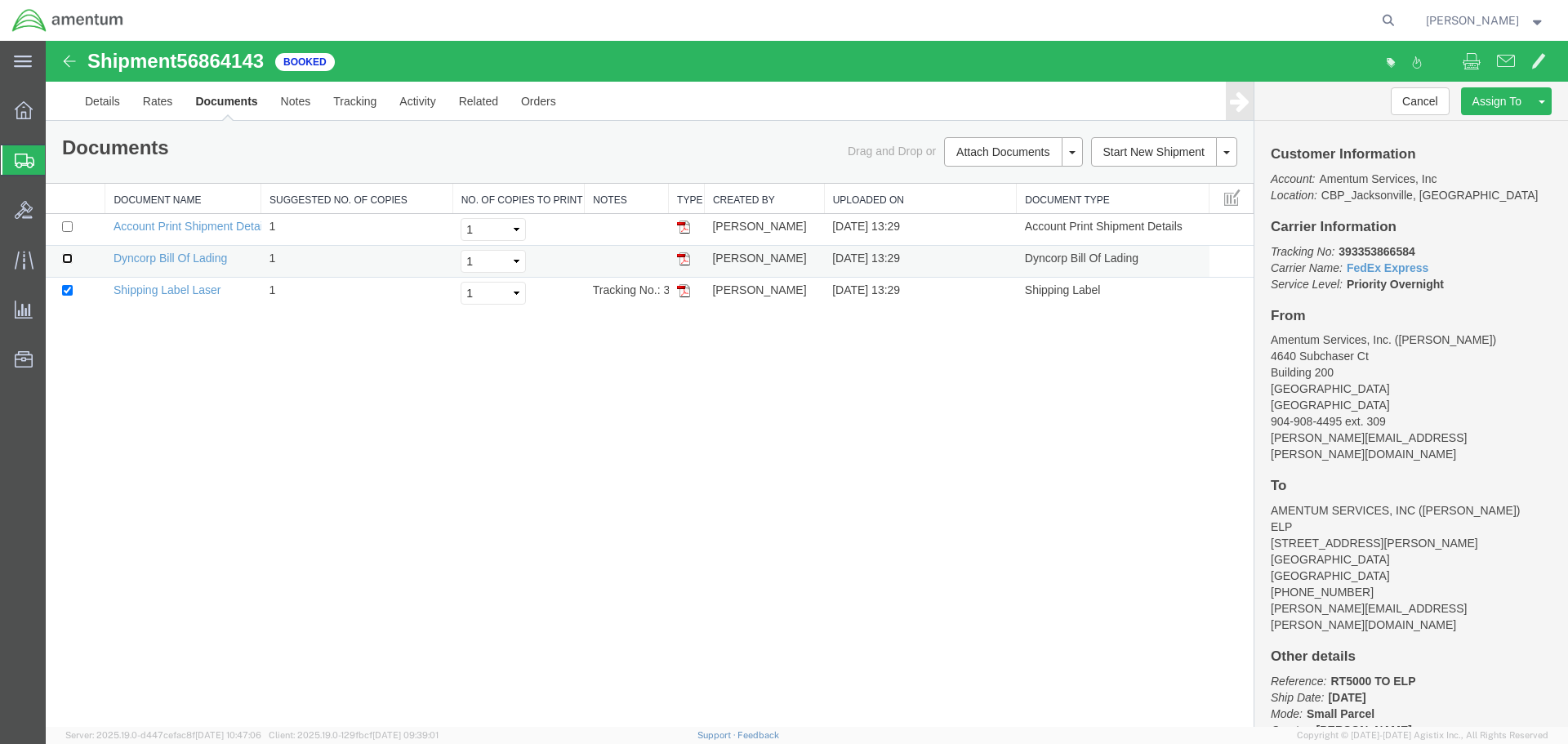
click at [69, 259] on input "checkbox" at bounding box center [67, 258] width 10 height 10
checkbox input "true"
click at [1002, 170] on link "Print Documents" at bounding box center [1010, 179] width 142 height 24
click at [1389, 255] on b "393353866584" at bounding box center [1376, 251] width 76 height 13
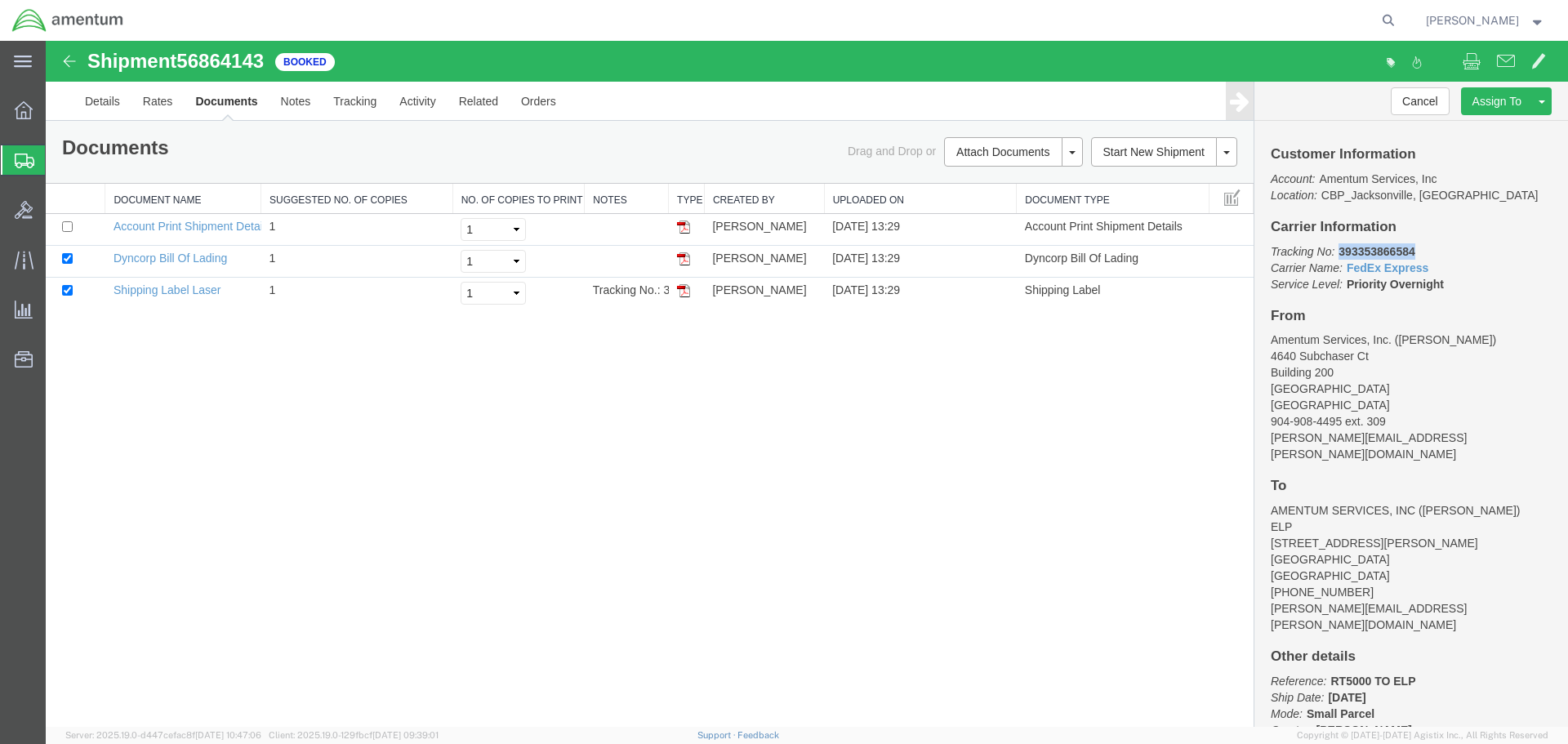
copy b "393353866584"
click at [610, 458] on div "Shipment 56864143 3 of 3 Booked Details Rates Documents Notes Tracking Activity…" at bounding box center [807, 384] width 1523 height 686
click at [198, 613] on div "Shipment 56864143 3 of 3 Booked Details Rates Documents Notes Tracking Activity…" at bounding box center [807, 384] width 1523 height 686
click at [1400, 23] on icon at bounding box center [1388, 20] width 23 height 23
type input "393352824982"
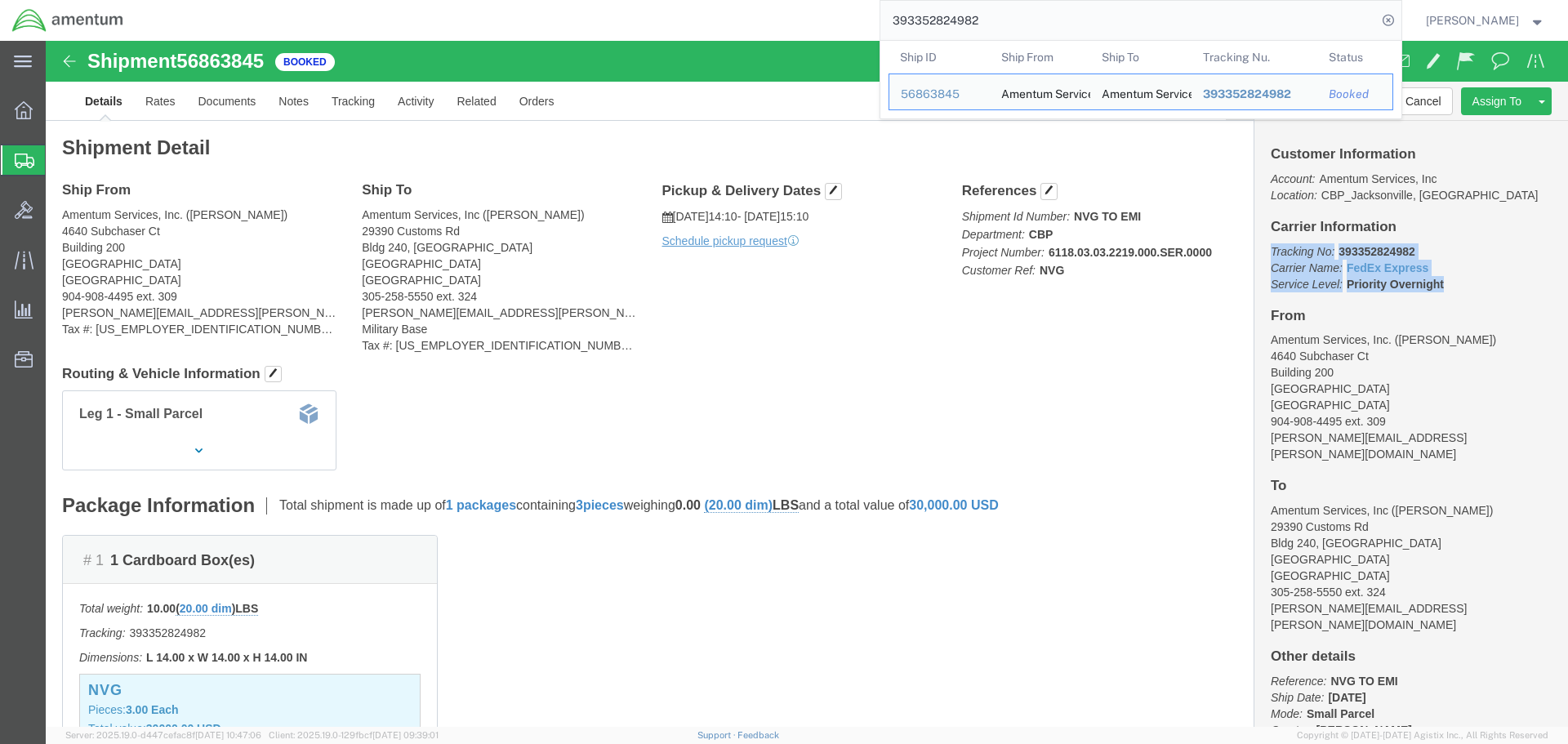
drag, startPoint x: 1395, startPoint y: 247, endPoint x: 1208, endPoint y: 217, distance: 189.4
click div "Customer Information Account: Amentum Services, Inc Location: CBP_Jacksonville,…"
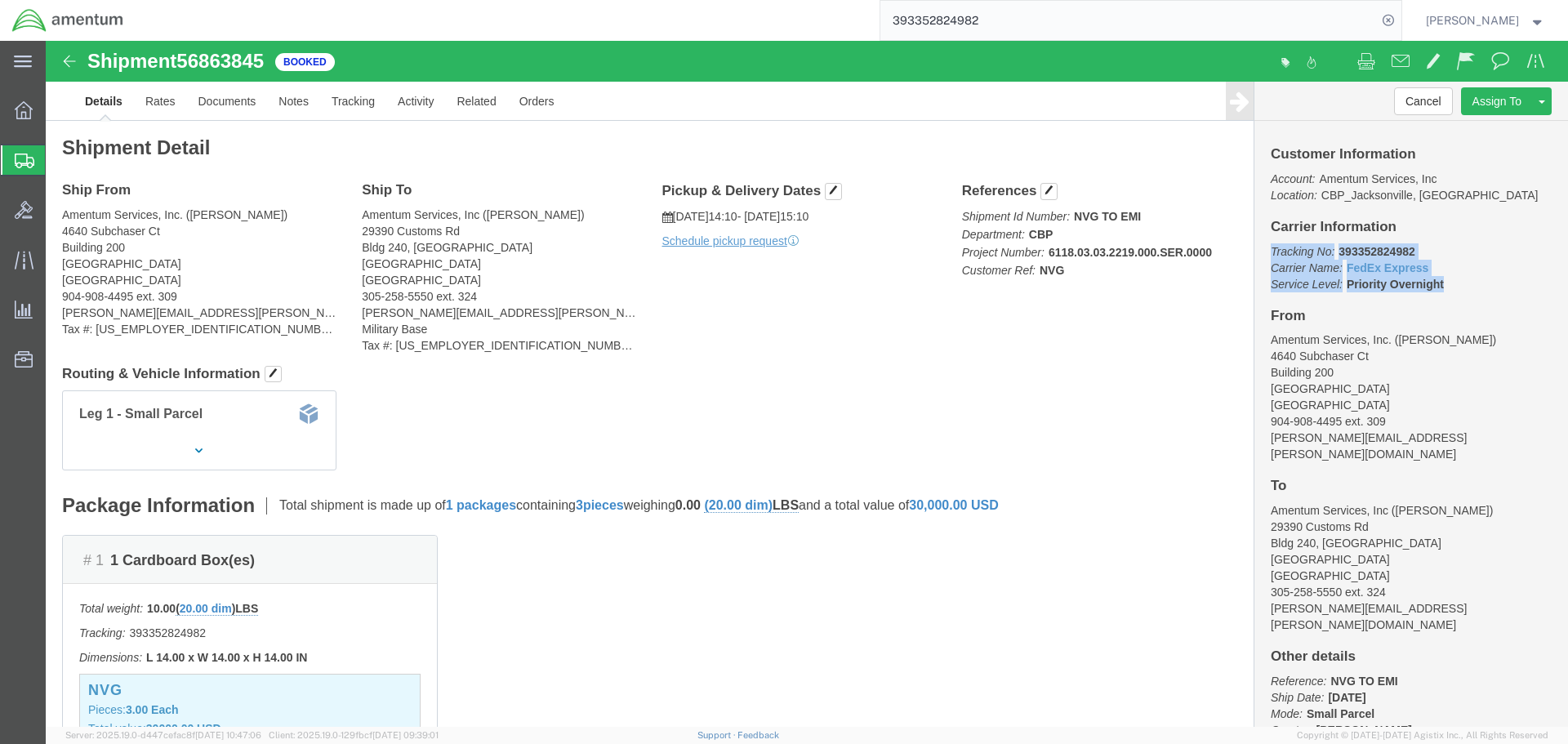
copy p "Tracking No: 393352824982 Carrier Name: FedEx Express FedEx Express Service Lev…"
click div "Ship From Amentum Services, Inc. ([PERSON_NAME]) [STREET_ADDRESS] 904-908-4495 …"
click link "Clone Shipment"
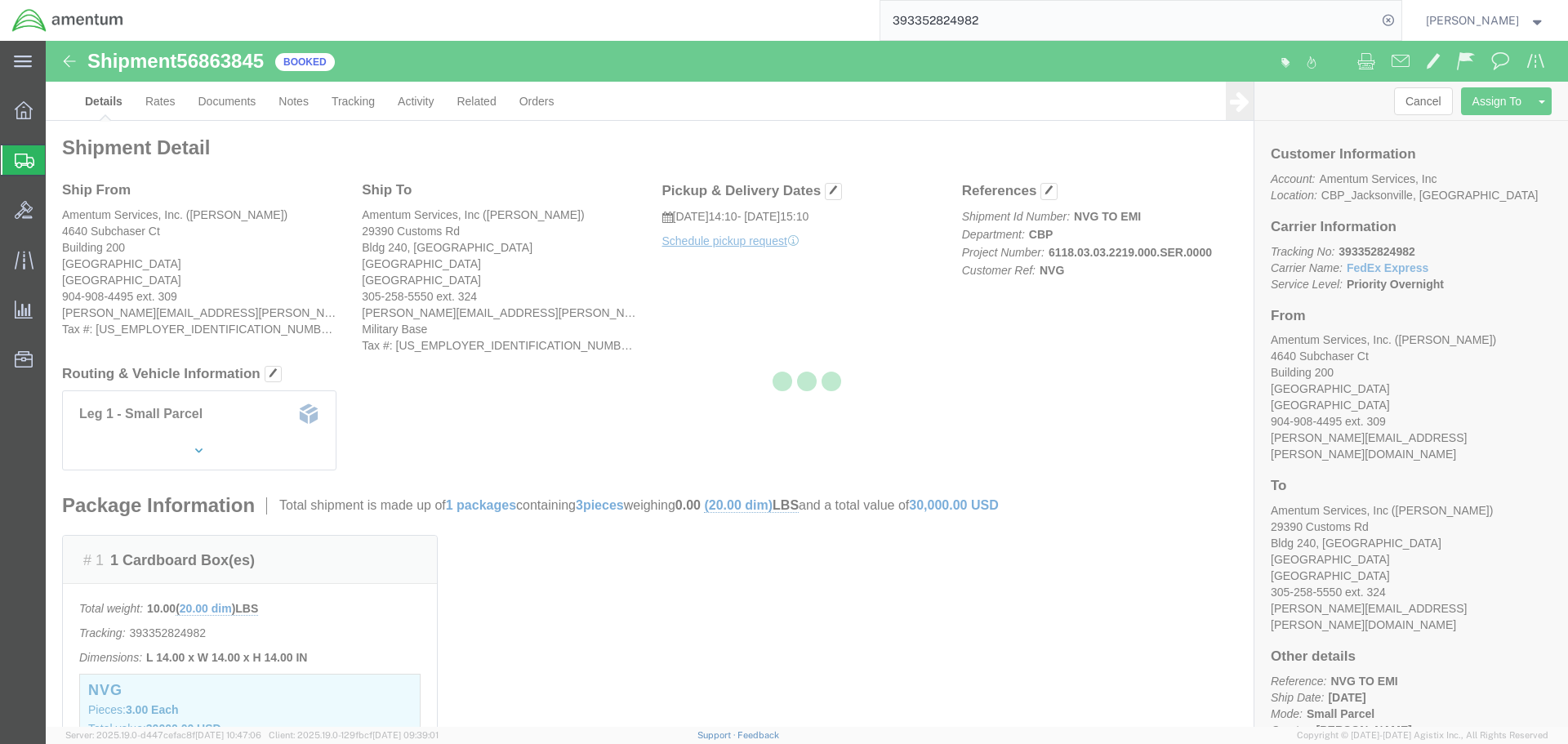
select select "49917"
select select "49931"
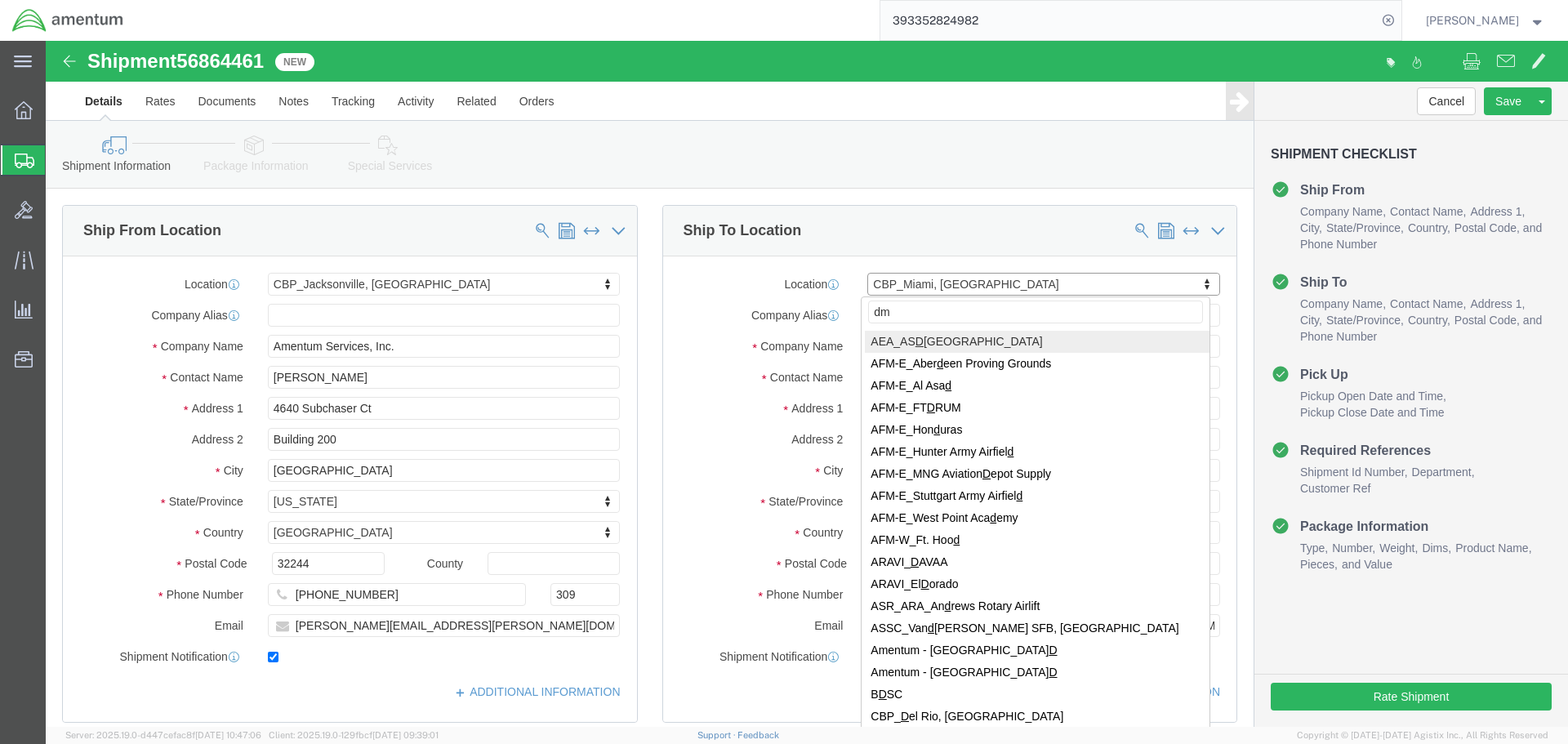
type input "dmn"
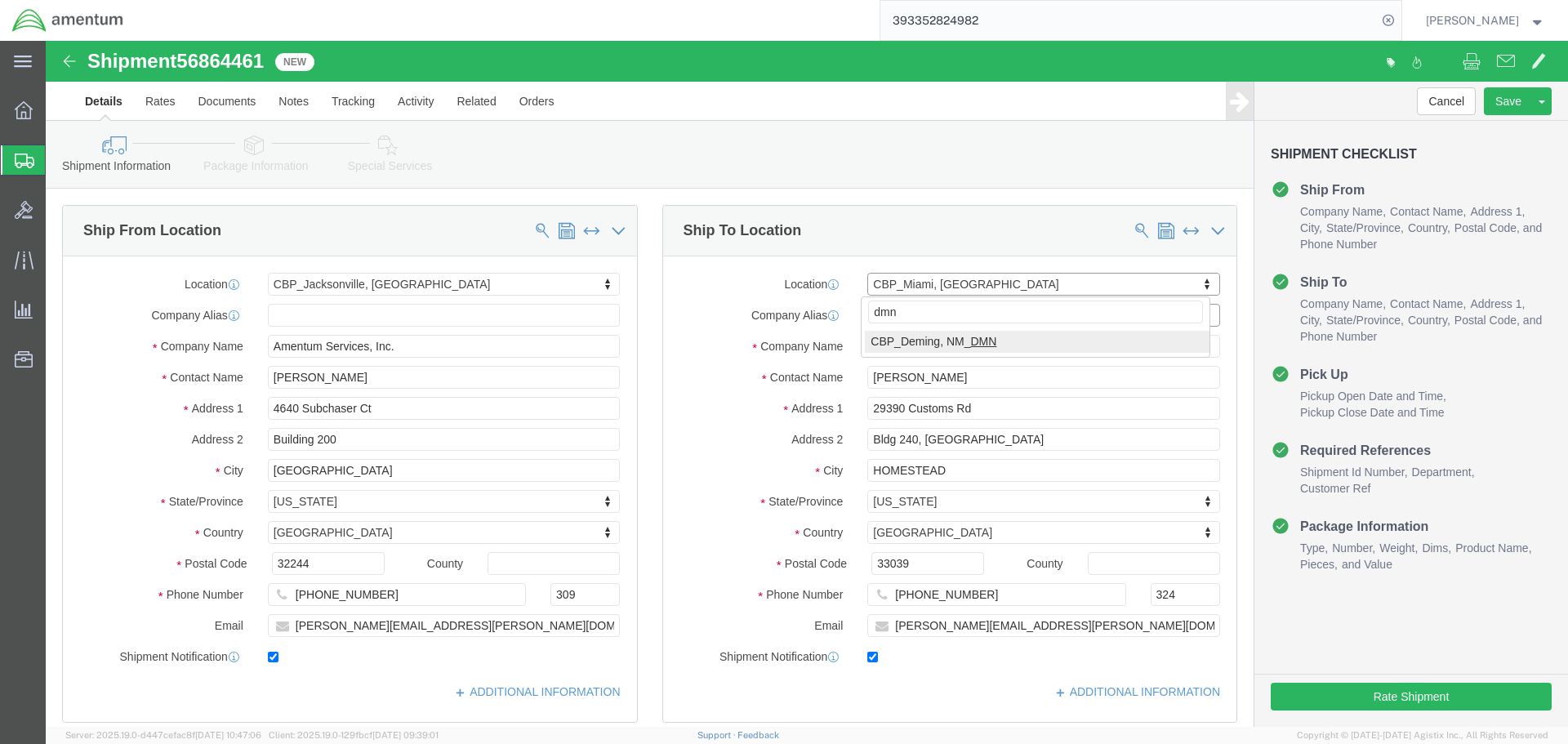
select select "49938"
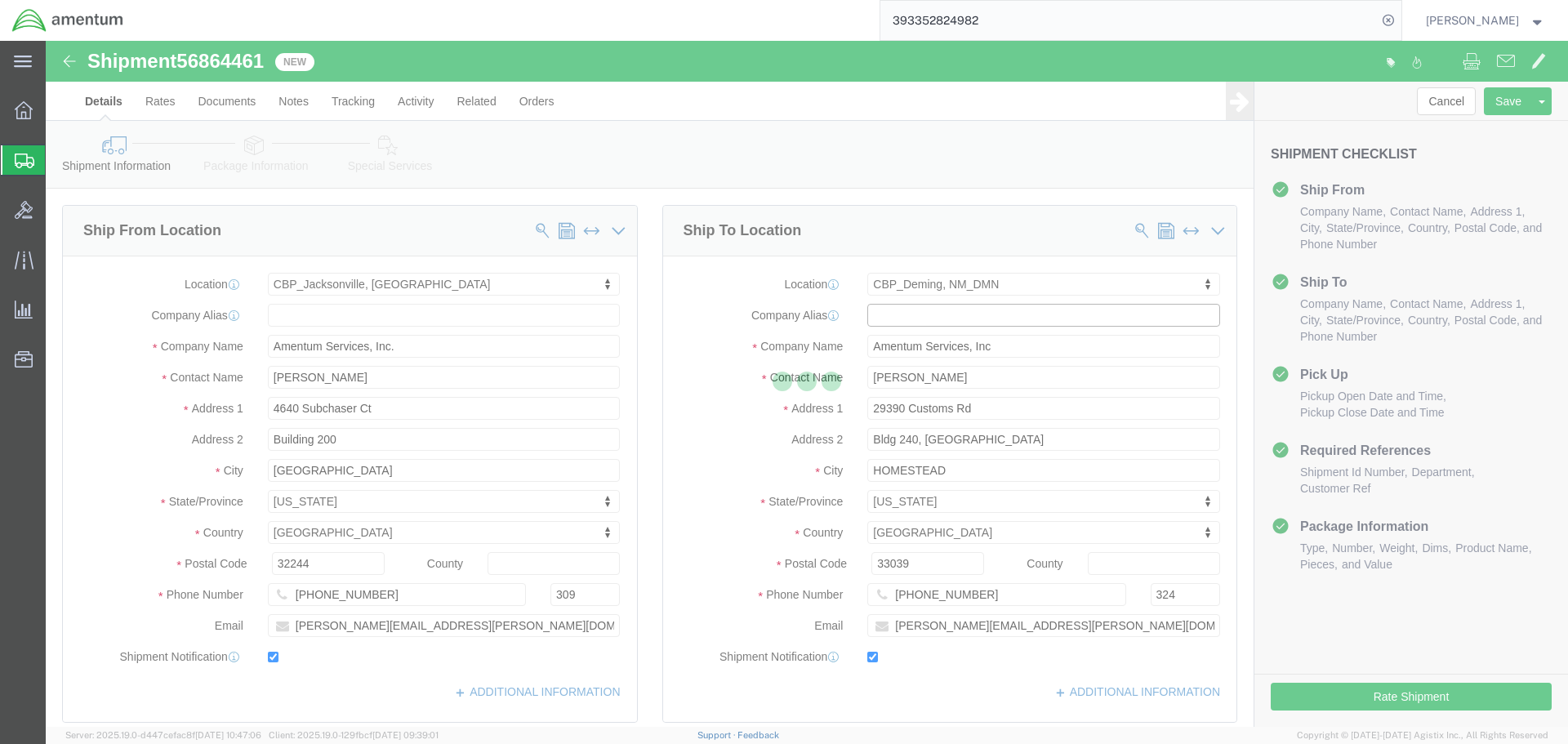
type input "[PERSON_NAME]"
type input "[GEOGRAPHIC_DATA]"
type input "Hangar N-3"
type input "[PERSON_NAME]"
type input "88030"
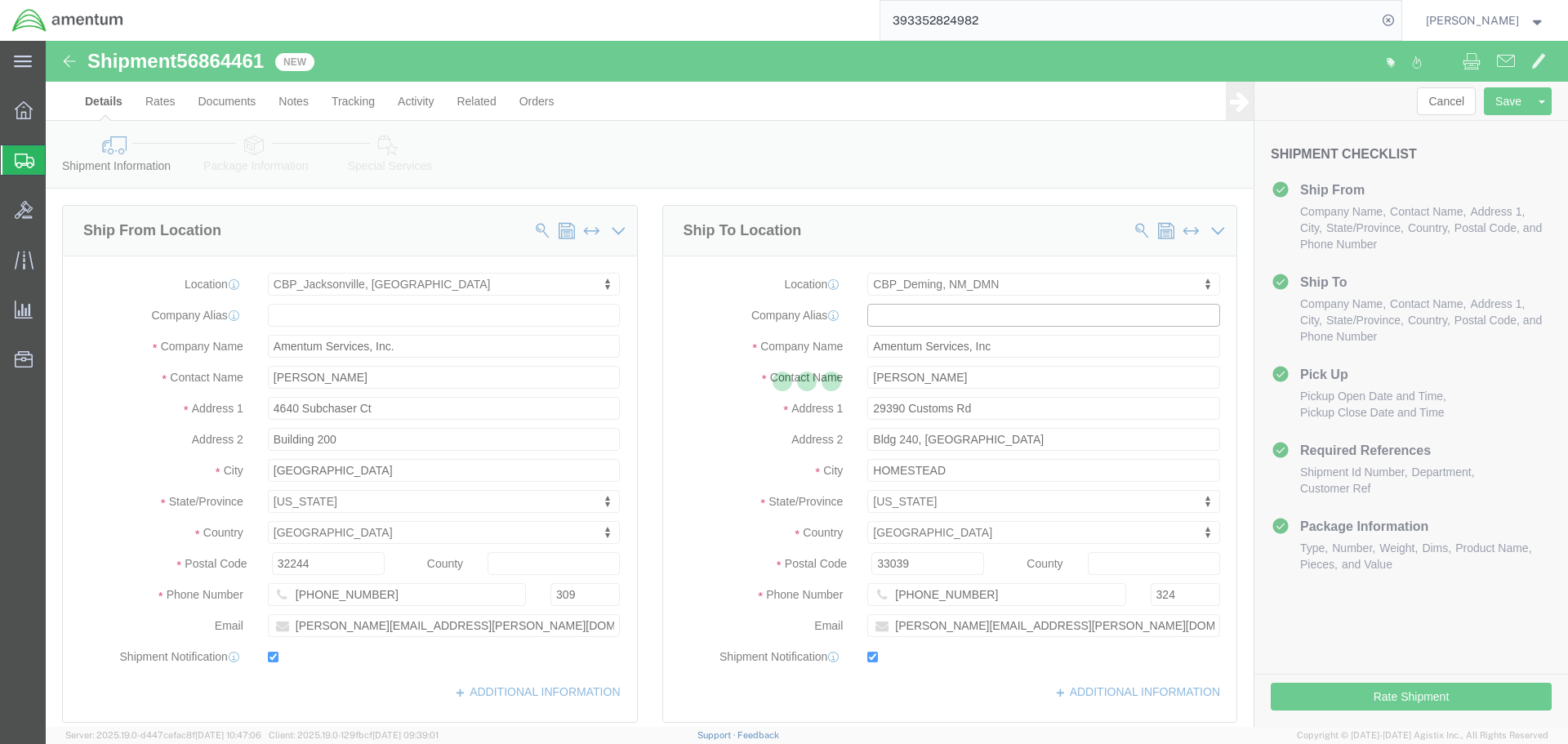
type input "[PHONE_NUMBER]"
type input "[PERSON_NAME][EMAIL_ADDRESS][DOMAIN_NAME]"
select select "NM"
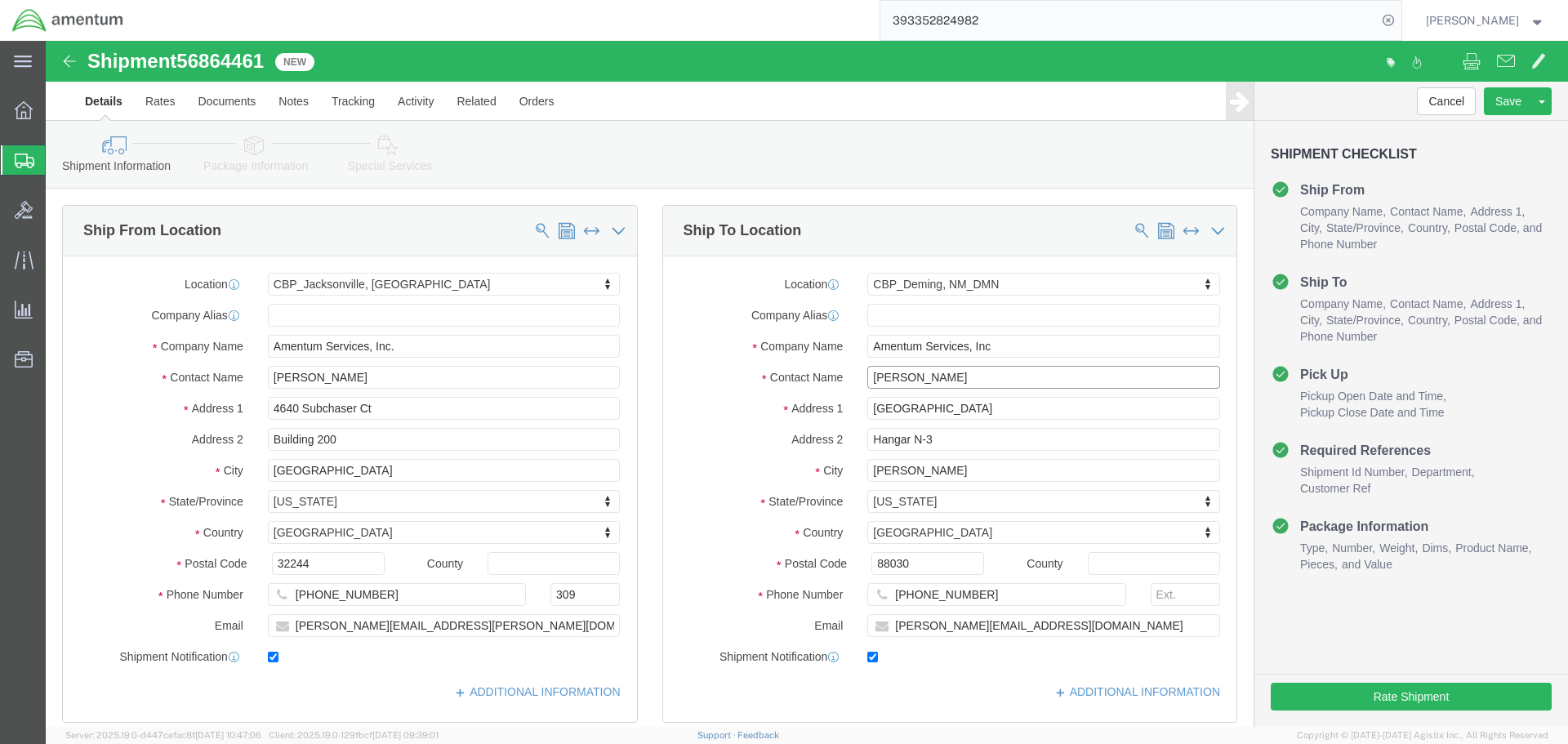
drag, startPoint x: 894, startPoint y: 340, endPoint x: 705, endPoint y: 351, distance: 189.3
click div "Location CBP_Deming, [GEOGRAPHIC_DATA] Select My Profile Location [PHONE_NUMBER…"
type input "[PERSON_NAME]"
click div
click input "checkbox"
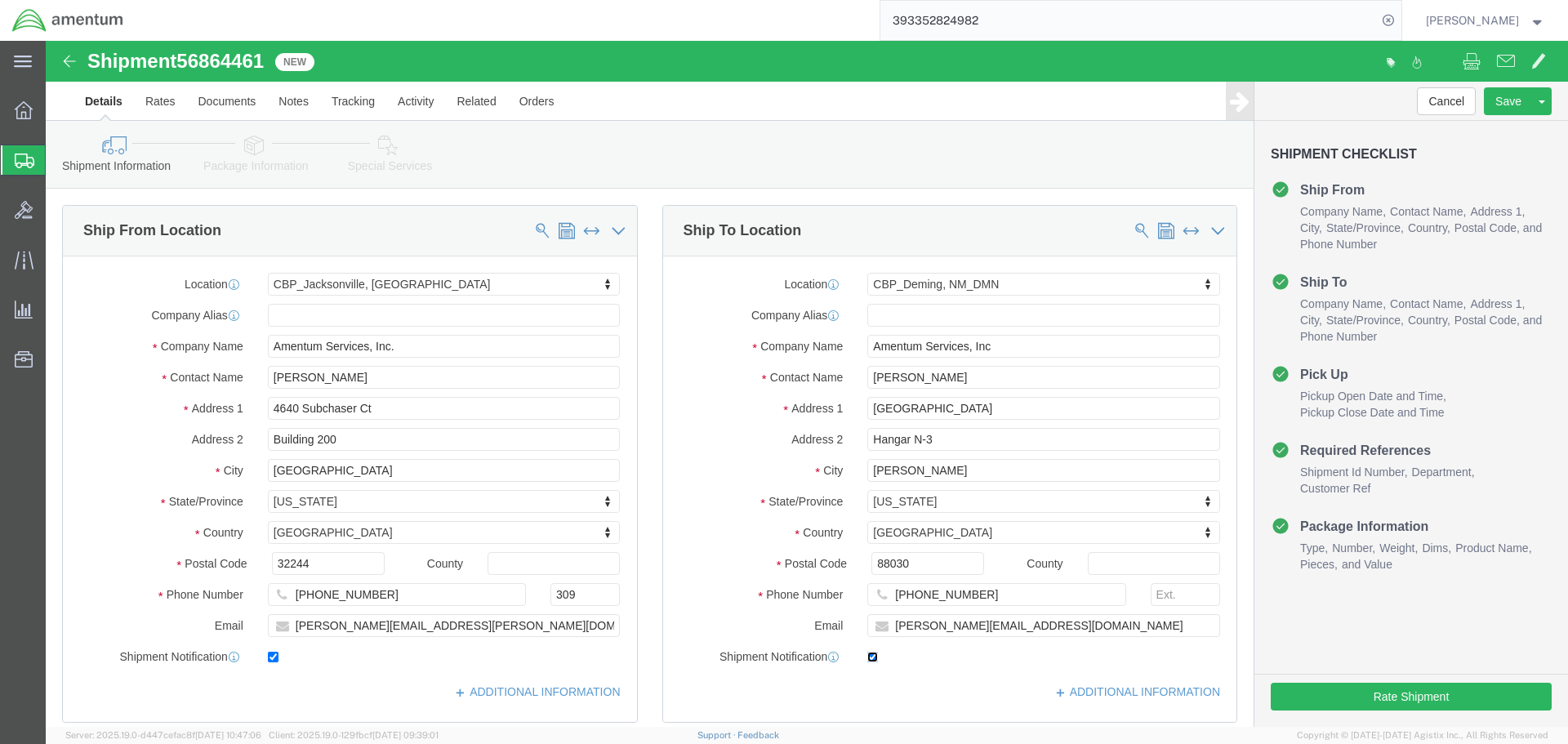
checkbox input "false"
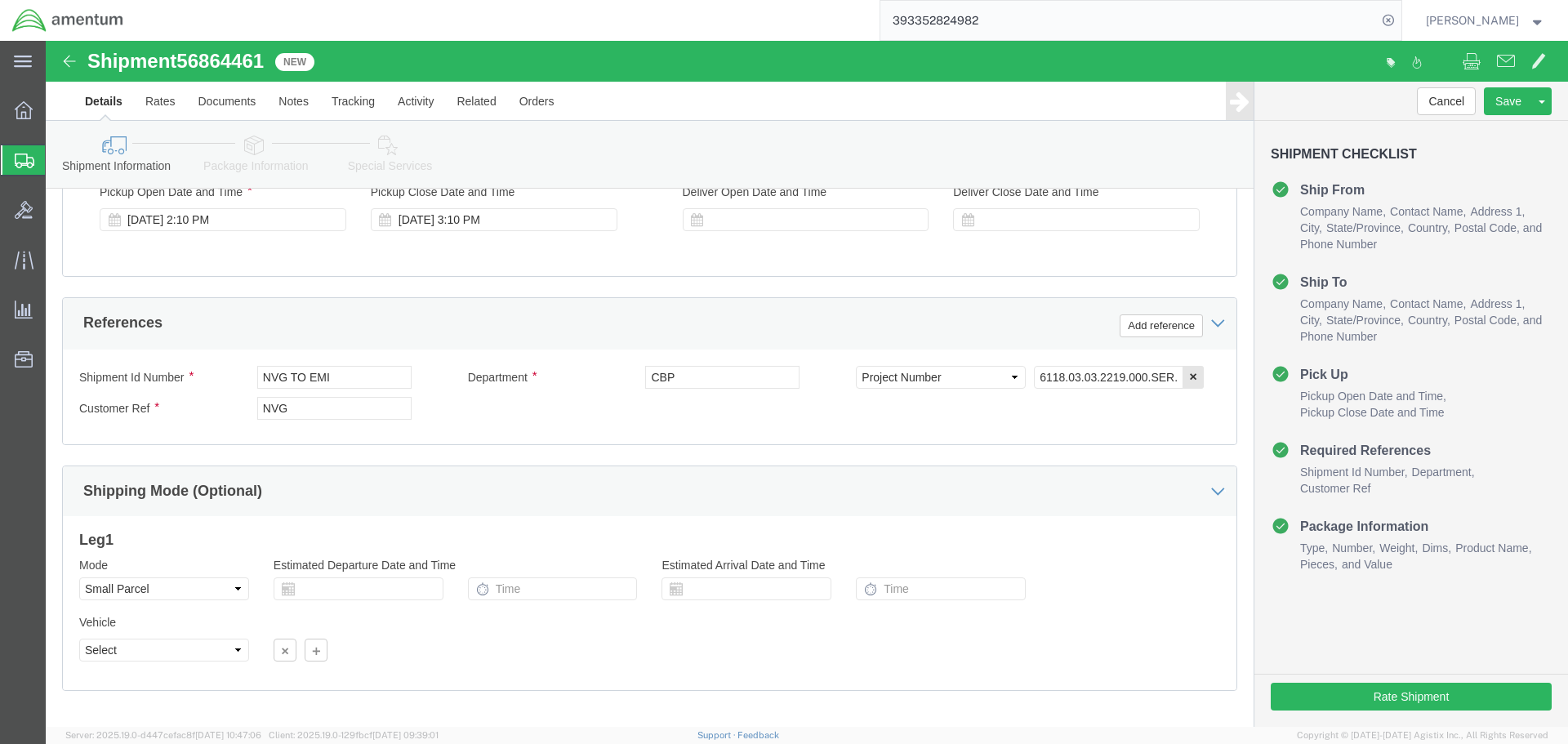
scroll to position [747, 0]
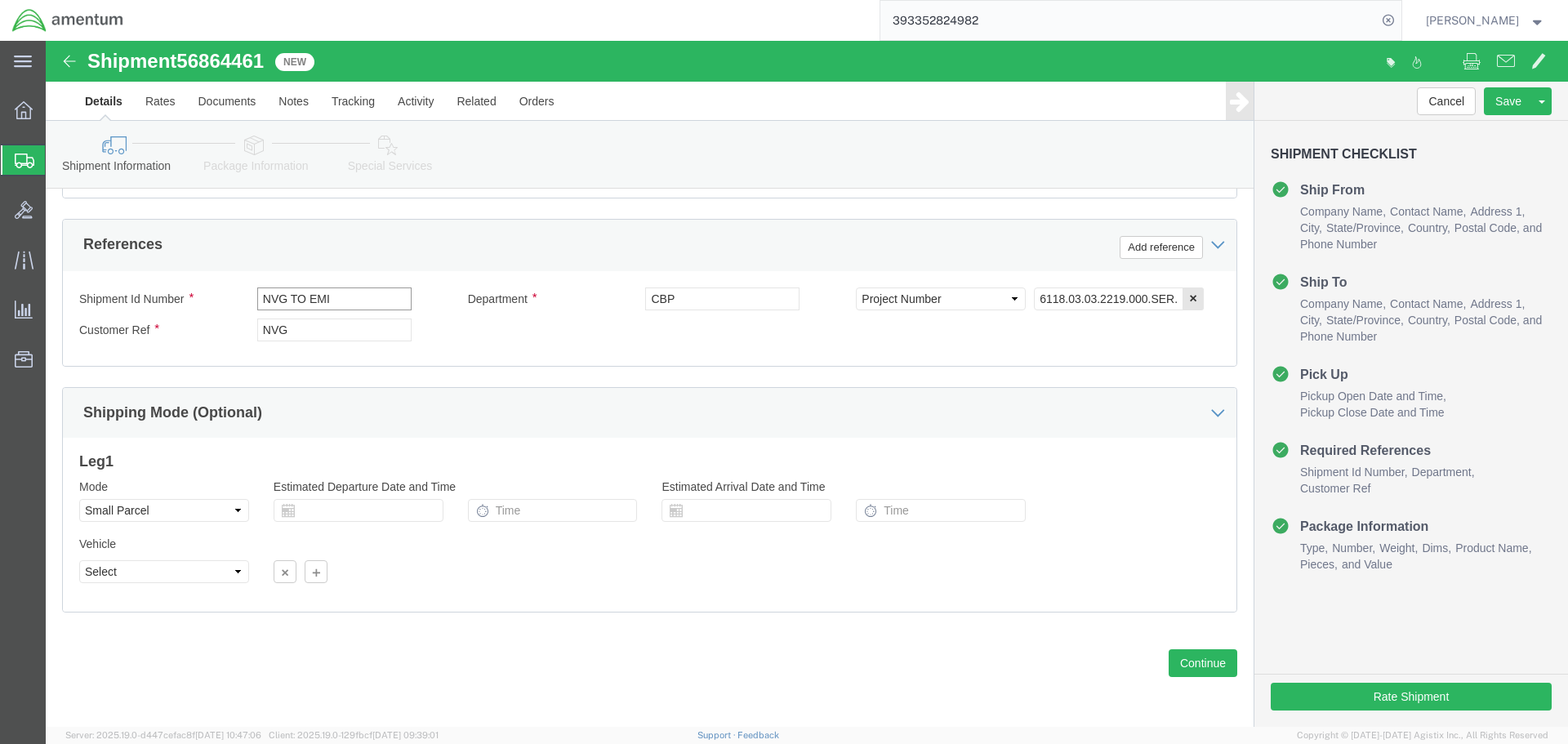
click input "NVG TO EMI"
type input "NVG TO DMN"
click button "Continue"
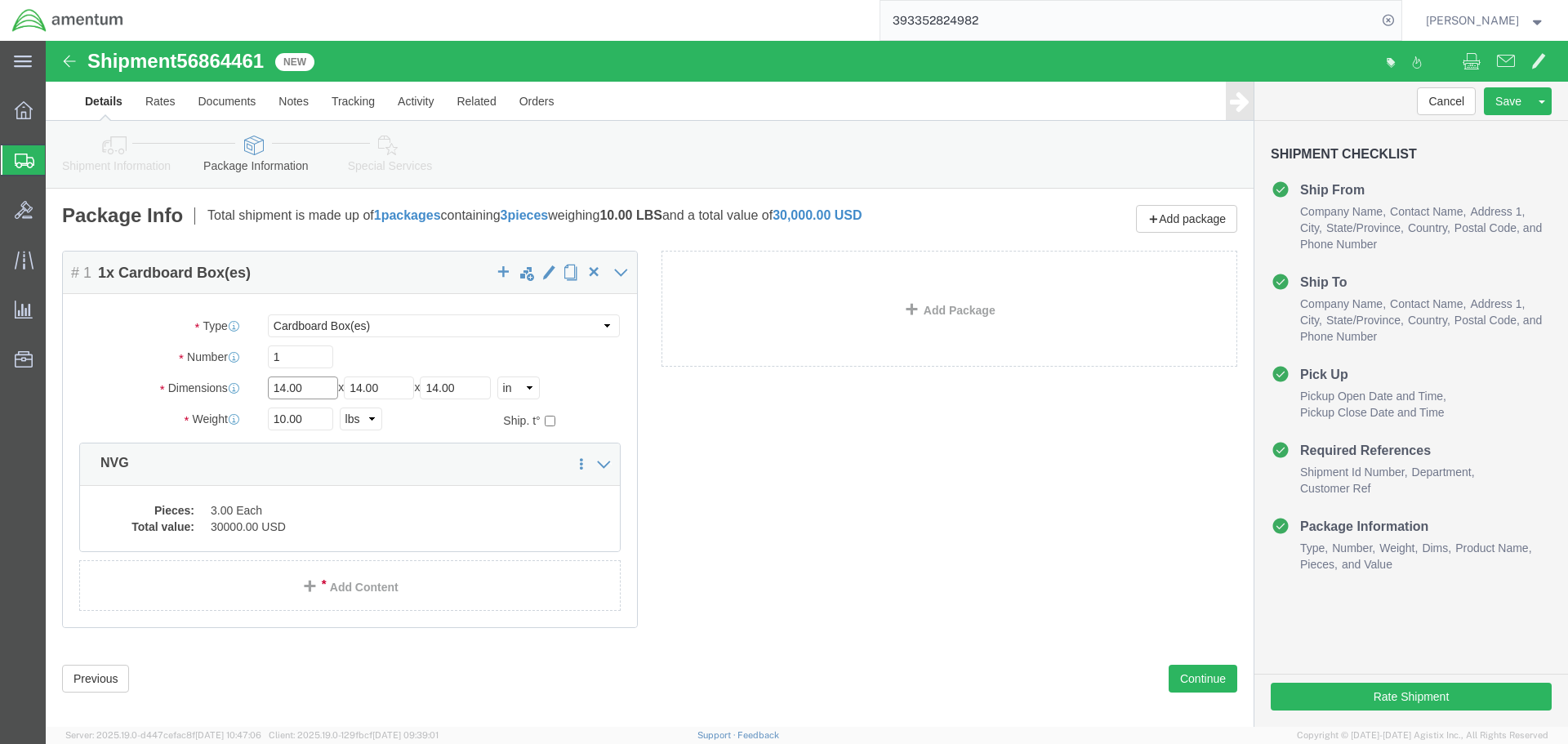
click input "14.00"
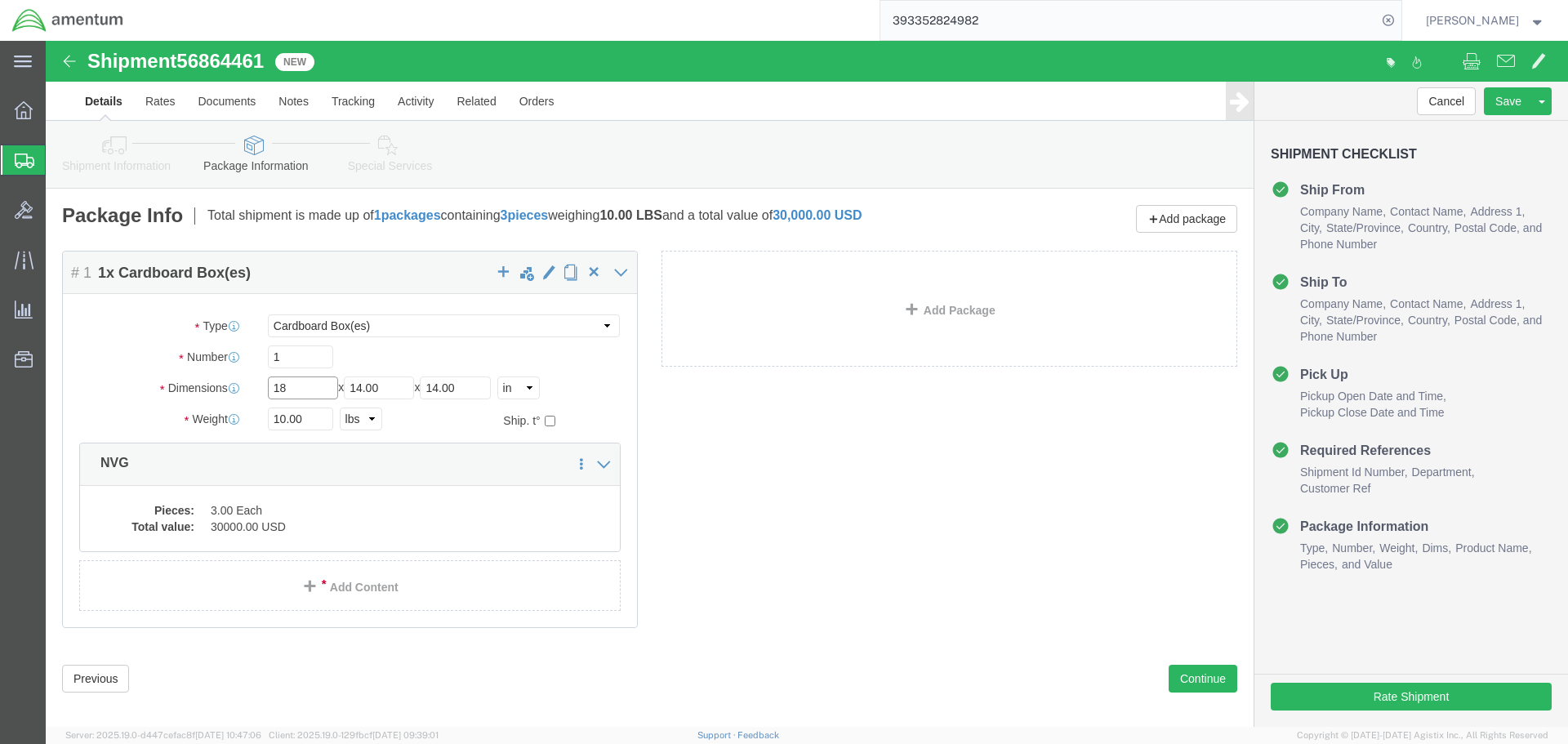
type input "18"
type input "25"
click dd "3.00 Each"
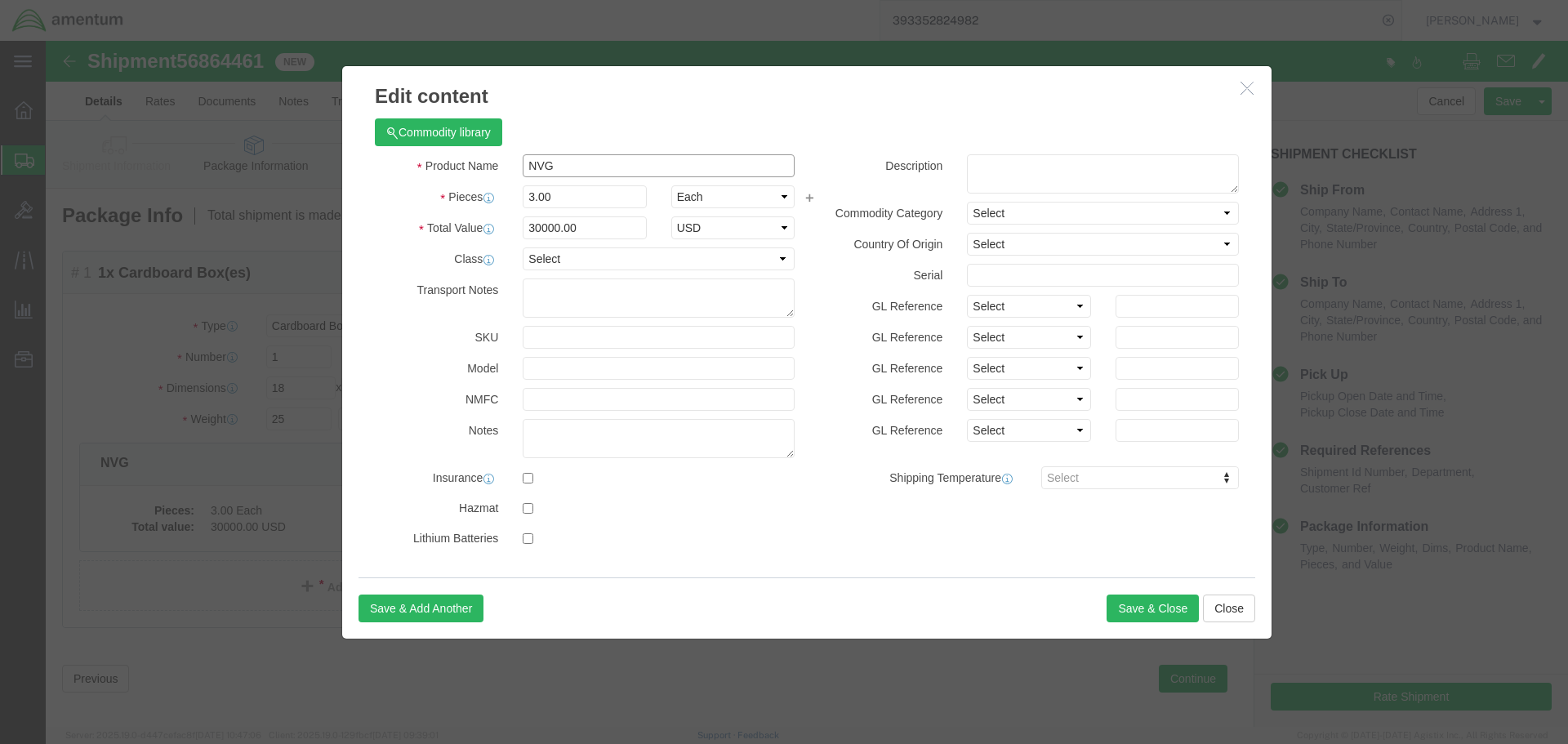
drag, startPoint x: 517, startPoint y: 122, endPoint x: 419, endPoint y: 132, distance: 98.5
click input "NVG"
type input "ANV"
type input "1"
click input "10000"
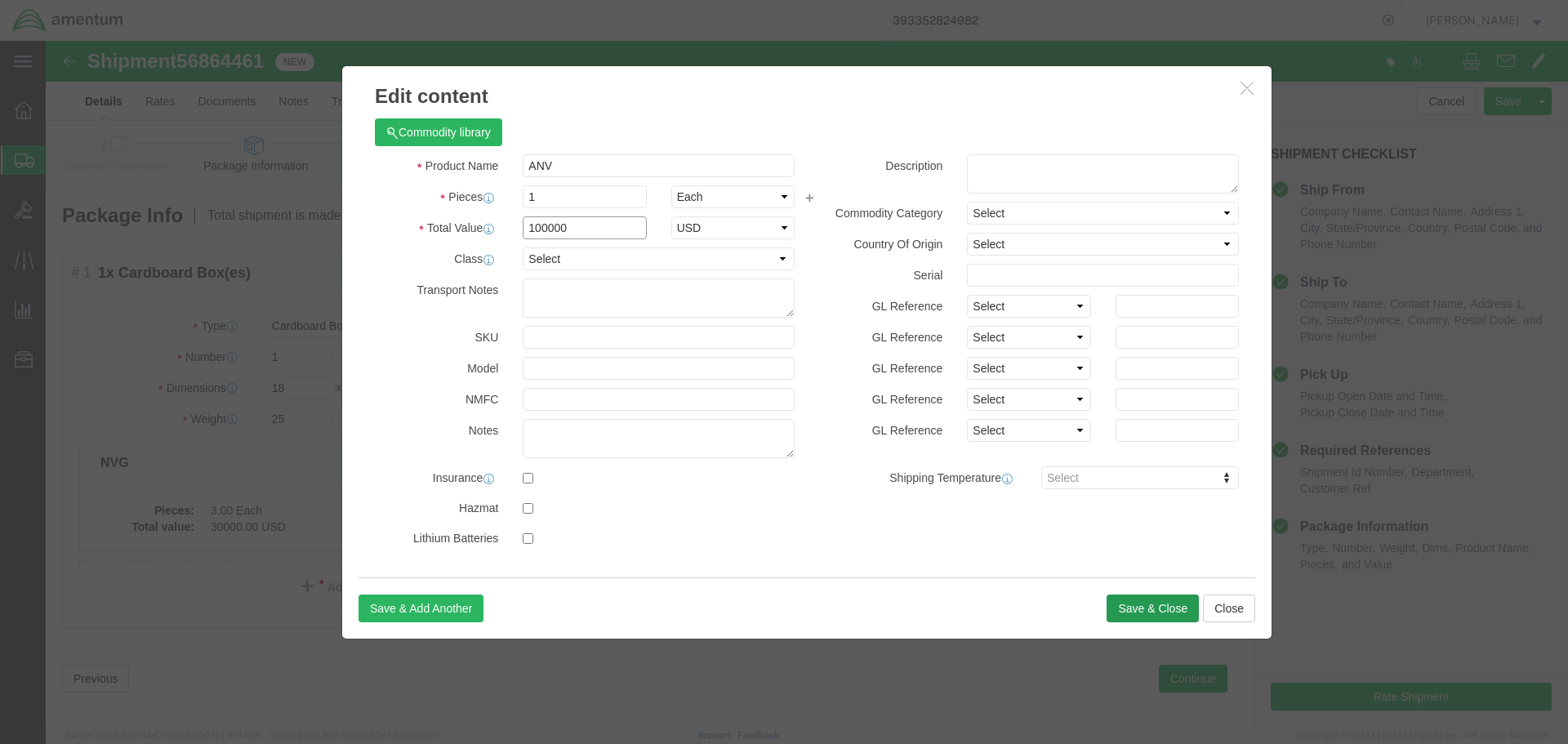
type input "100000"
click button "Save & Close"
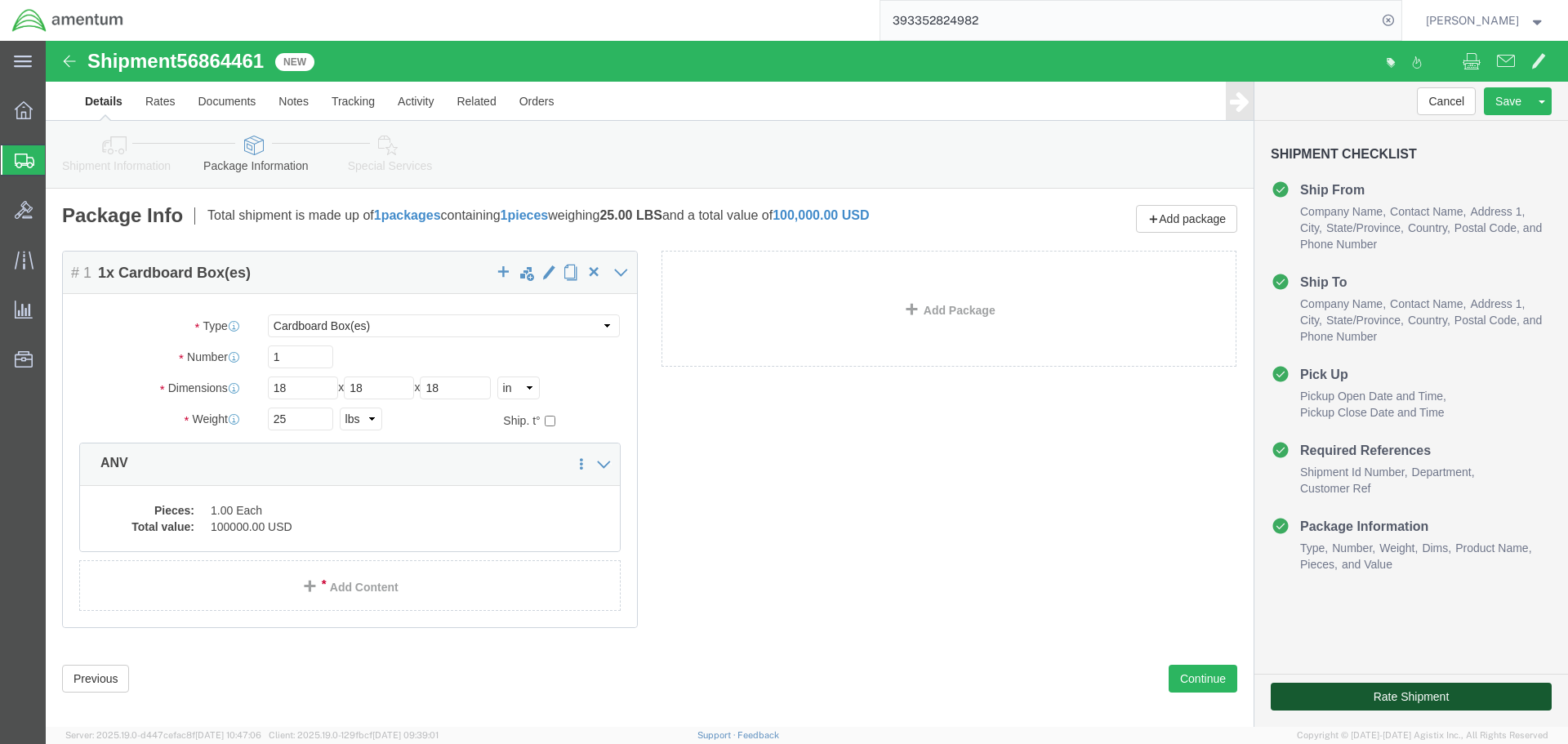
click button "Rate Shipment"
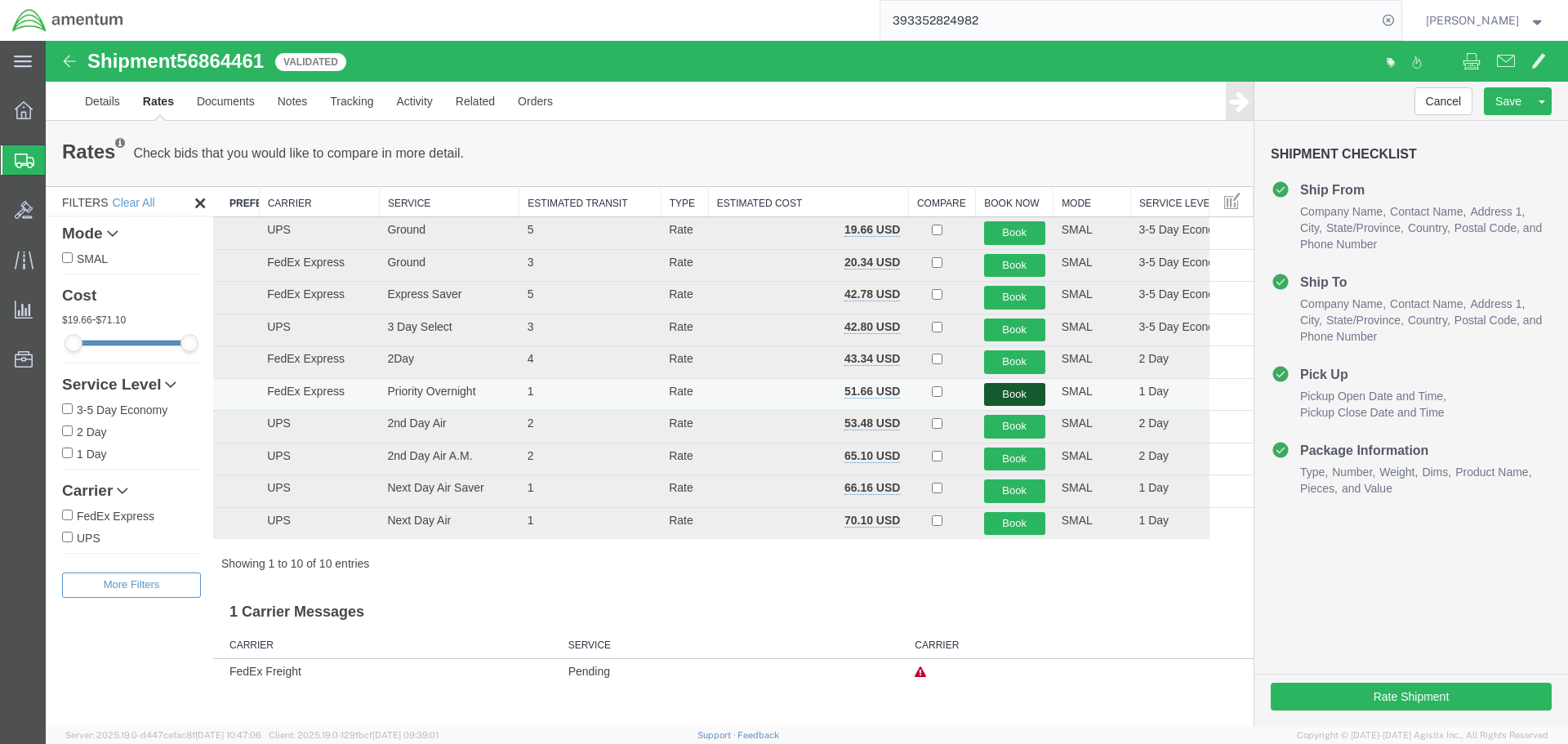
click at [1014, 387] on button "Book" at bounding box center [1015, 394] width 61 height 23
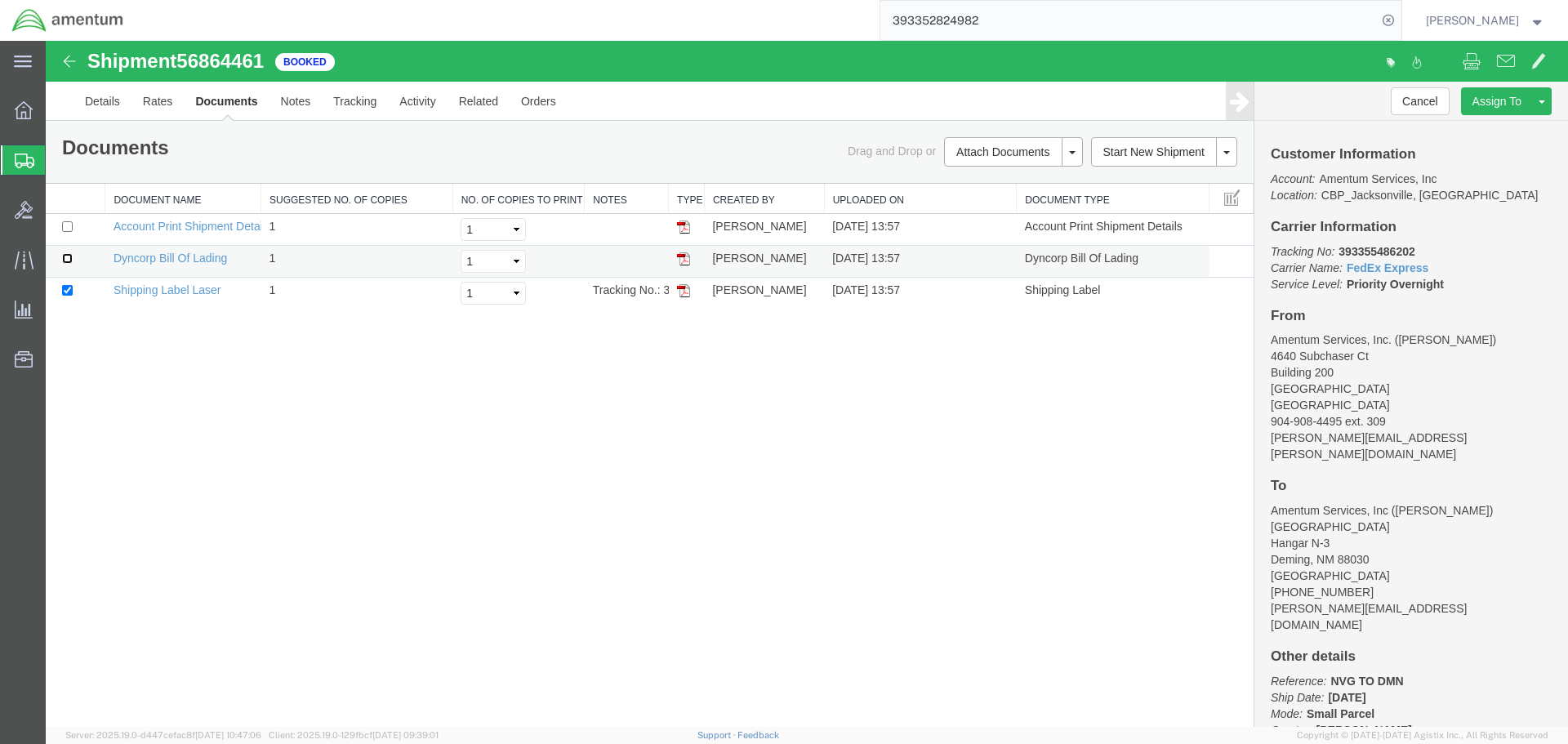
click at [64, 258] on input "checkbox" at bounding box center [67, 258] width 10 height 10
checkbox input "true"
click at [981, 176] on link "Print Documents" at bounding box center [1010, 179] width 142 height 24
